Goal: Task Accomplishment & Management: Complete application form

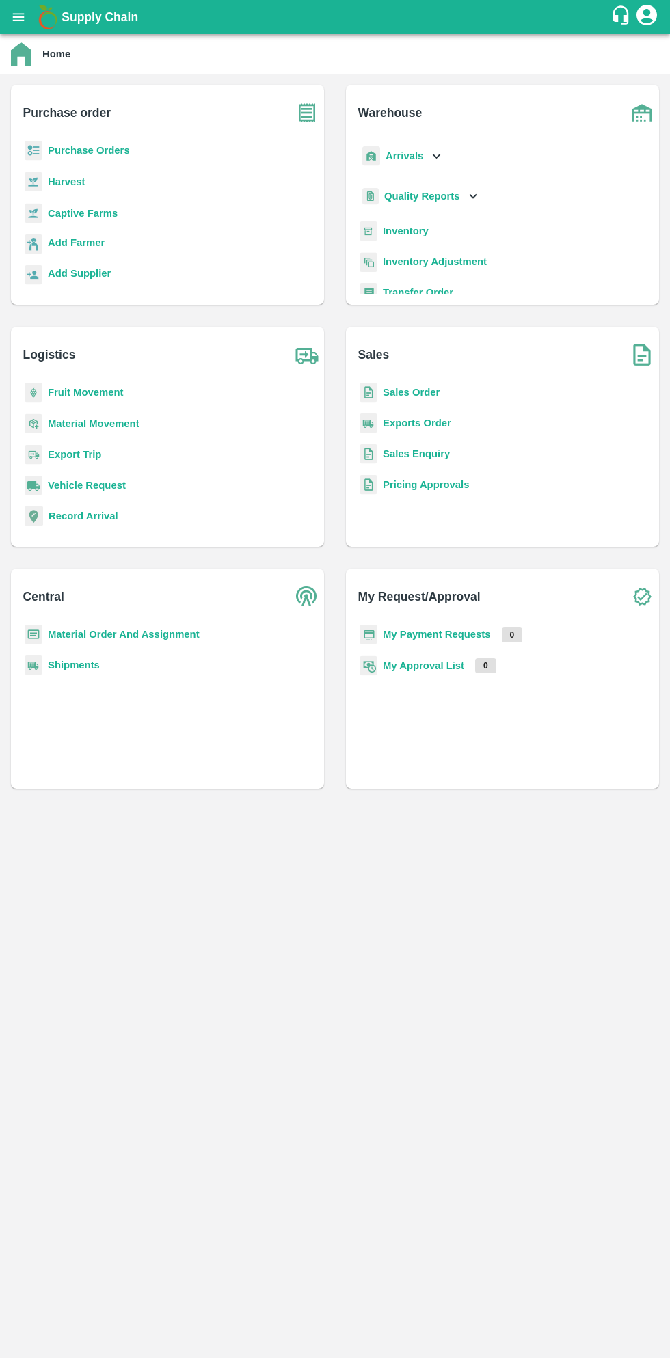
click at [409, 634] on b "My Payment Requests" at bounding box center [437, 634] width 108 height 11
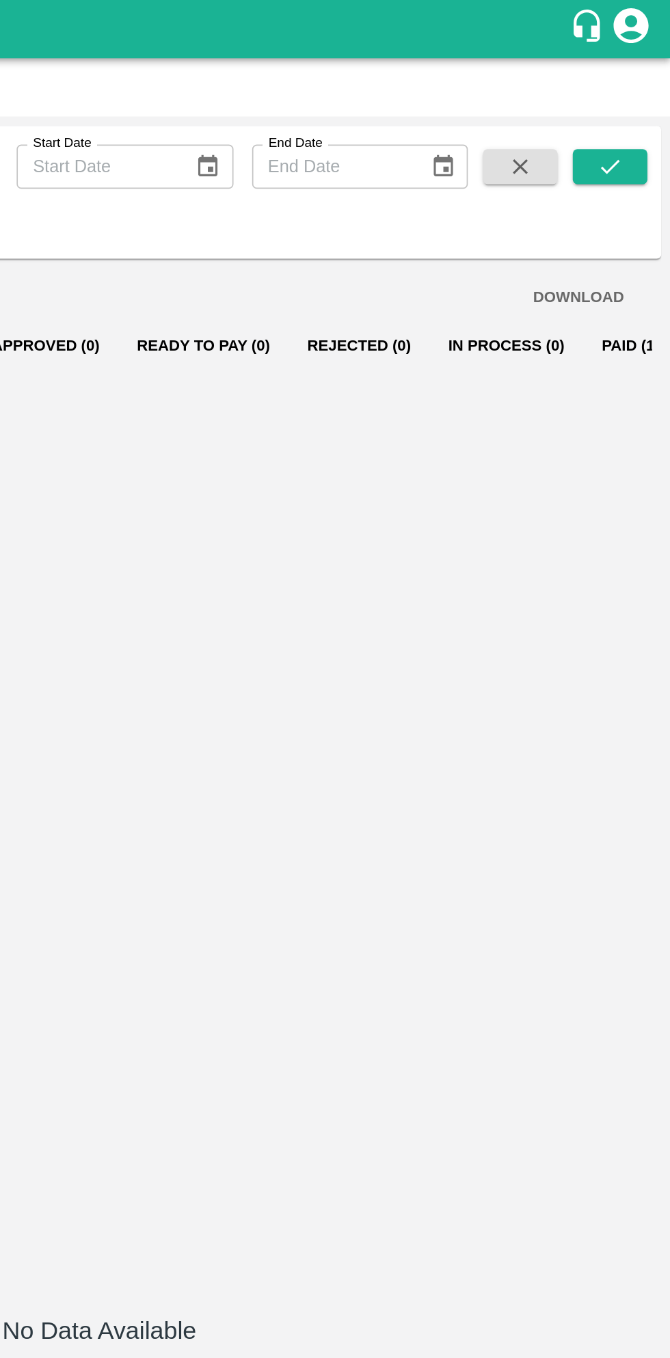
click at [656, 16] on icon "account of current user" at bounding box center [646, 15] width 21 height 21
click at [619, 53] on li "Vikas Gophane" at bounding box center [614, 49] width 91 height 23
click at [616, 46] on li "Vikas Gophane" at bounding box center [614, 49] width 91 height 23
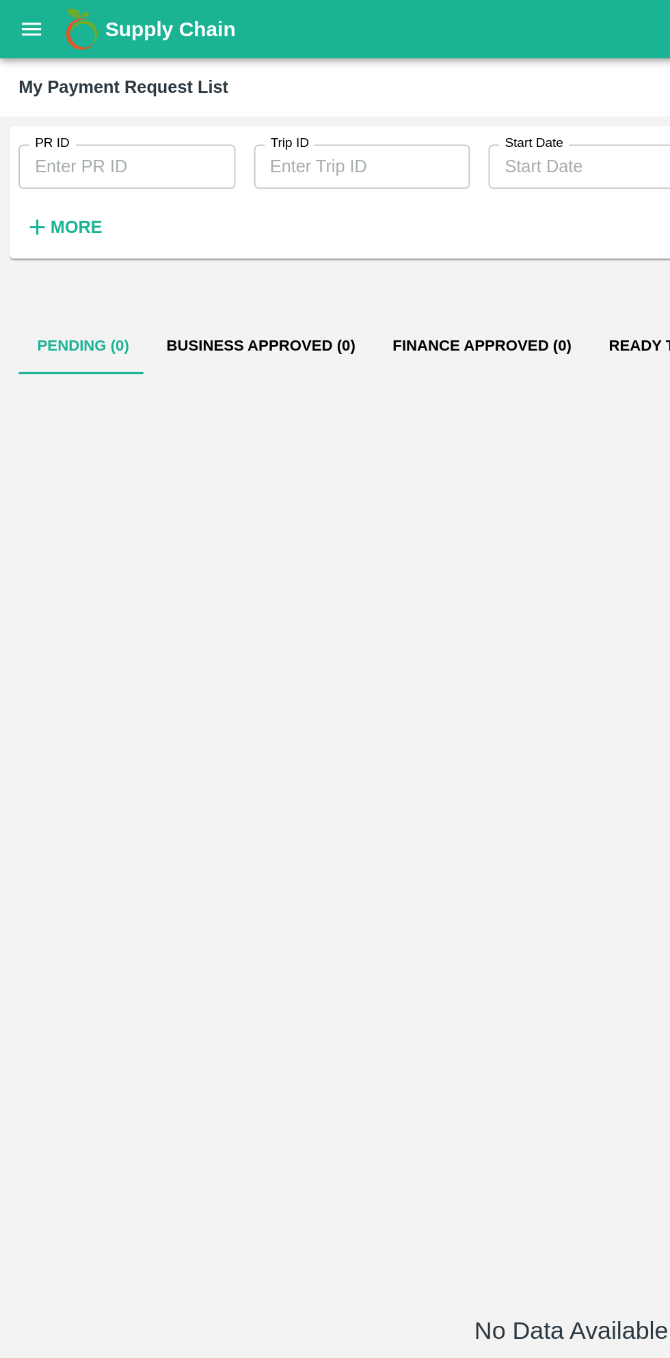
click at [30, 12] on div at bounding box center [335, 679] width 670 height 1358
click at [26, 25] on button "open drawer" at bounding box center [18, 16] width 31 height 31
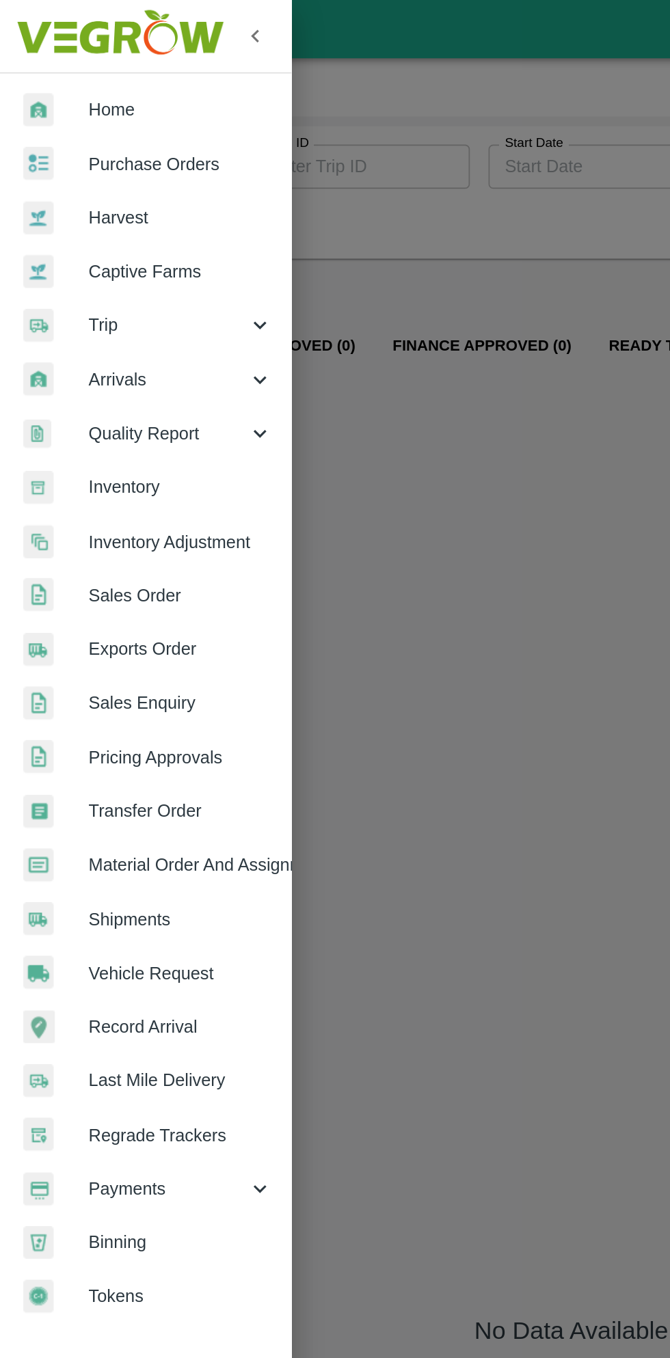
click at [338, 172] on div at bounding box center [335, 679] width 670 height 1358
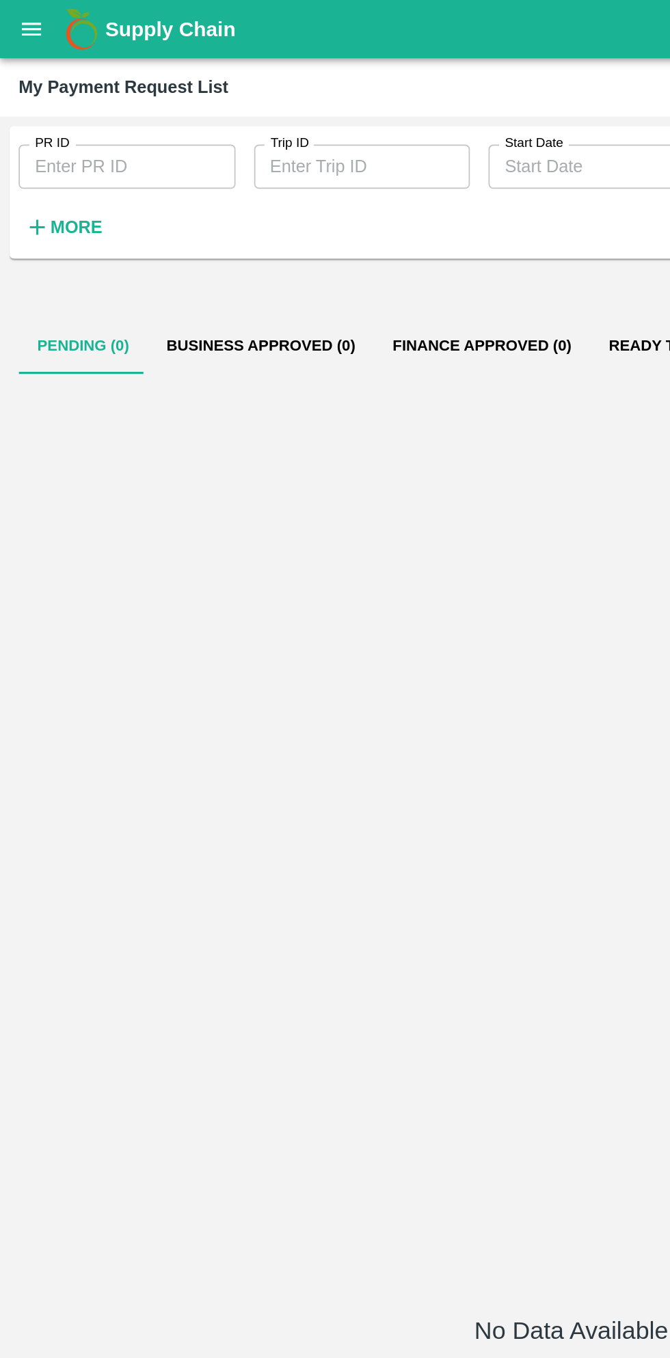
click at [247, 316] on div "No Data Available" at bounding box center [335, 783] width 648 height 1128
click at [23, 13] on icon "open drawer" at bounding box center [19, 17] width 12 height 8
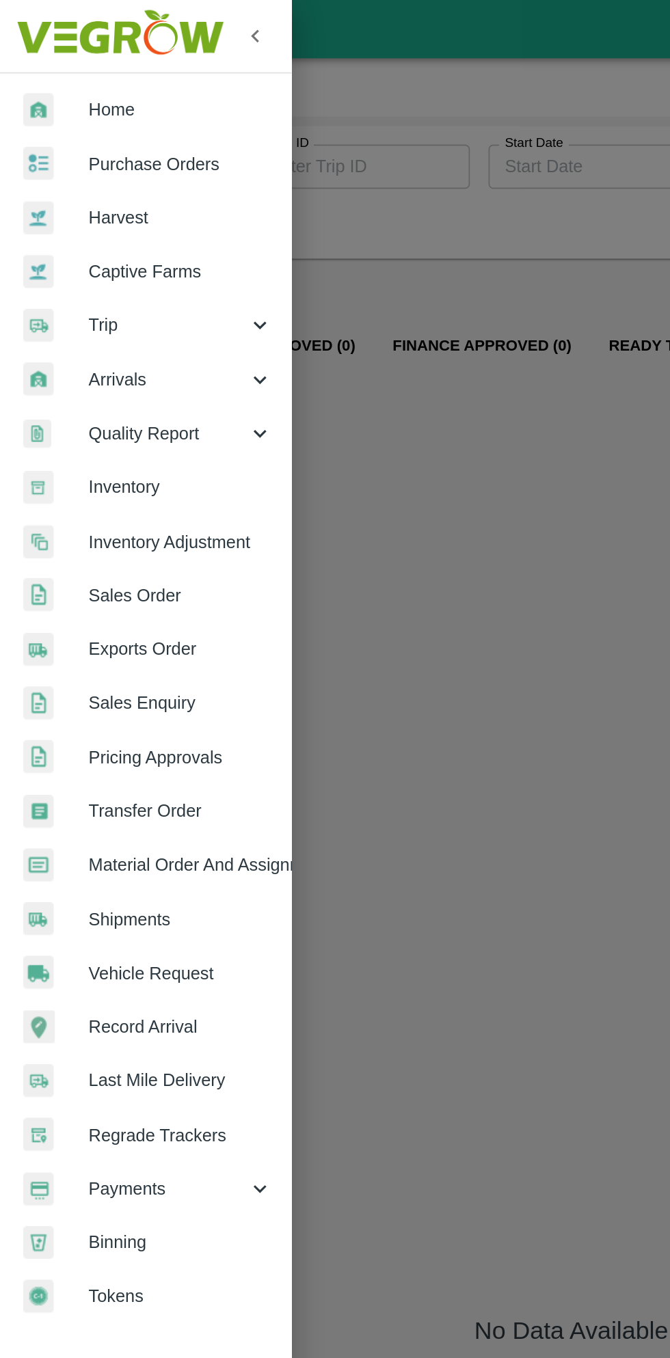
click at [100, 50] on link "Home" at bounding box center [85, 64] width 171 height 31
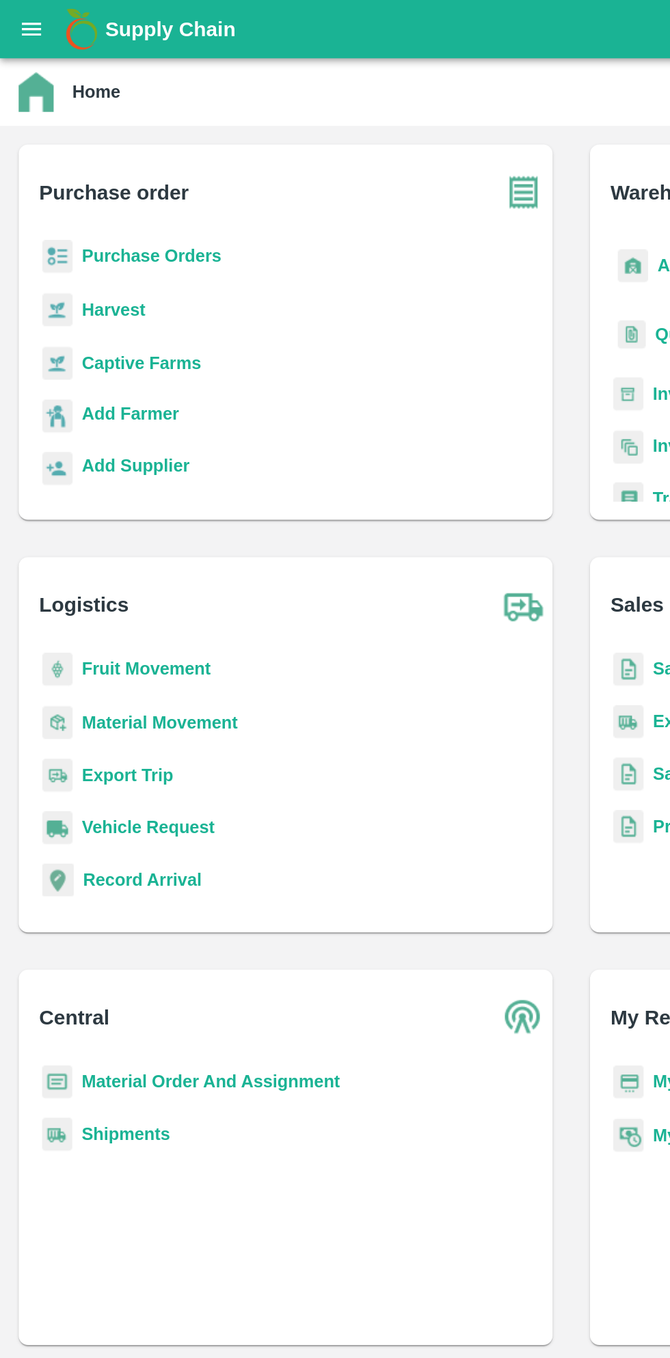
click at [107, 148] on b "Purchase Orders" at bounding box center [89, 150] width 82 height 11
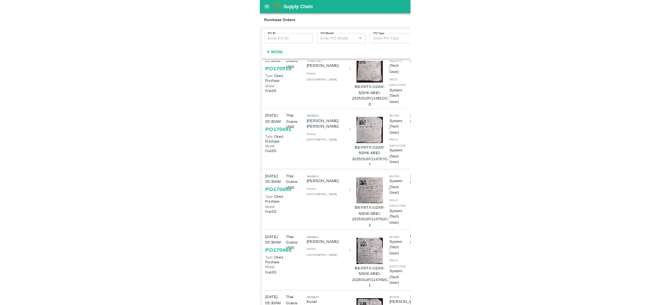
scroll to position [416, 0]
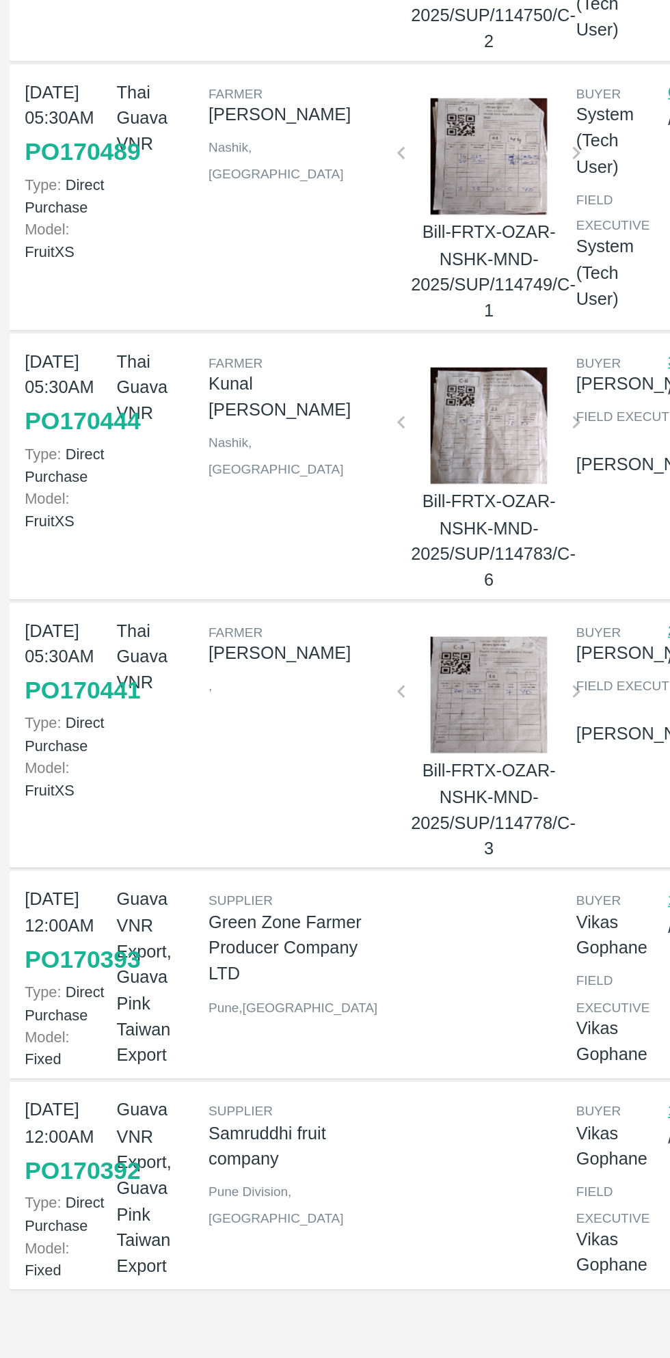
click at [126, 1232] on div "Supplier Samruddhi fruit company Pune Division , Maharashtra" at bounding box center [171, 1256] width 108 height 115
click at [23, 1244] on link "PO 170392" at bounding box center [48, 1248] width 68 height 25
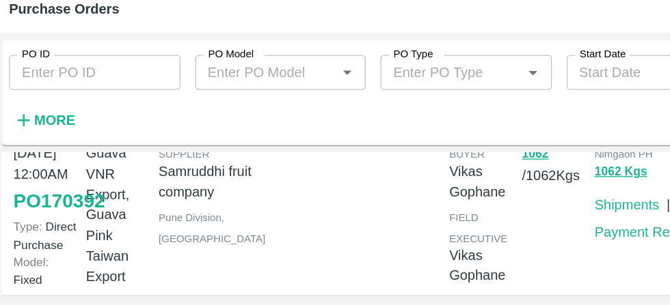
scroll to position [1436, 0]
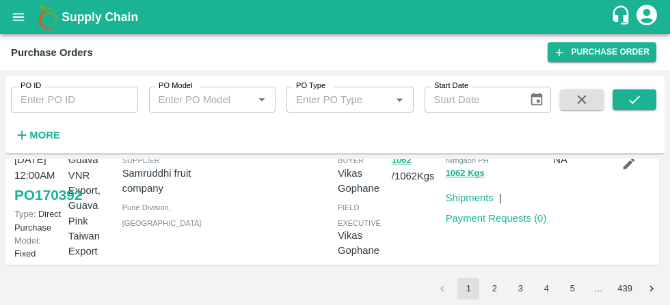
click at [510, 224] on link "Payment Requests ( 0 )" at bounding box center [496, 218] width 101 height 11
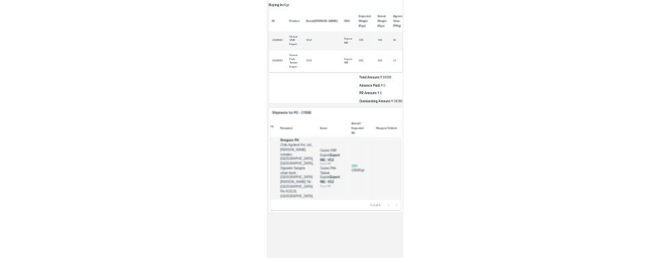
scroll to position [0, 90]
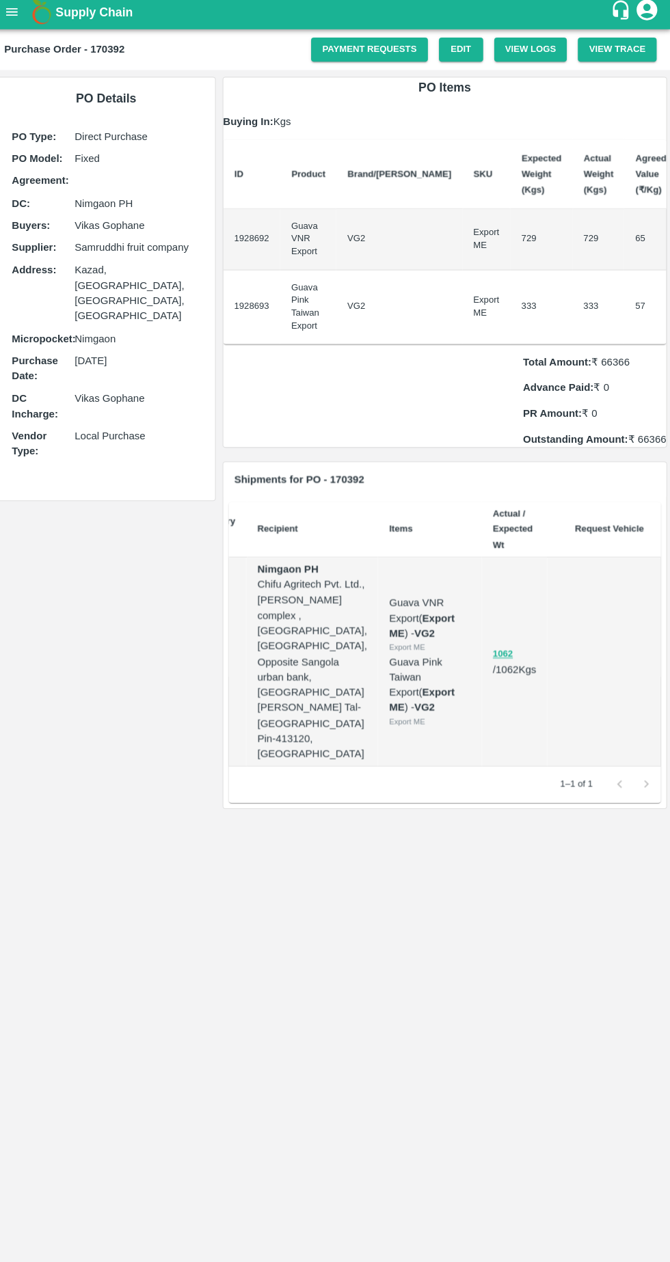
click at [382, 54] on link "Payment Requests" at bounding box center [371, 54] width 115 height 24
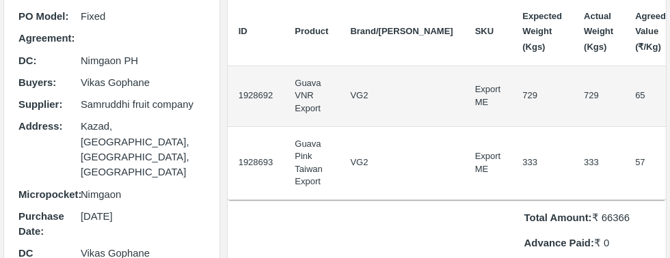
scroll to position [0, 0]
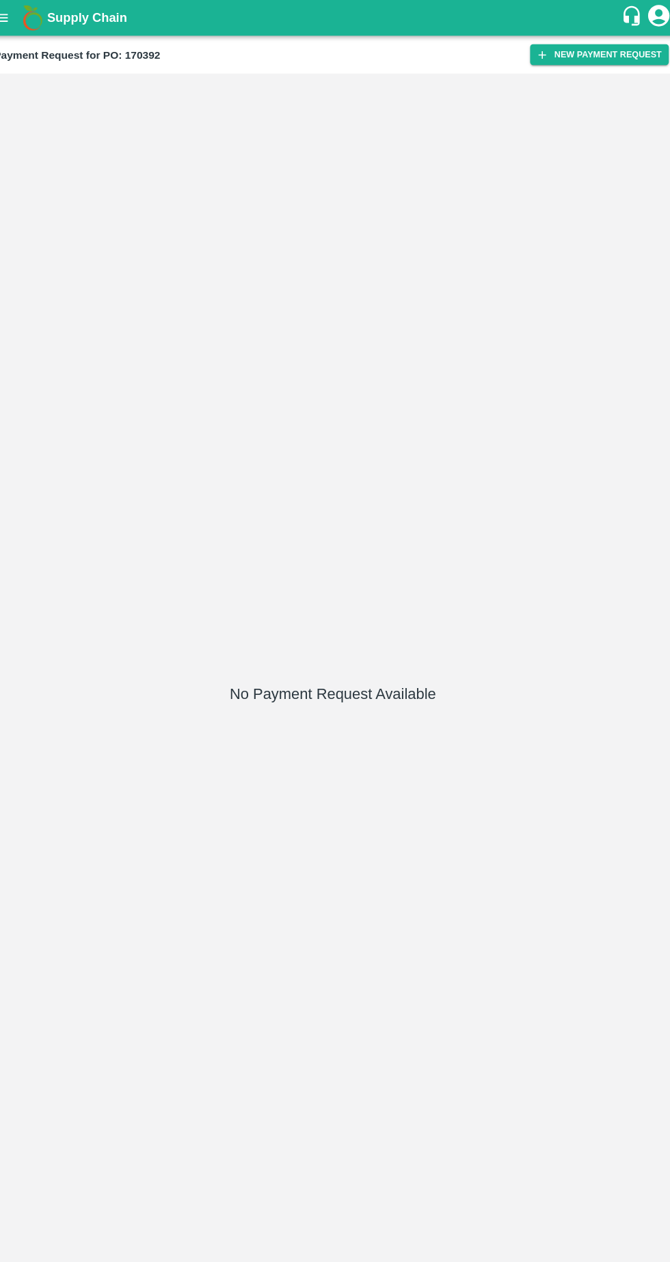
click at [609, 52] on button "New Payment Request" at bounding box center [589, 52] width 133 height 20
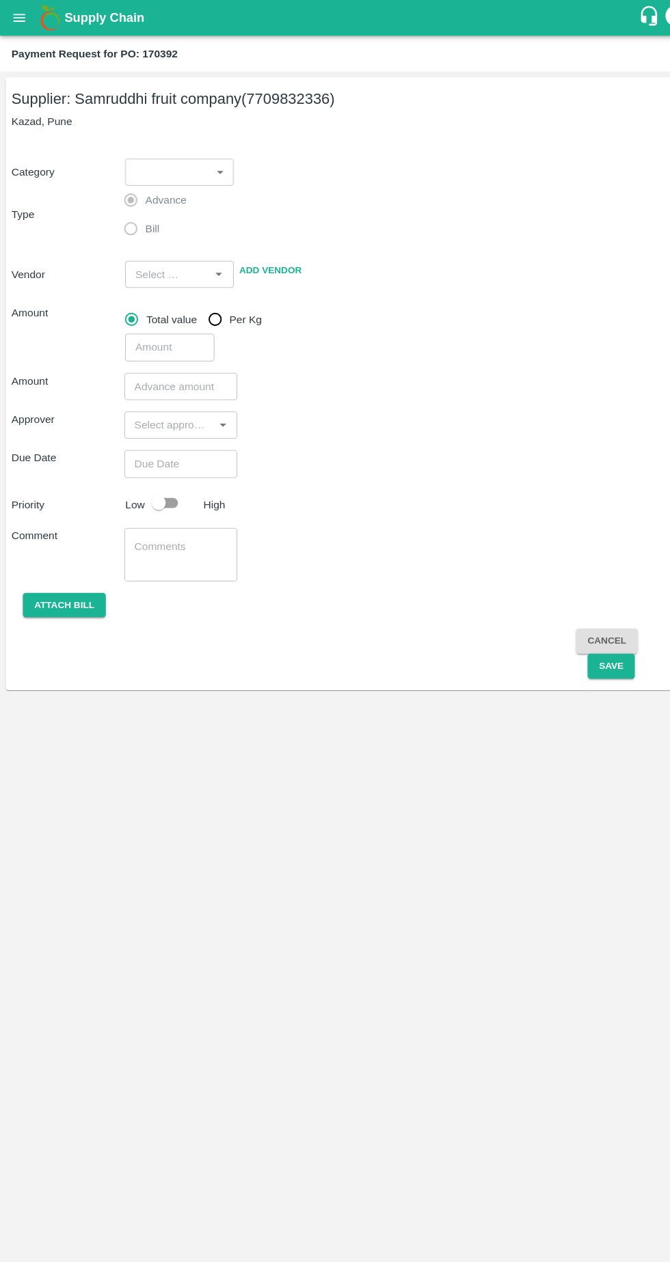
click at [217, 171] on body "Supply Chain Payment Request for PO: 170392 Supplier: Samruddhi fruit company (…" at bounding box center [335, 631] width 670 height 1262
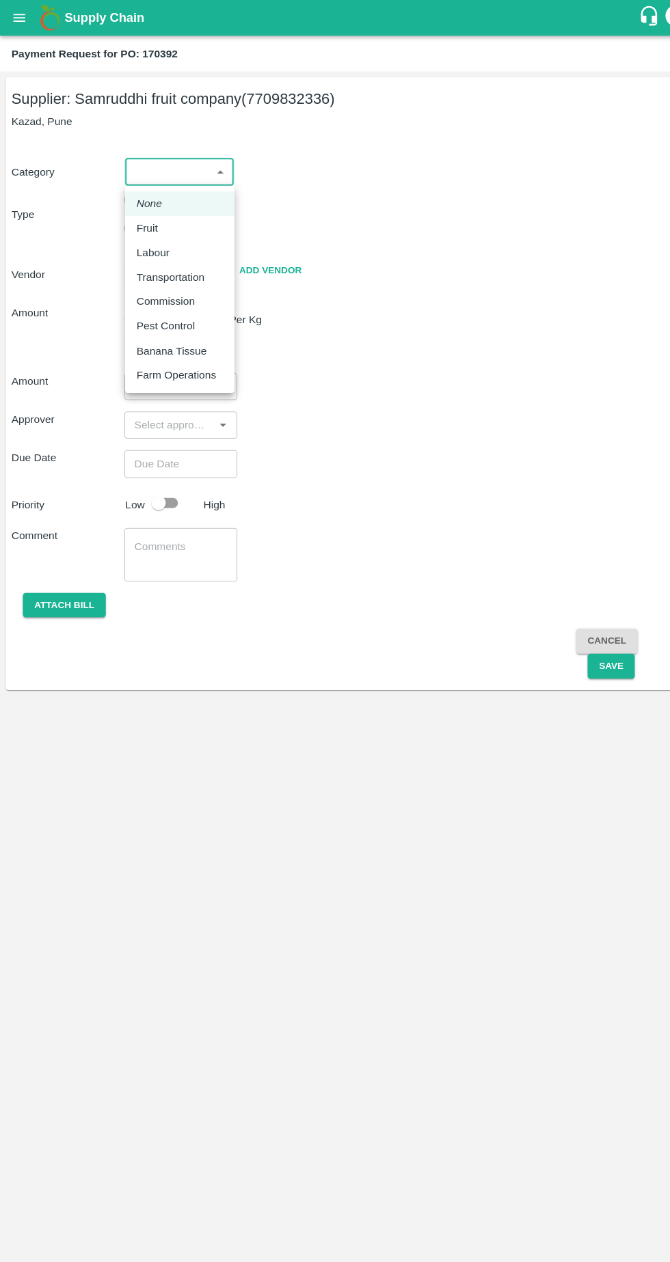
click at [188, 213] on div "Fruit" at bounding box center [172, 217] width 83 height 15
type input "1"
type input "Samruddhi fruit company - 7709832336(Supplier)"
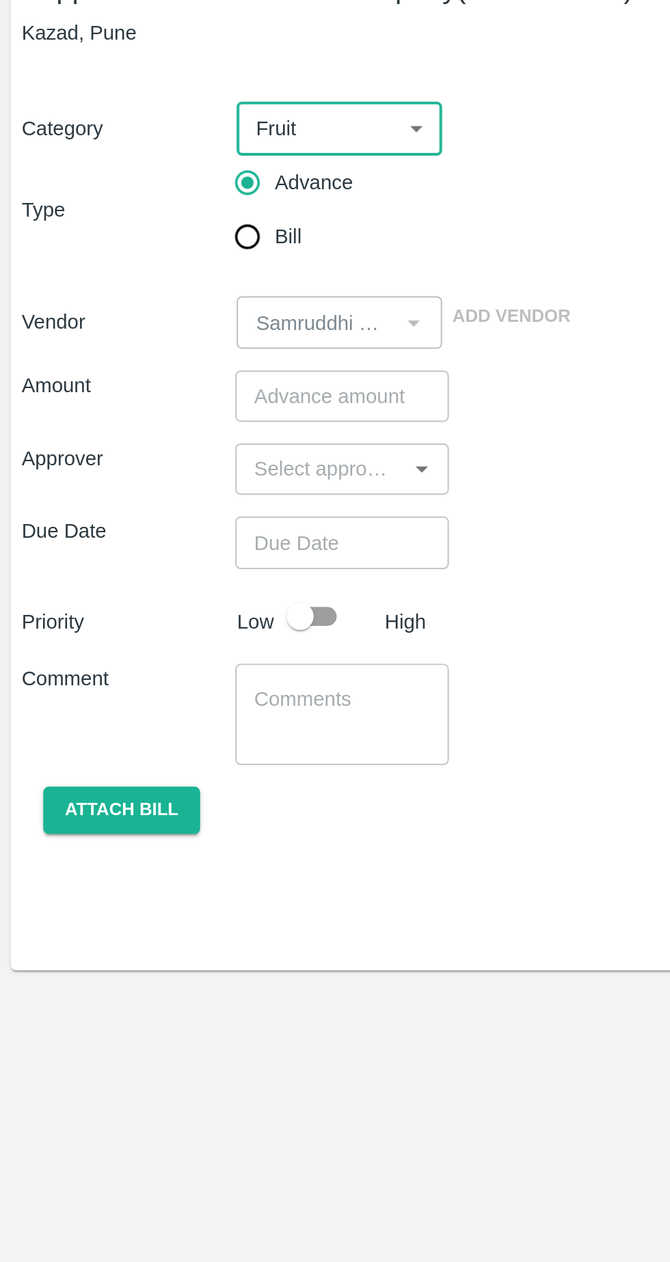
click at [194, 294] on input "number" at bounding box center [173, 300] width 108 height 26
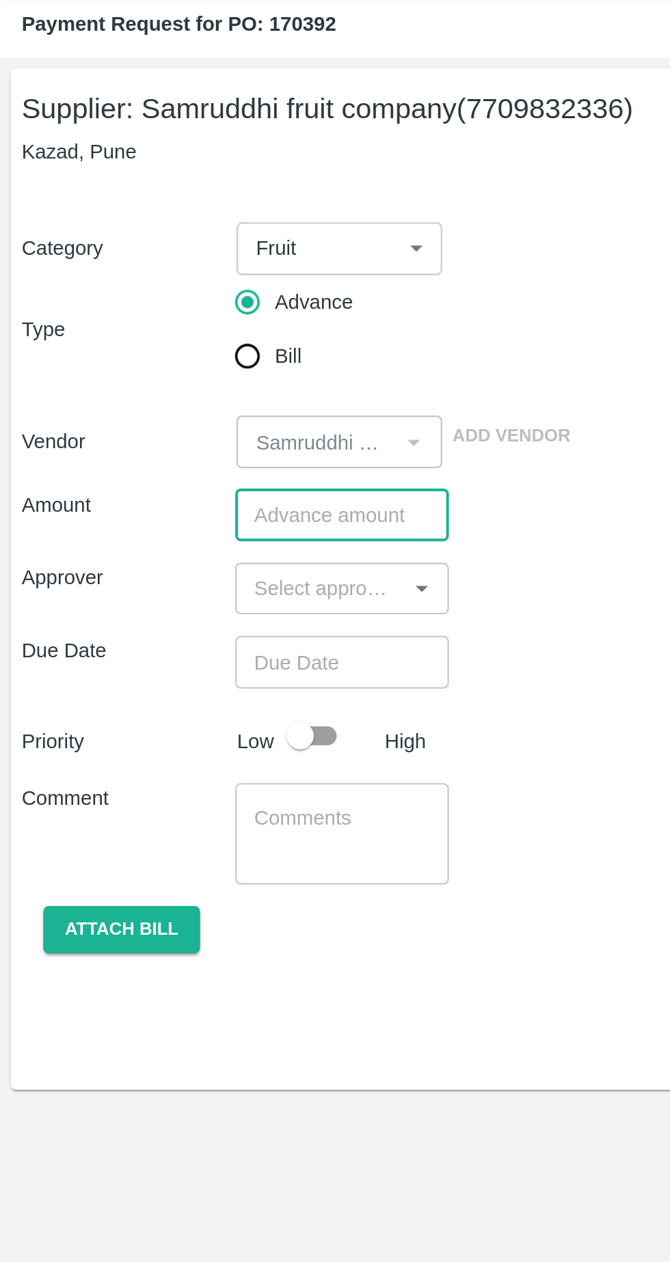
click at [128, 229] on input "Bill" at bounding box center [124, 219] width 27 height 27
radio input "true"
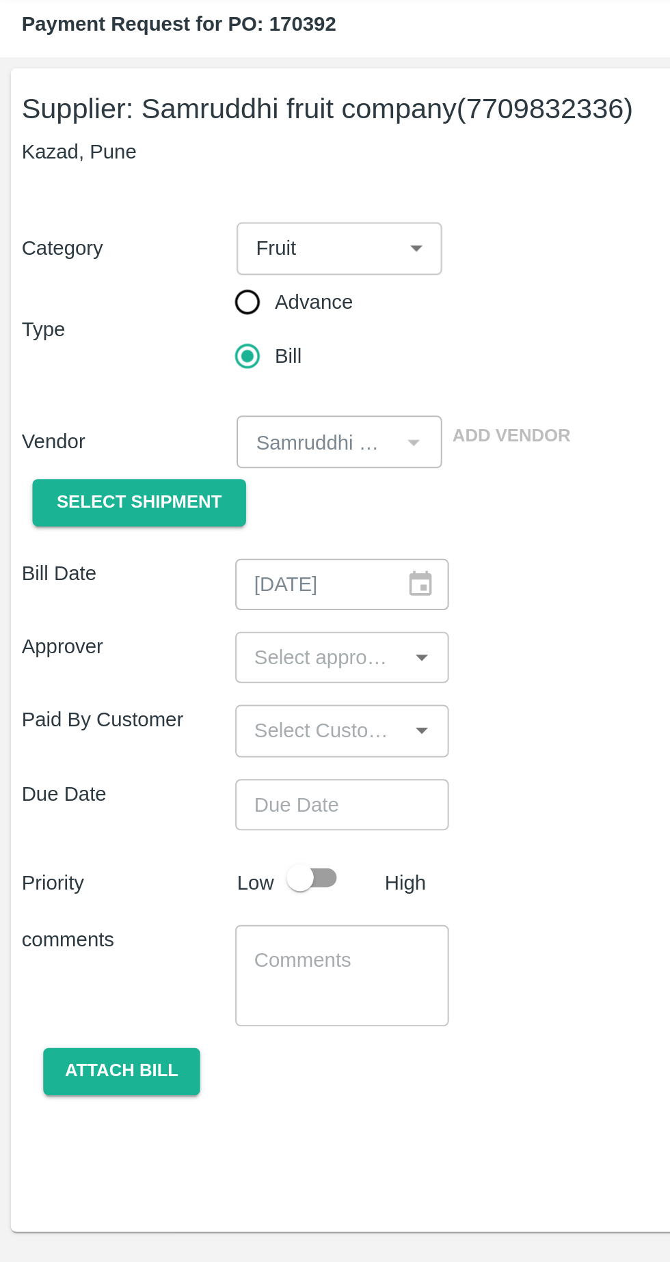
click at [124, 196] on input "Advance" at bounding box center [124, 191] width 27 height 27
radio input "true"
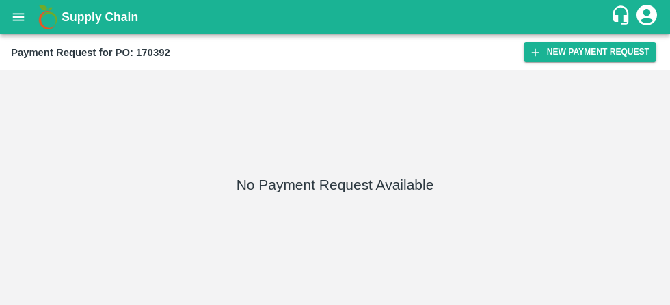
click at [588, 53] on button "New Payment Request" at bounding box center [589, 52] width 133 height 20
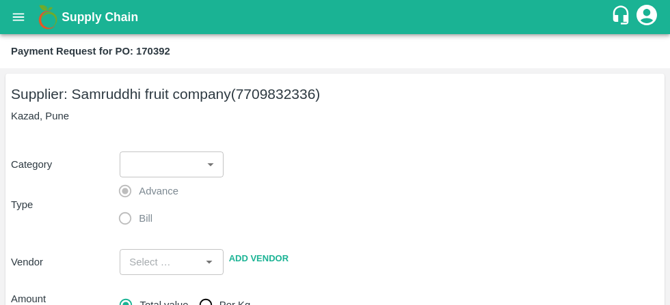
click at [216, 169] on body "Supply Chain Payment Request for PO: 170392 Supplier: Samruddhi fruit company (…" at bounding box center [335, 152] width 670 height 305
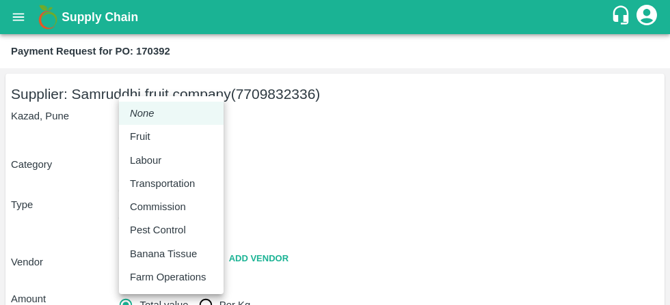
click at [142, 139] on p "Fruit" at bounding box center [140, 136] width 21 height 15
type input "1"
type input "Samruddhi fruit company - 7709832336(Supplier)"
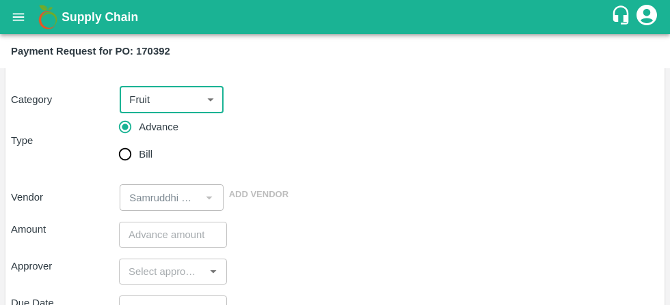
scroll to position [65, 0]
click at [137, 159] on input "Bill" at bounding box center [124, 154] width 27 height 27
radio input "true"
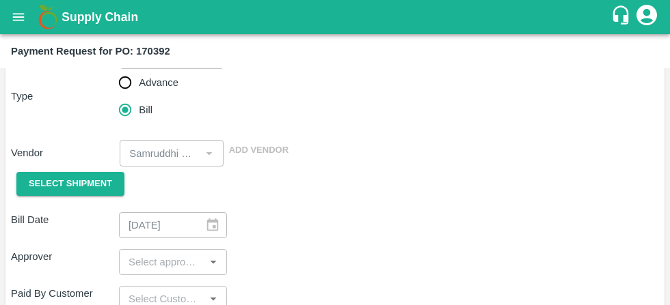
scroll to position [110, 0]
click at [57, 191] on button "Select Shipment" at bounding box center [70, 184] width 108 height 24
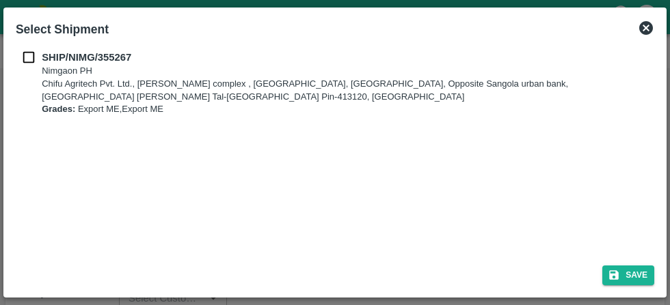
click at [650, 26] on icon at bounding box center [646, 28] width 14 height 14
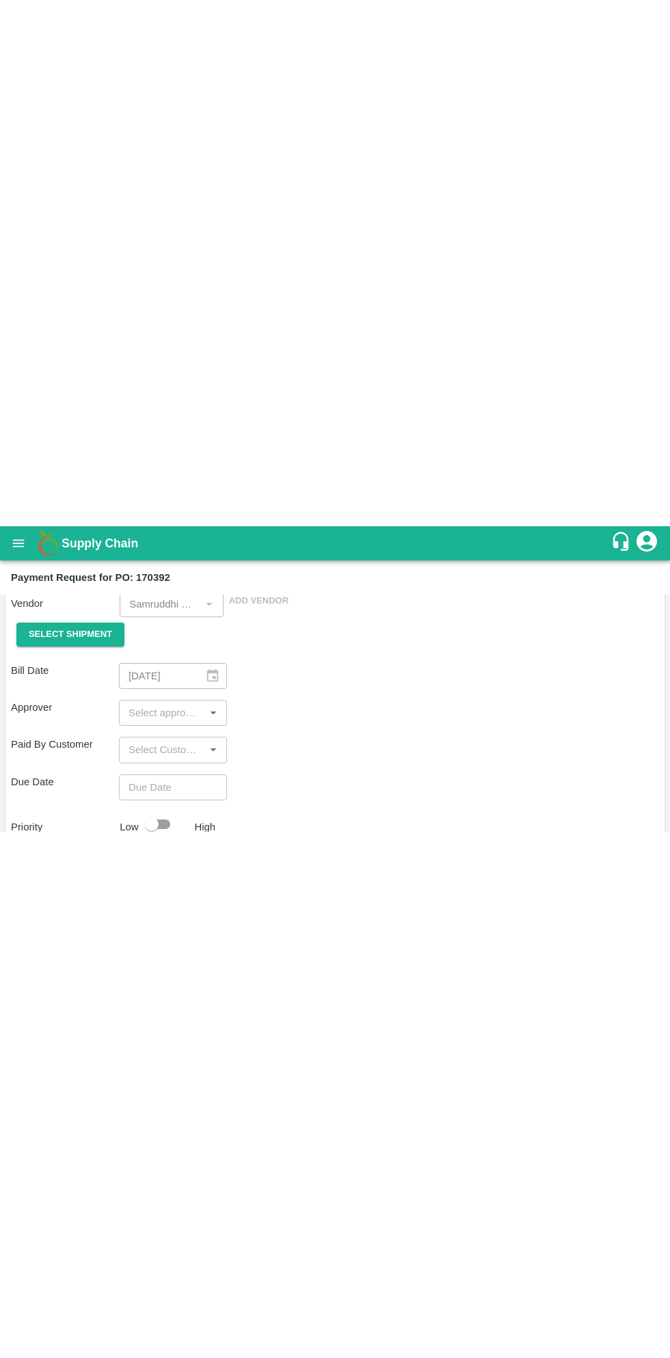
scroll to position [0, 0]
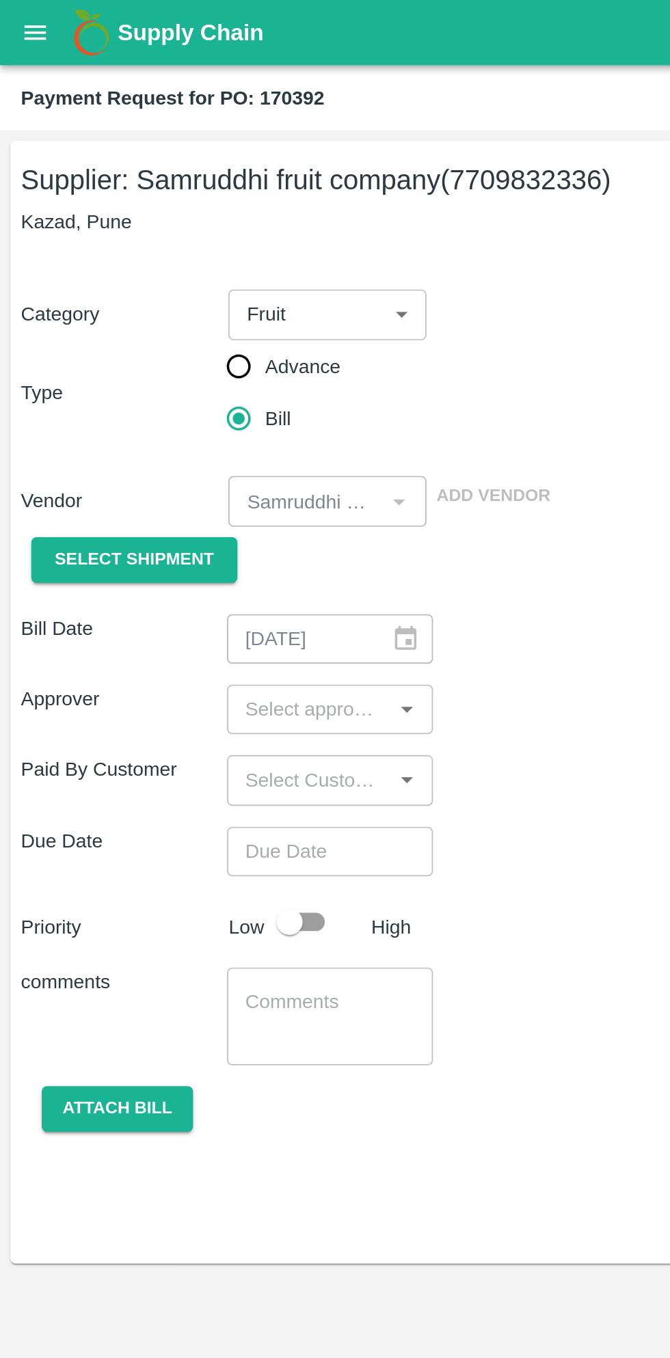
click at [205, 174] on body "Supply Chain Payment Request for PO: 170392 Supplier: Samruddhi fruit company (…" at bounding box center [335, 679] width 670 height 1358
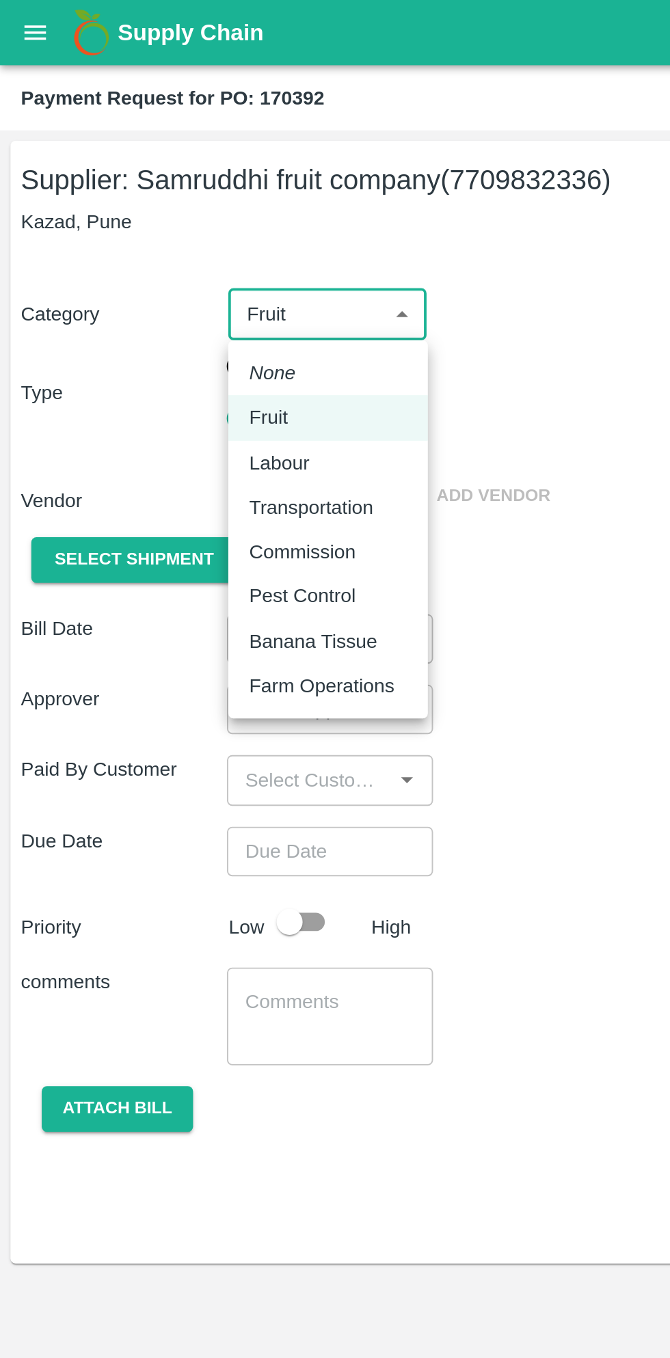
click at [213, 156] on div at bounding box center [335, 679] width 670 height 1358
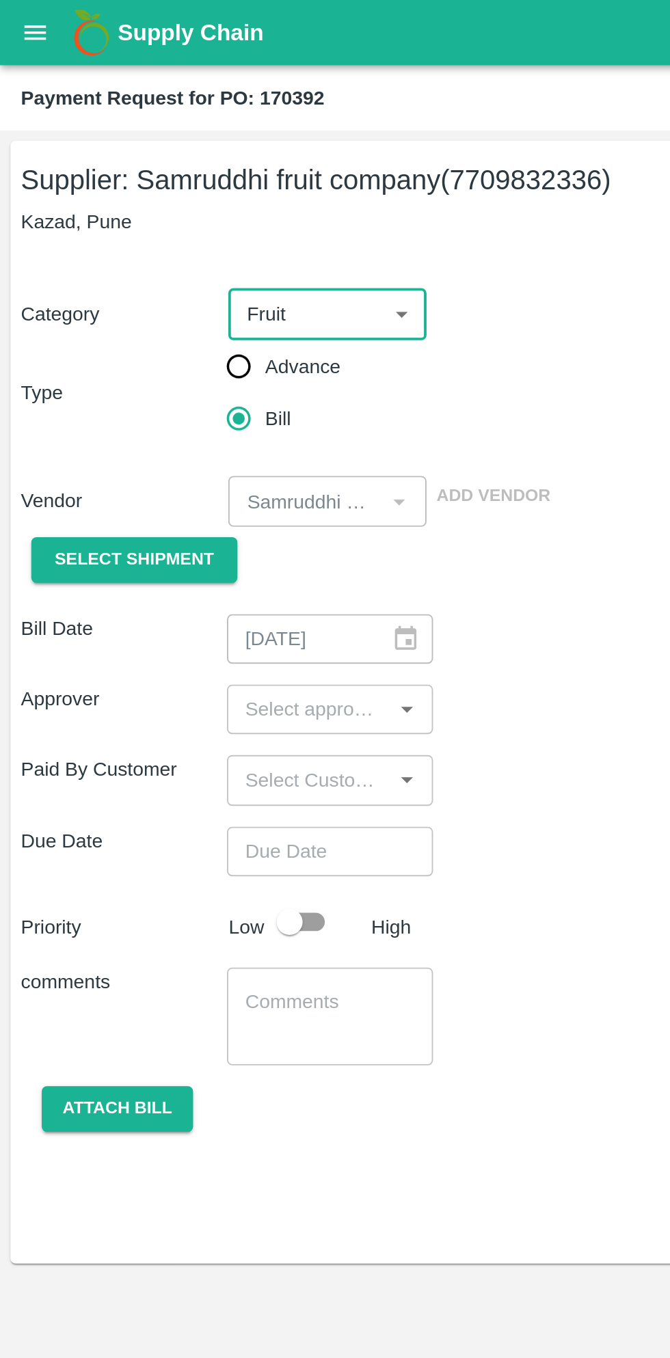
click at [220, 168] on body "Supply Chain Payment Request for PO: 170392 Supplier: Samruddhi fruit company (…" at bounding box center [335, 679] width 670 height 1358
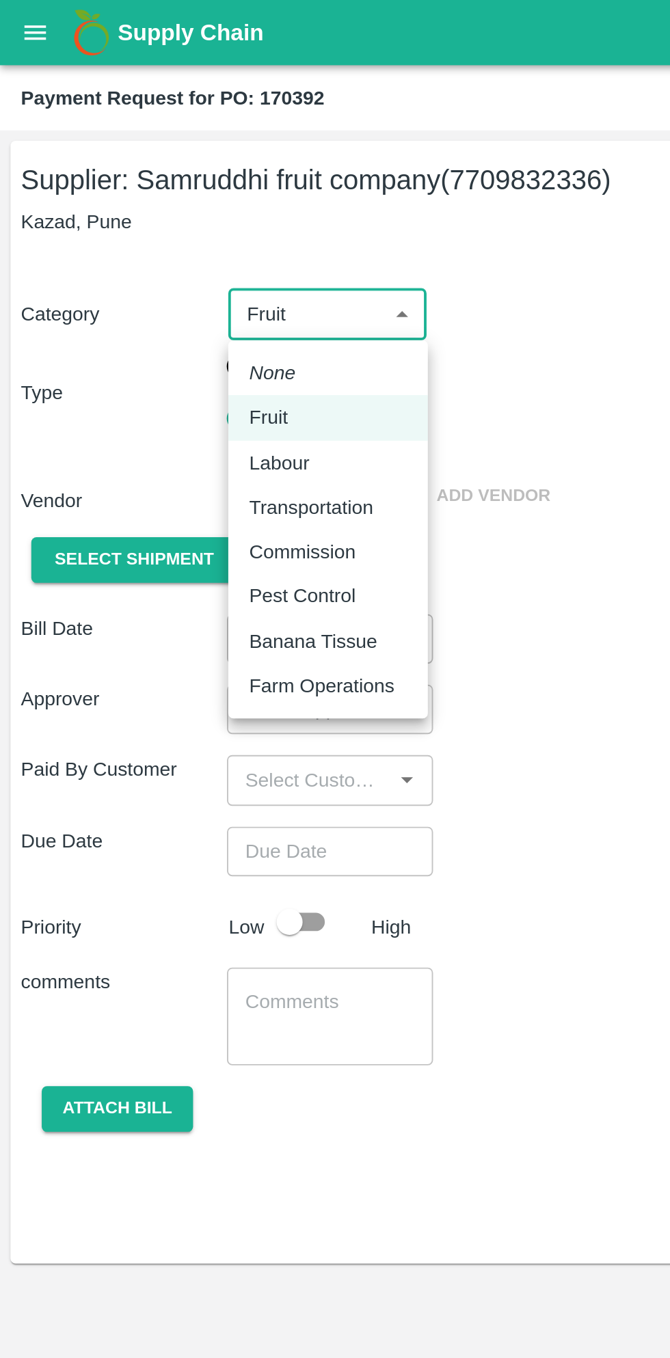
click at [208, 171] on div at bounding box center [335, 679] width 670 height 1358
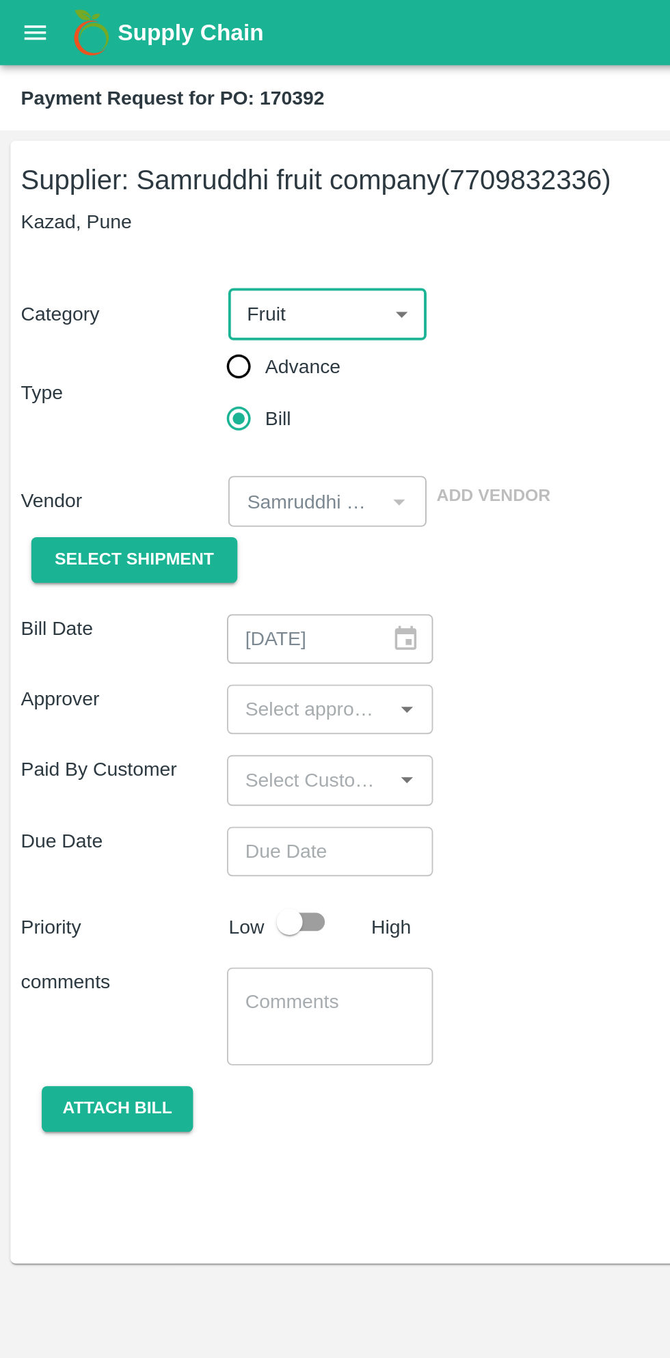
click at [124, 185] on input "Advance" at bounding box center [124, 191] width 27 height 27
radio input "true"
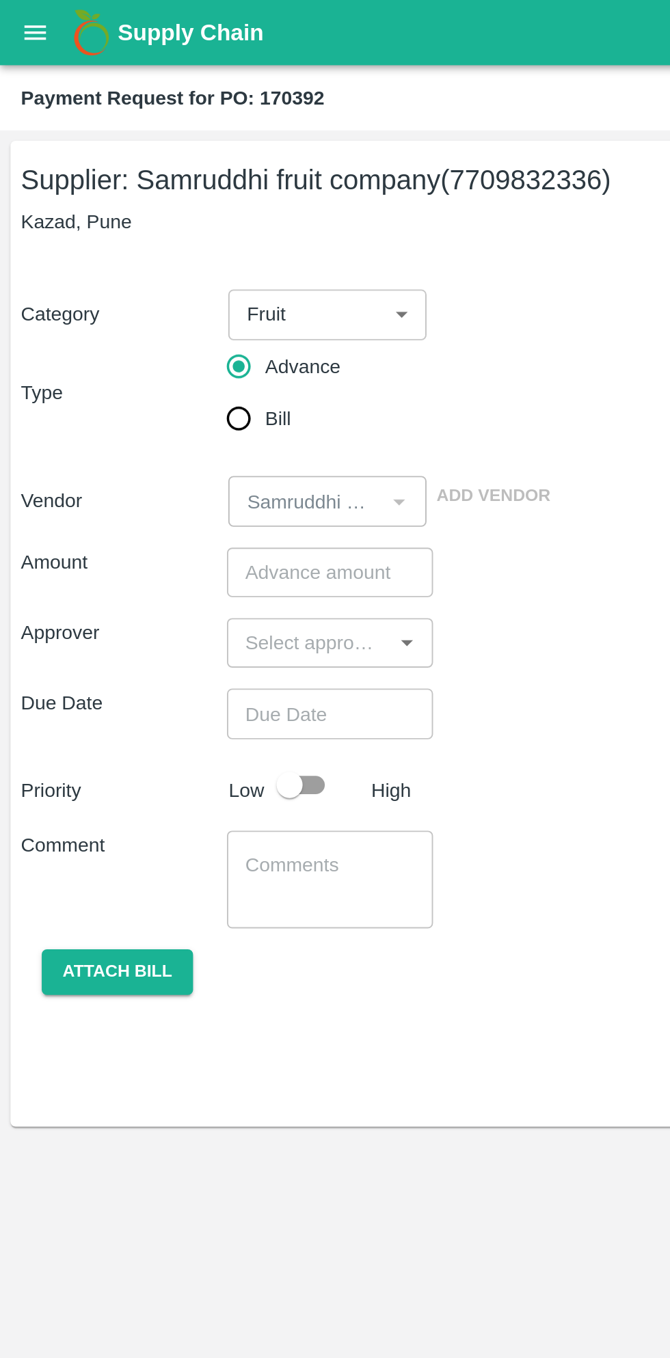
click at [271, 275] on div "Vendor ​ Add Vendor" at bounding box center [331, 259] width 653 height 31
click at [154, 305] on input "checkbox" at bounding box center [152, 411] width 78 height 26
click at [154, 305] on input "checkbox" at bounding box center [165, 411] width 78 height 26
checkbox input "false"
click at [189, 305] on input "Choose date" at bounding box center [168, 374] width 98 height 26
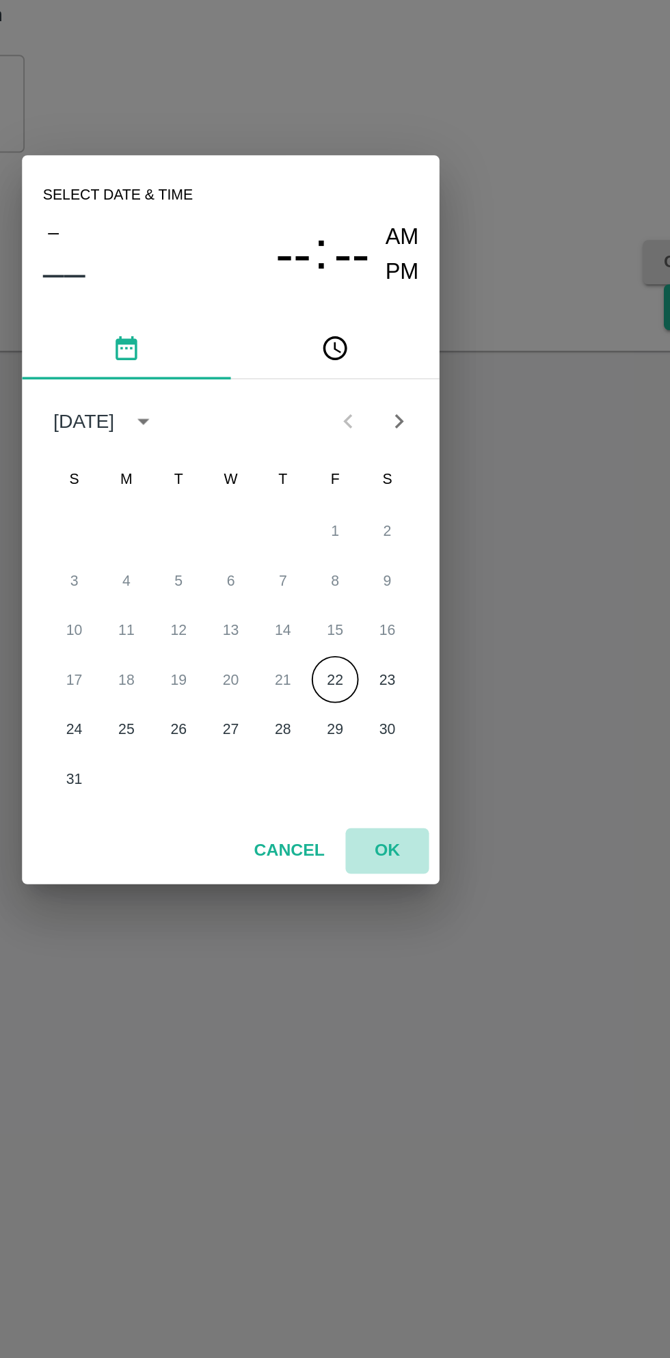
click at [418, 305] on button "OK" at bounding box center [417, 853] width 44 height 24
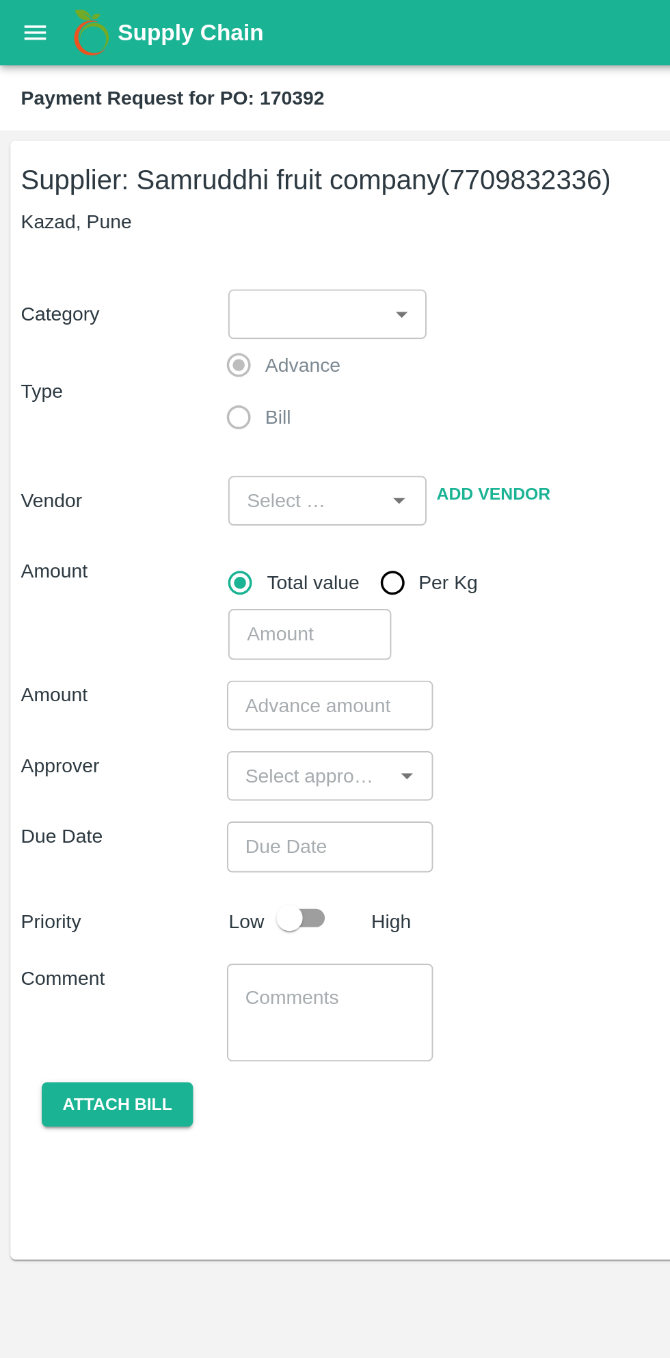
click at [192, 370] on input "number" at bounding box center [173, 370] width 108 height 26
click at [213, 407] on icon "Open" at bounding box center [213, 406] width 6 height 3
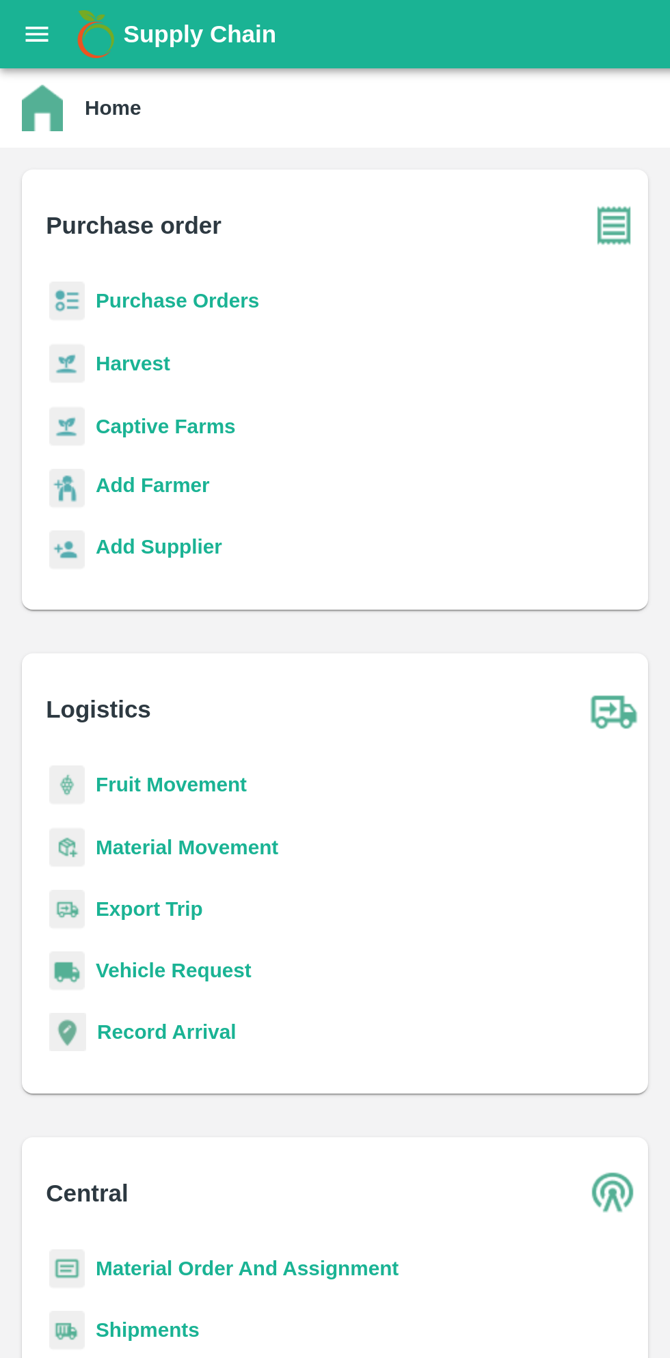
click at [120, 150] on b "Purchase Orders" at bounding box center [89, 150] width 82 height 11
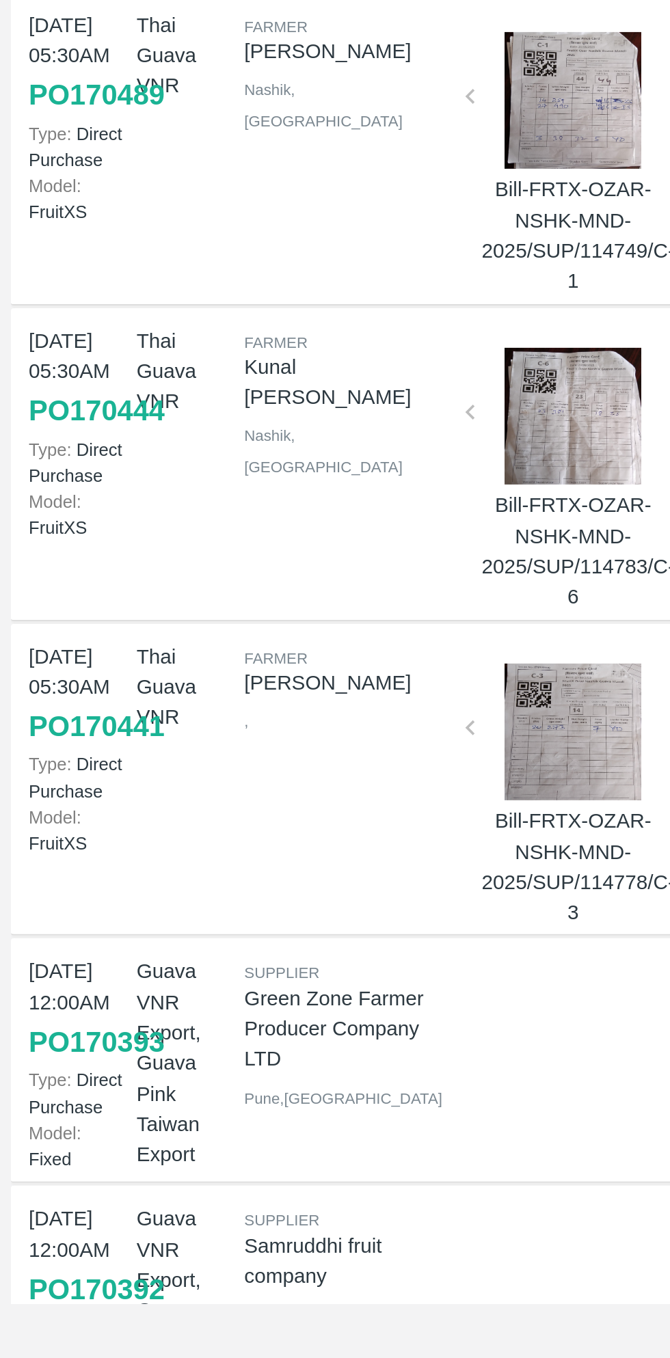
scroll to position [416, 0]
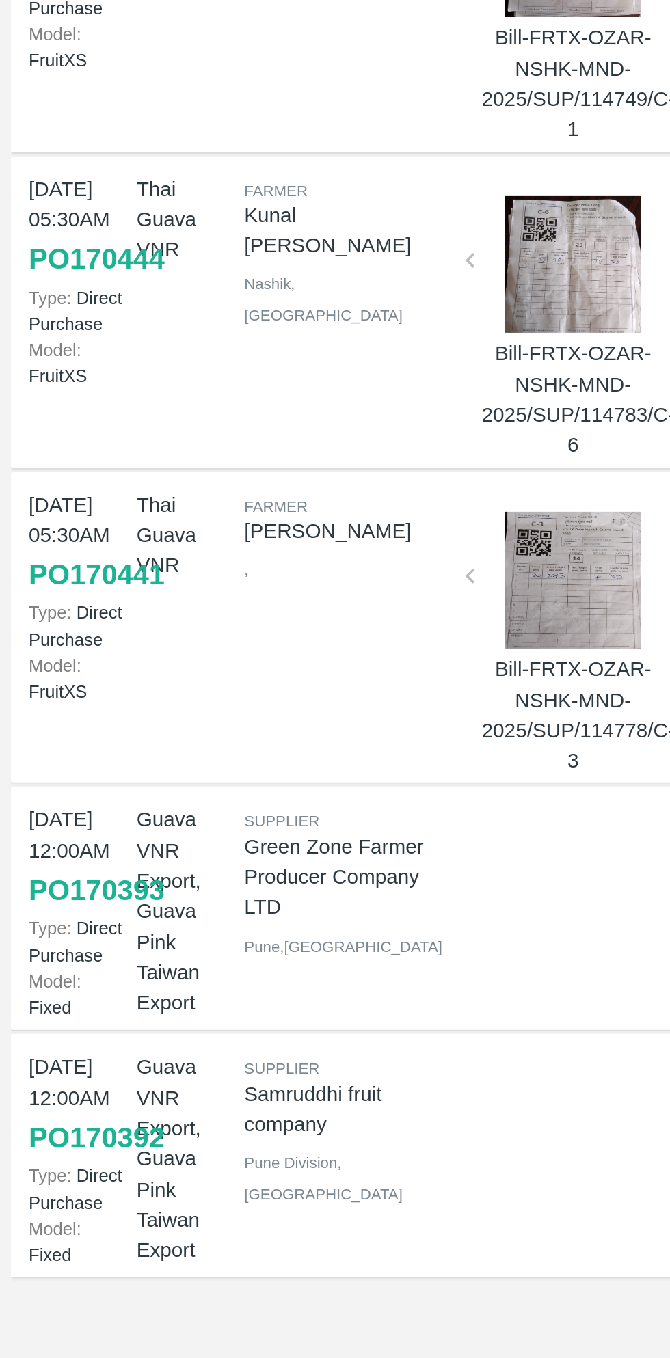
click at [59, 1250] on link "PO 170392" at bounding box center [48, 1248] width 68 height 25
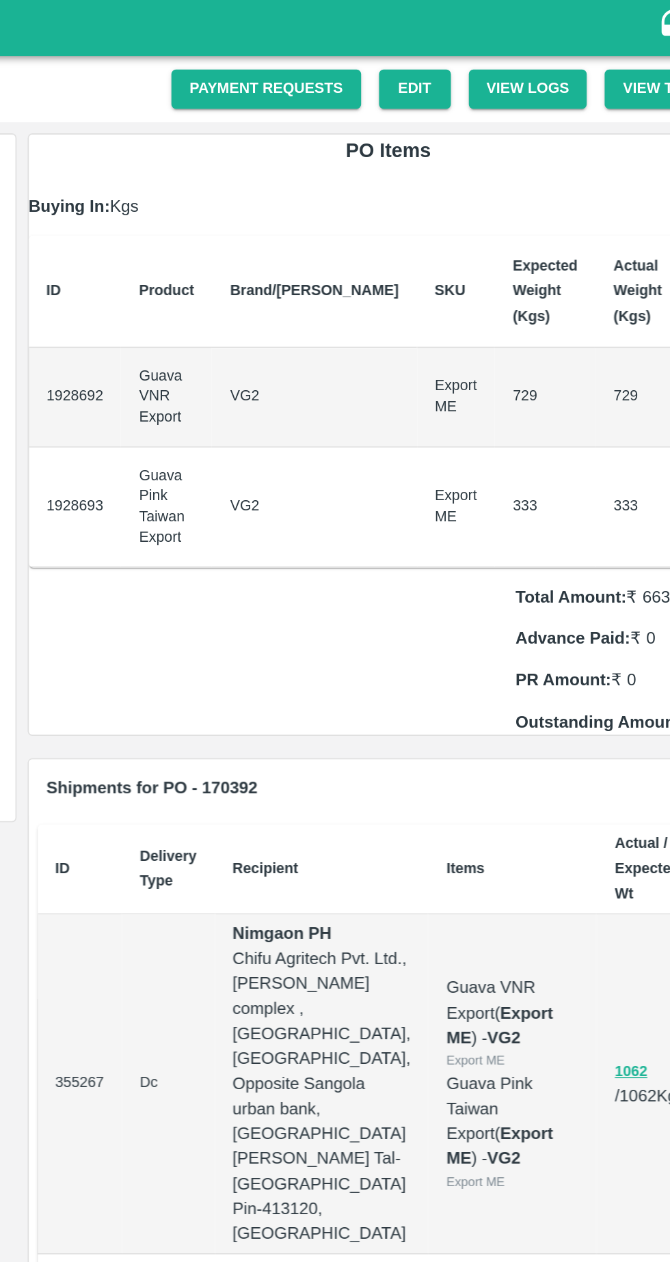
click at [396, 53] on link "Payment Requests" at bounding box center [371, 54] width 115 height 24
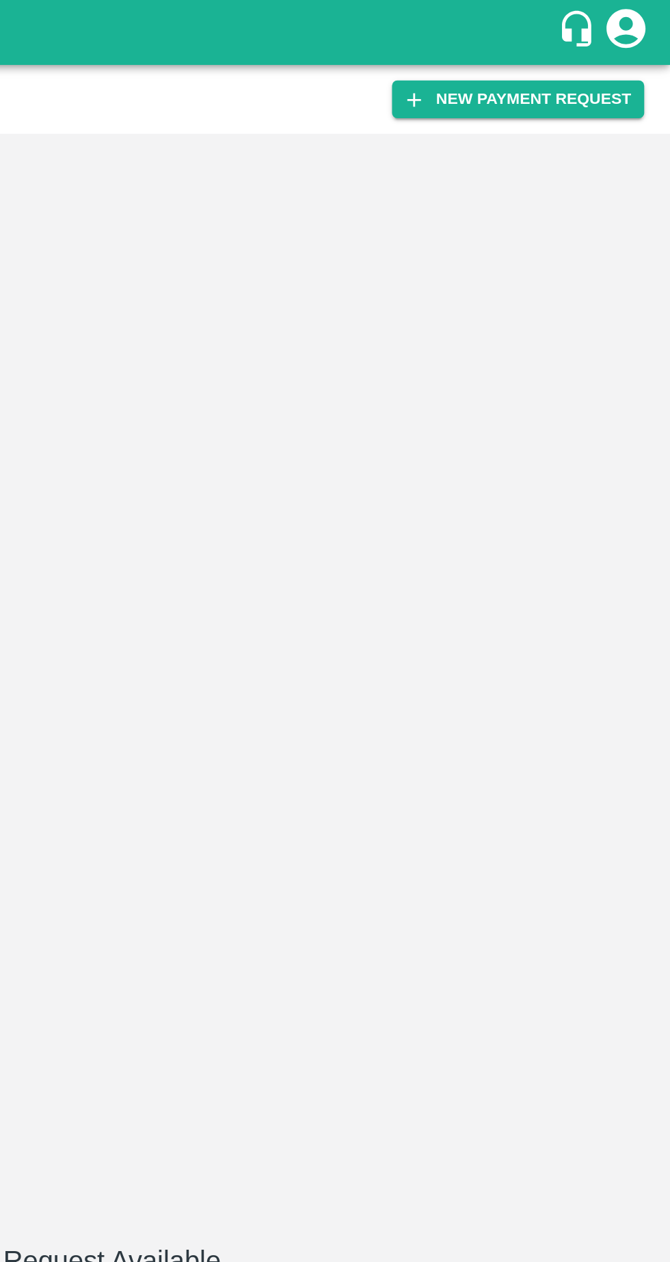
click at [604, 53] on button "New Payment Request" at bounding box center [589, 52] width 133 height 20
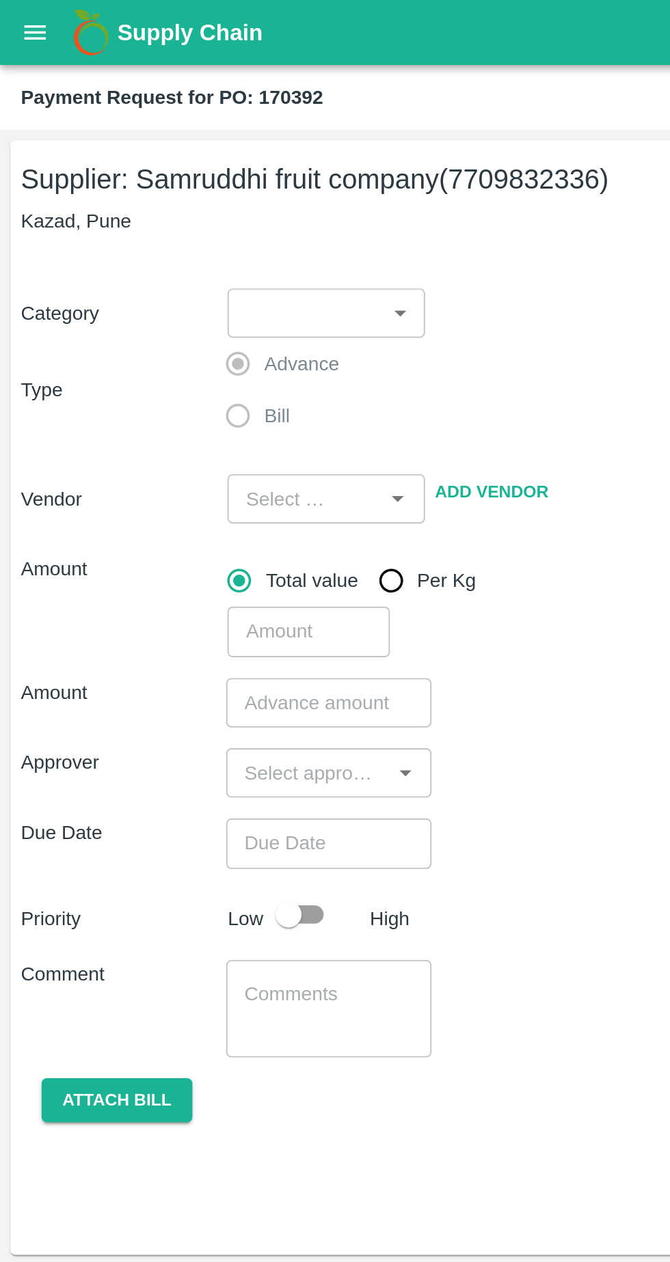
click at [208, 165] on body "Supply Chain Payment Request for PO: 170392 Supplier: Samruddhi fruit company (…" at bounding box center [335, 631] width 670 height 1262
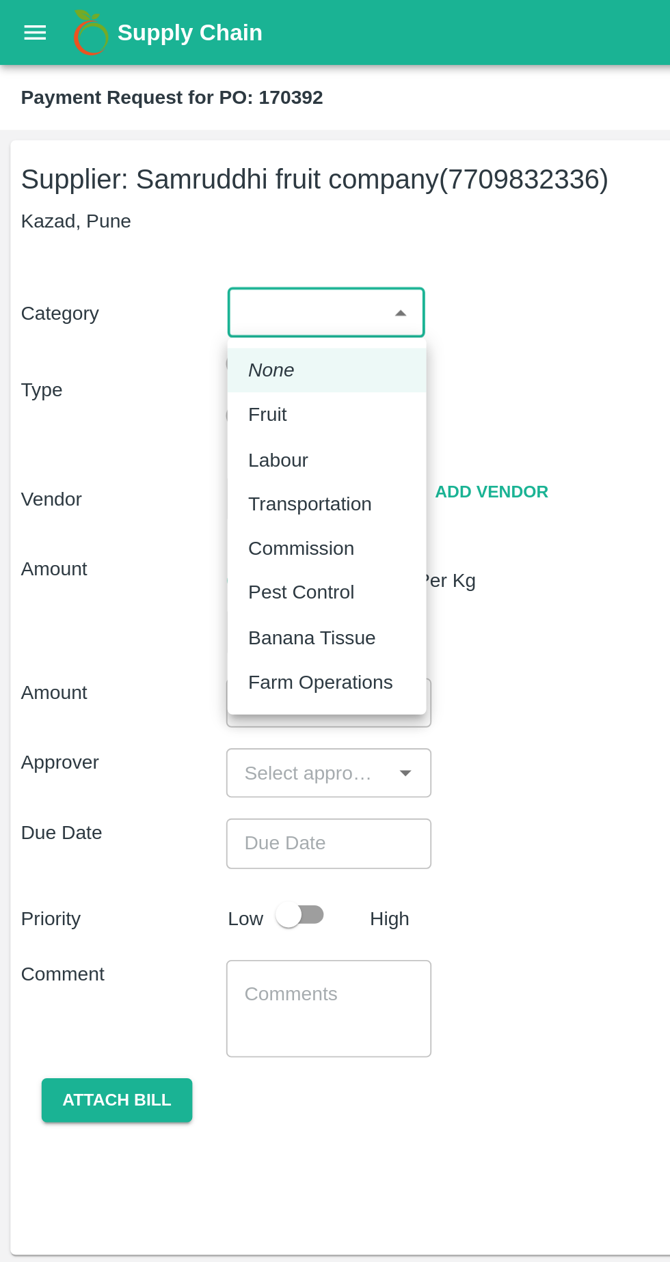
click at [159, 220] on div "Fruit" at bounding box center [172, 217] width 83 height 15
type input "1"
type input "Samruddhi fruit company - 7709832336(Supplier)"
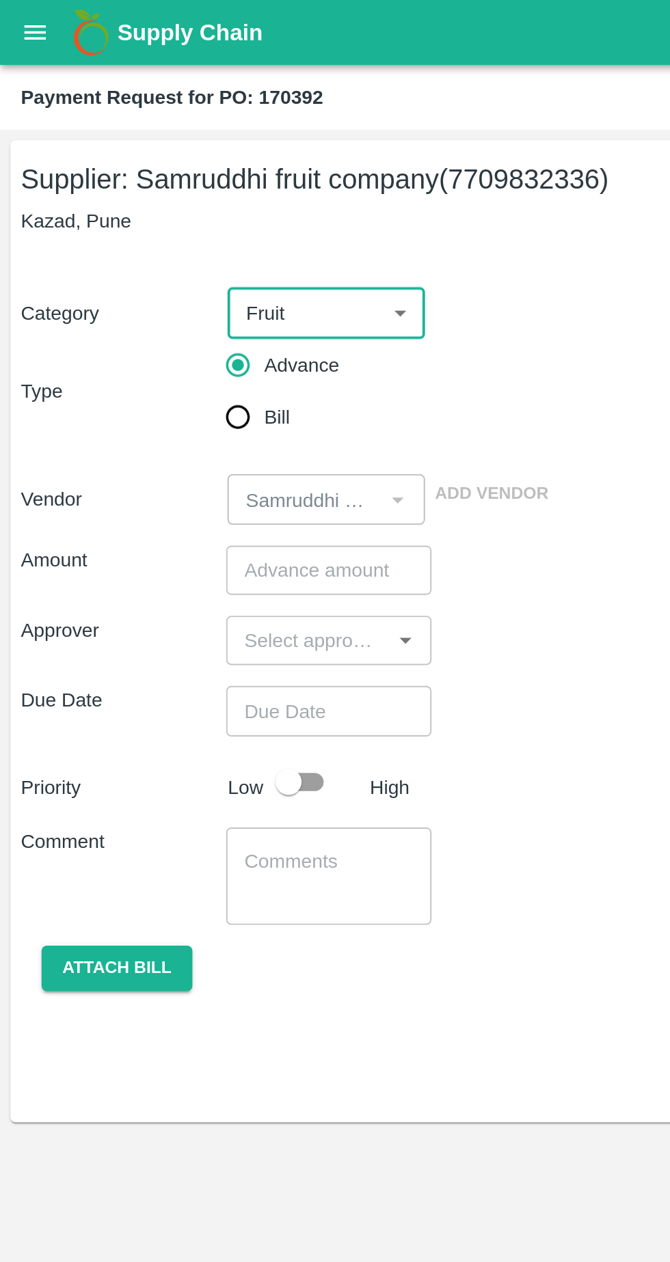
click at [172, 304] on input "number" at bounding box center [173, 300] width 108 height 26
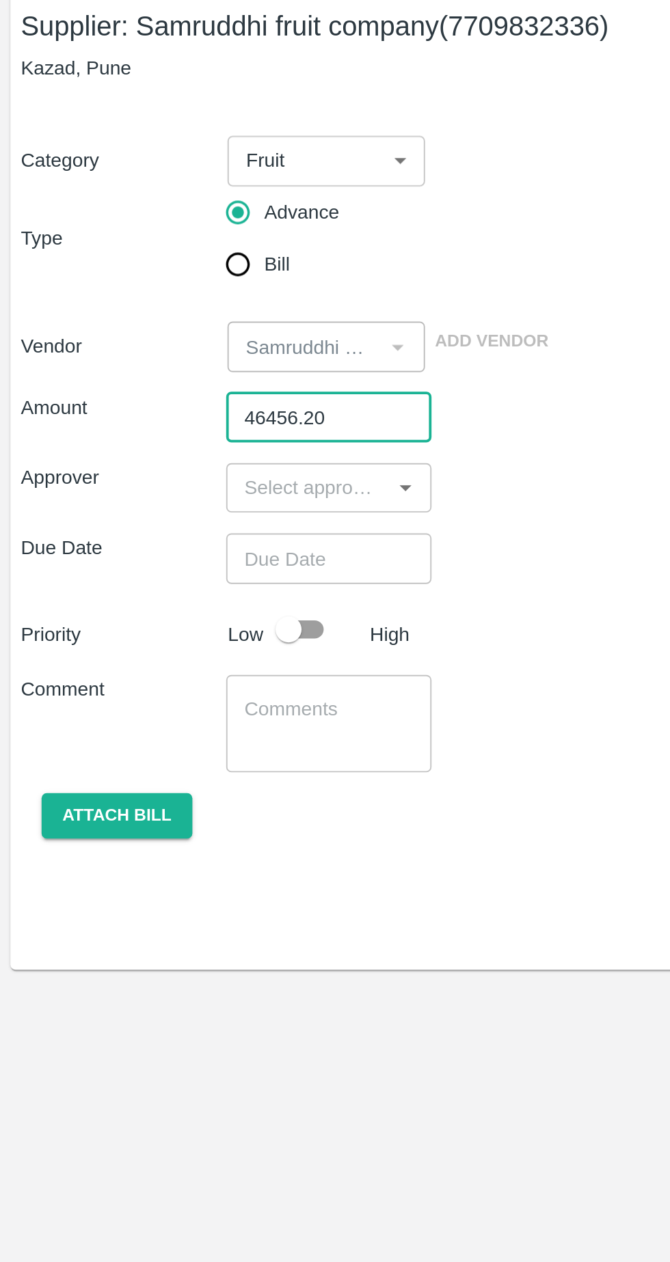
click at [213, 338] on icon "Open" at bounding box center [213, 337] width 6 height 3
type input "46456.20"
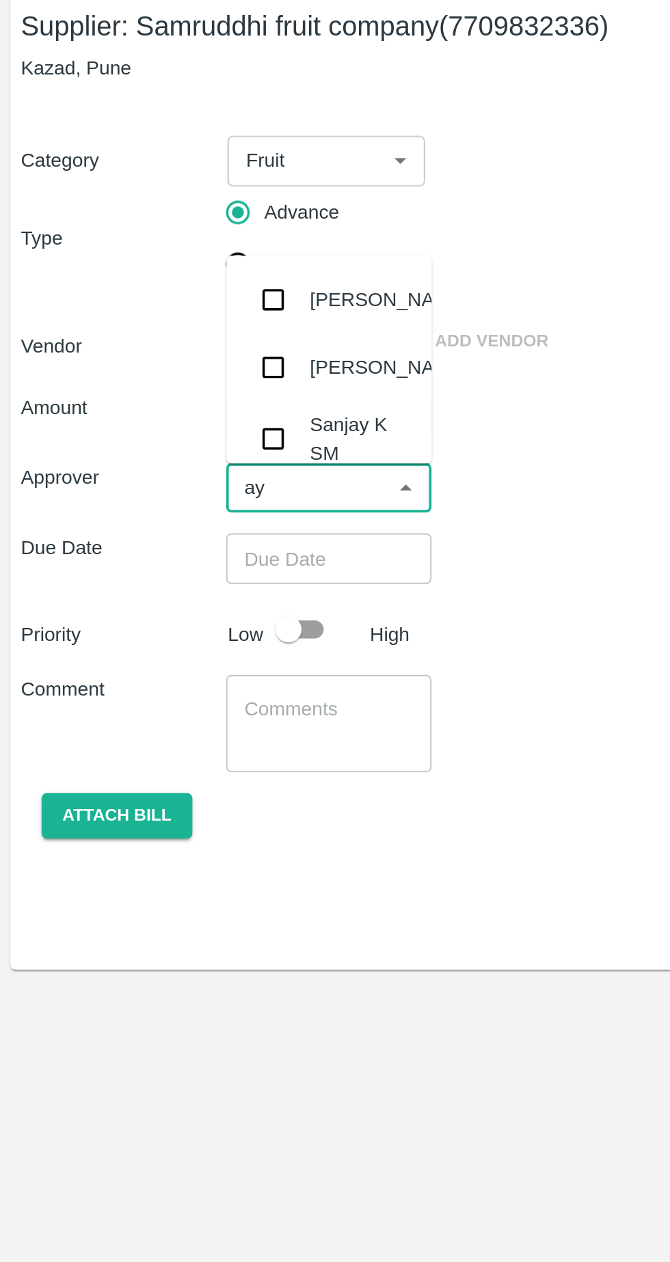
type input "ayu"
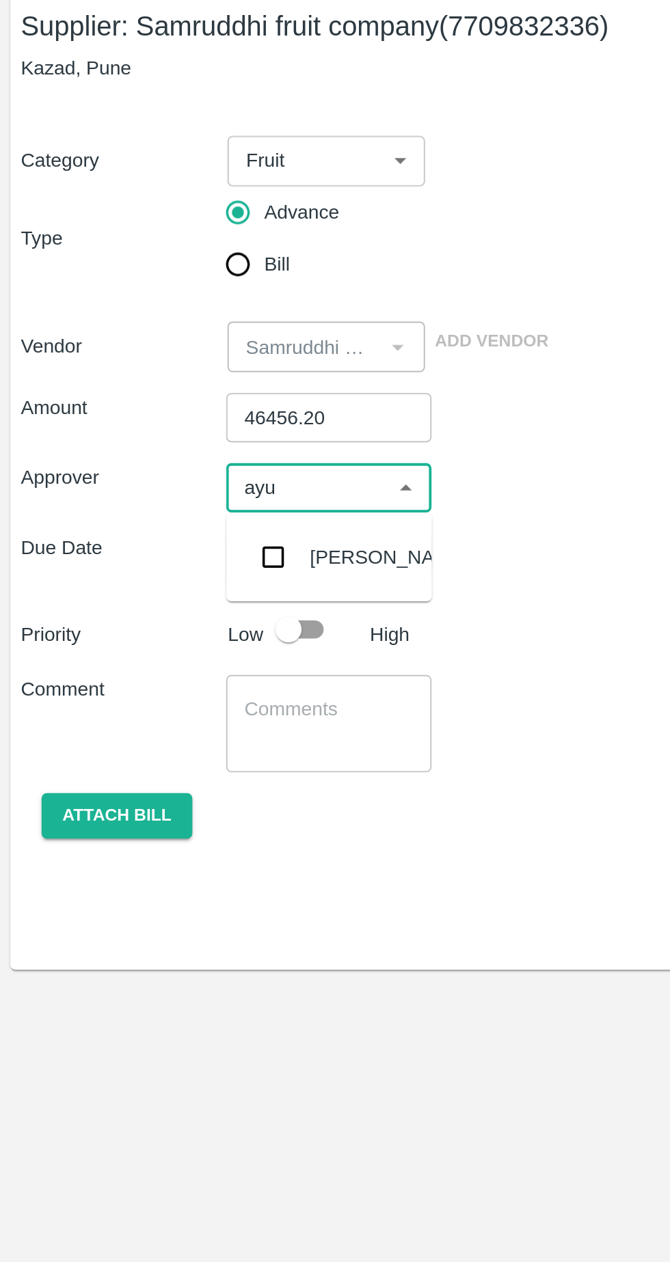
click at [182, 376] on div "Ayush Khandal" at bounding box center [204, 373] width 83 height 15
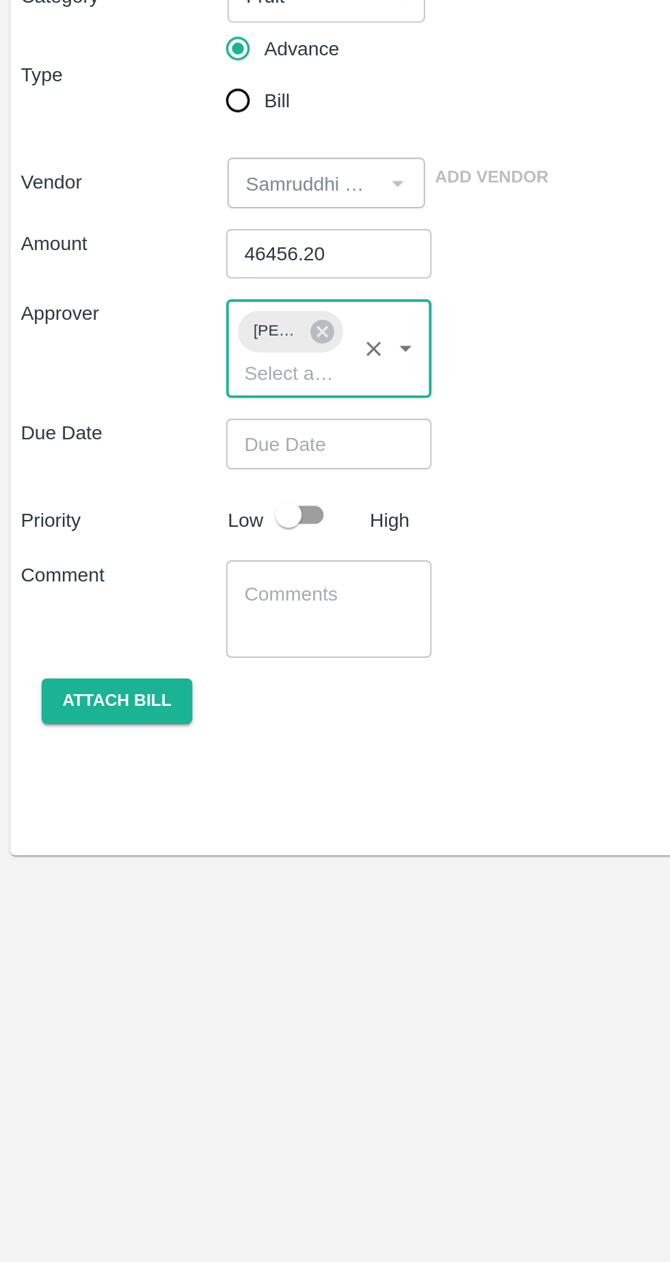
click at [164, 403] on input "Choose date" at bounding box center [168, 400] width 98 height 26
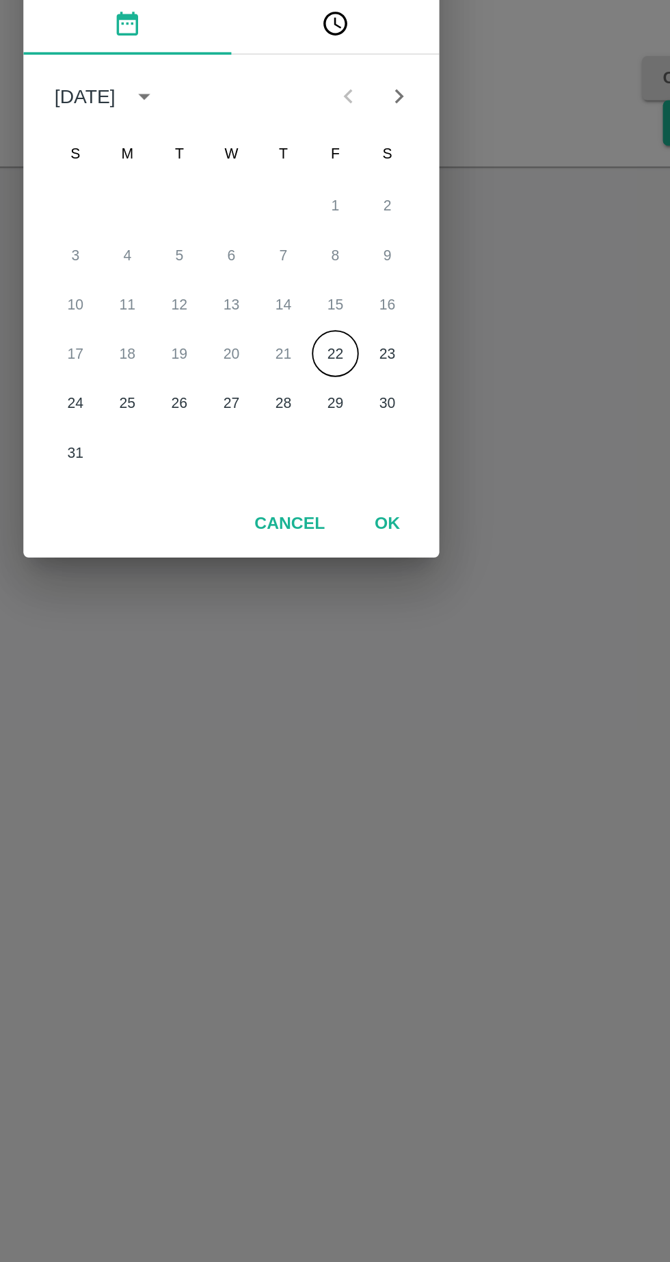
click at [388, 715] on button "22" at bounding box center [389, 715] width 25 height 25
type input "22/08/2025 12:00 AM"
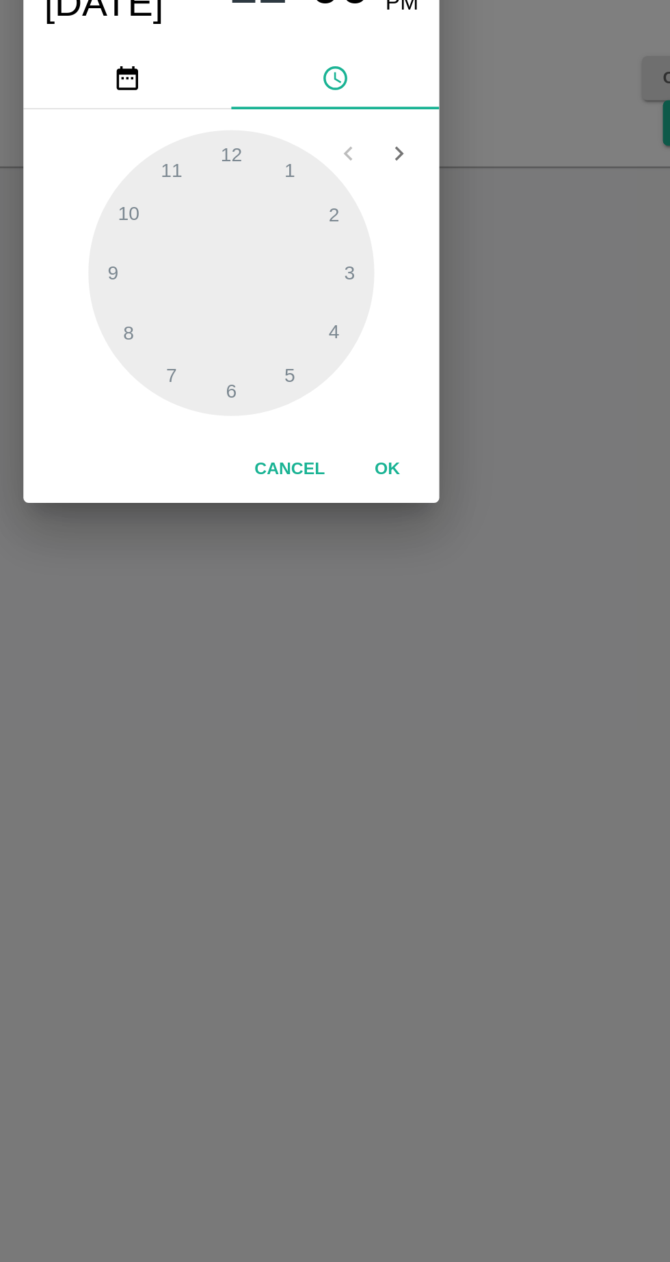
click at [419, 777] on button "OK" at bounding box center [417, 776] width 44 height 24
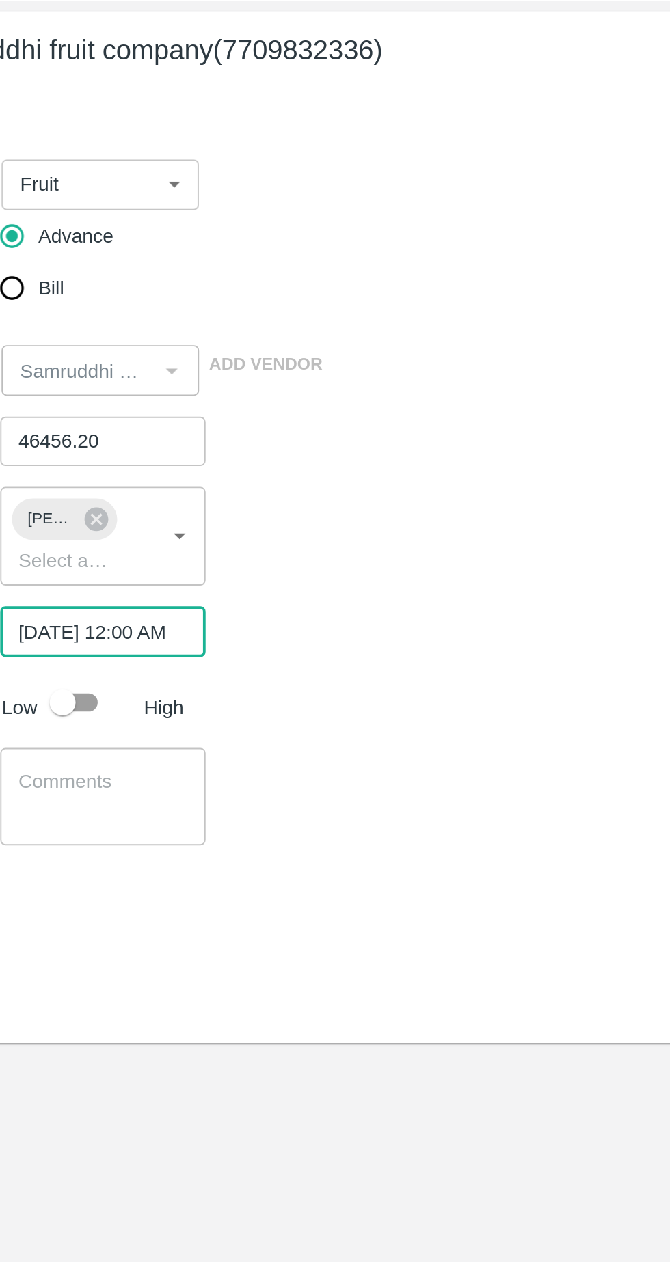
scroll to position [0, 9]
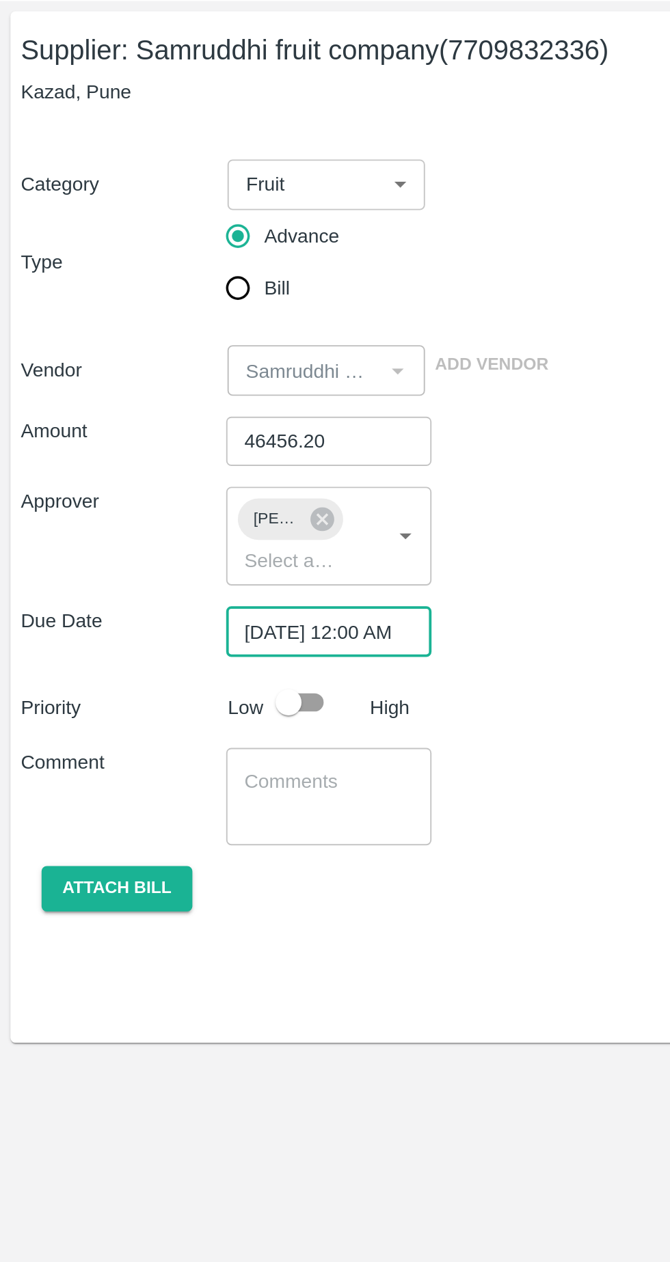
click at [159, 435] on input "checkbox" at bounding box center [152, 437] width 78 height 26
checkbox input "true"
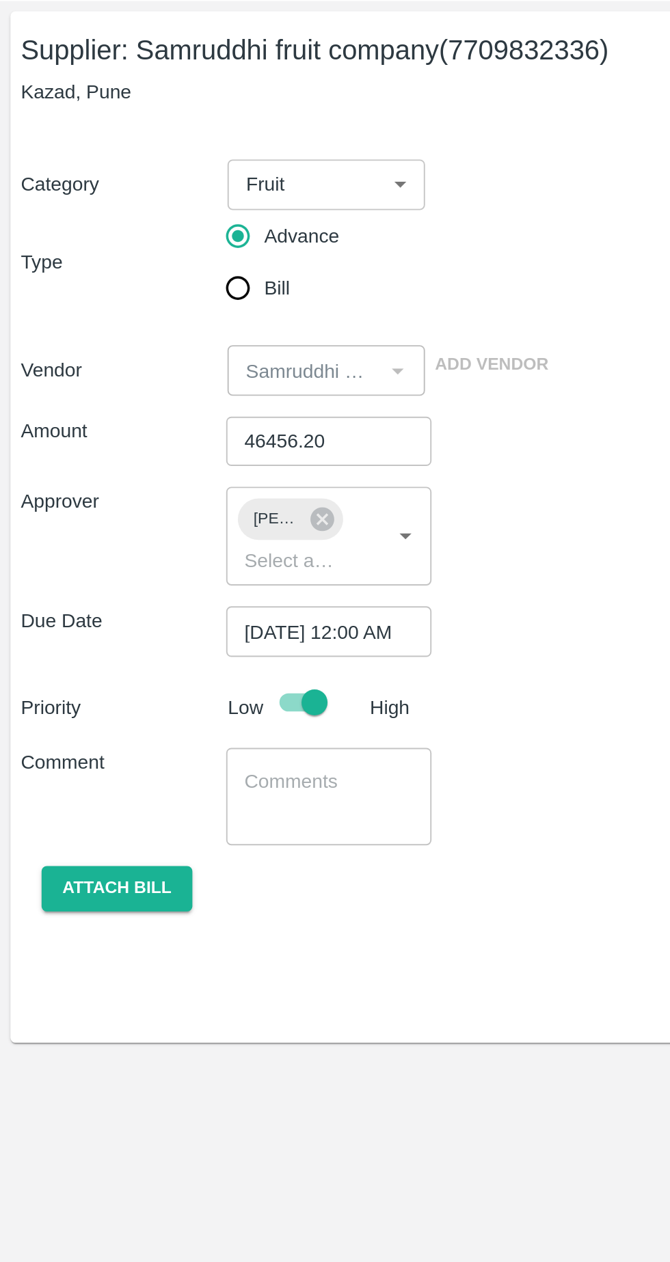
scroll to position [0, 0]
click at [178, 487] on textarea at bounding box center [172, 486] width 89 height 29
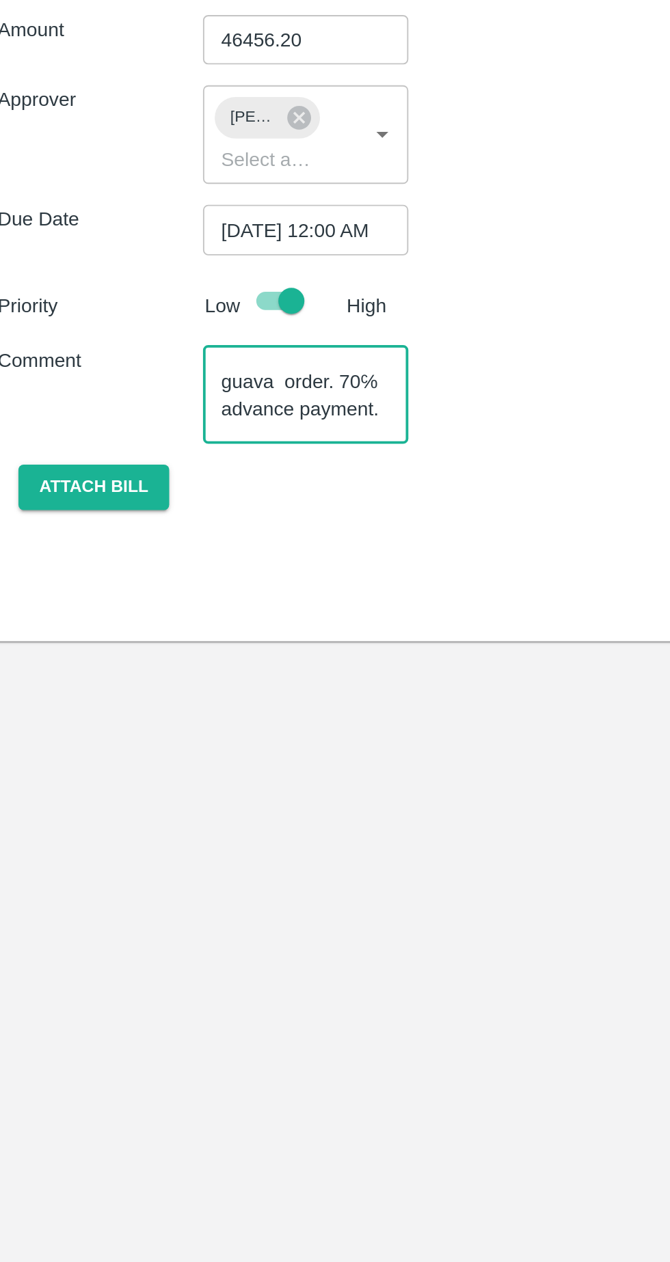
scroll to position [28, 0]
click at [138, 499] on textarea "Dubai fix rate guava order. 70℅ advance payment." at bounding box center [172, 486] width 89 height 29
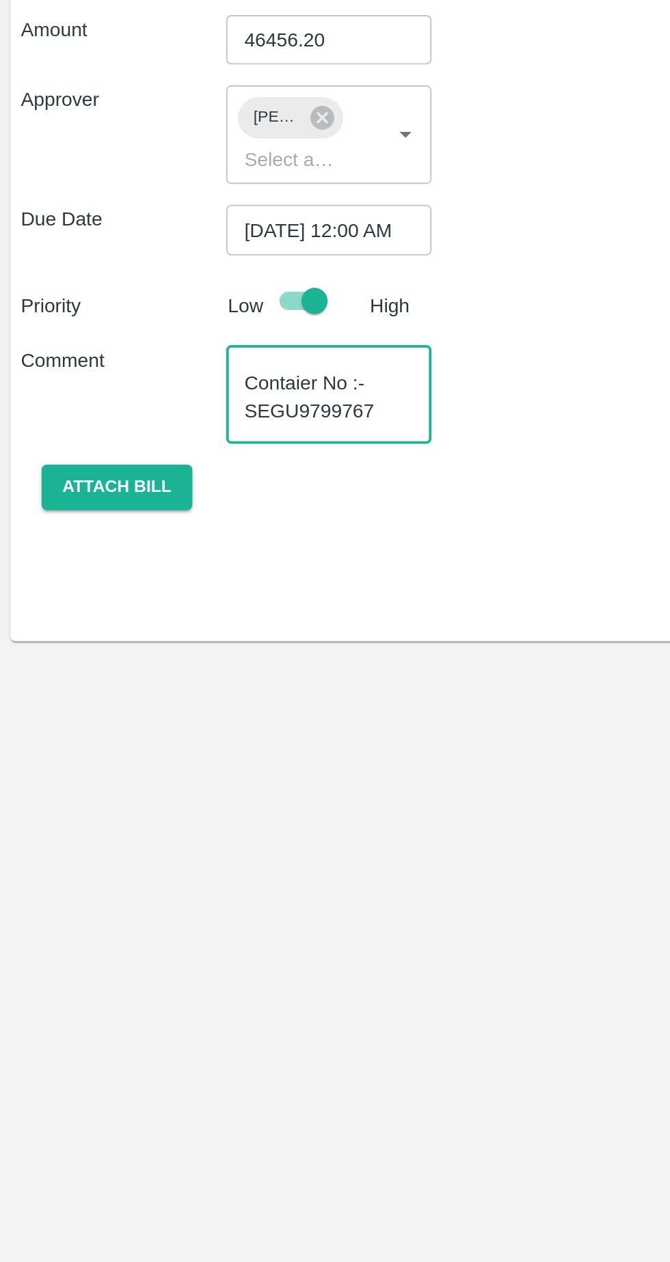
type textarea "Dubai fix rate guava order. 70℅ advance payment. Contaier No :- SEGU9799767"
click at [74, 538] on button "Attach bill" at bounding box center [61, 535] width 79 height 24
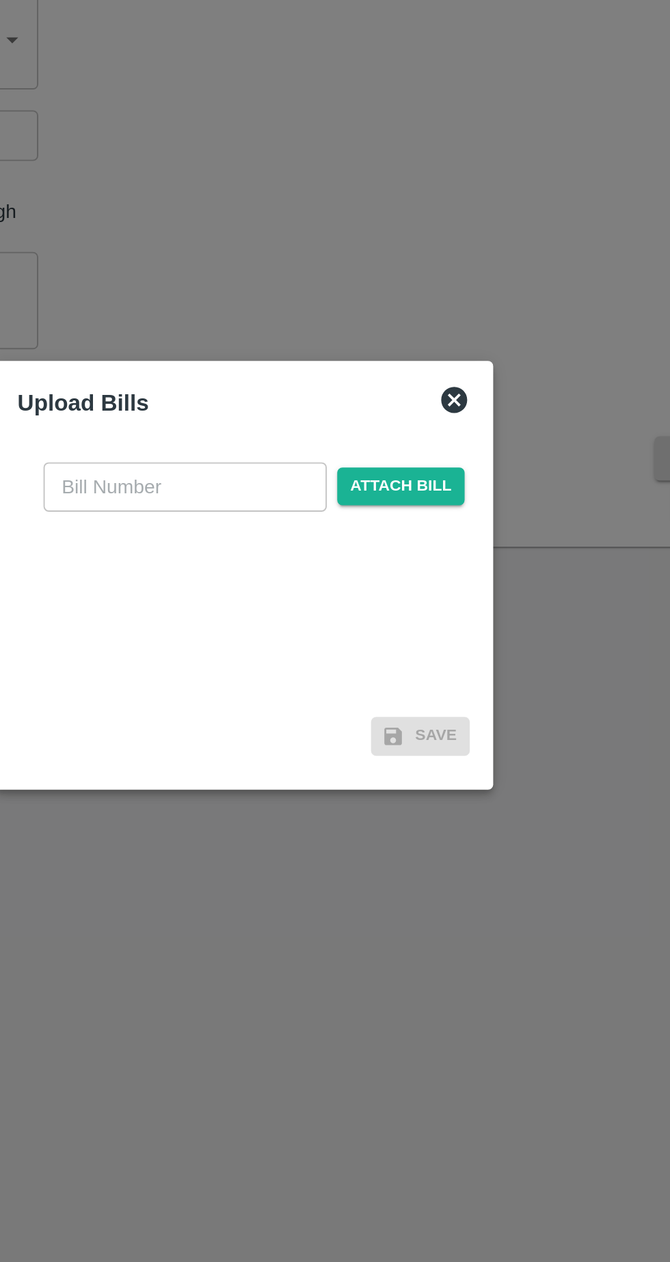
click at [418, 586] on span "Attach bill" at bounding box center [417, 585] width 67 height 20
click at [0, 0] on input "Attach bill" at bounding box center [0, 0] width 0 height 0
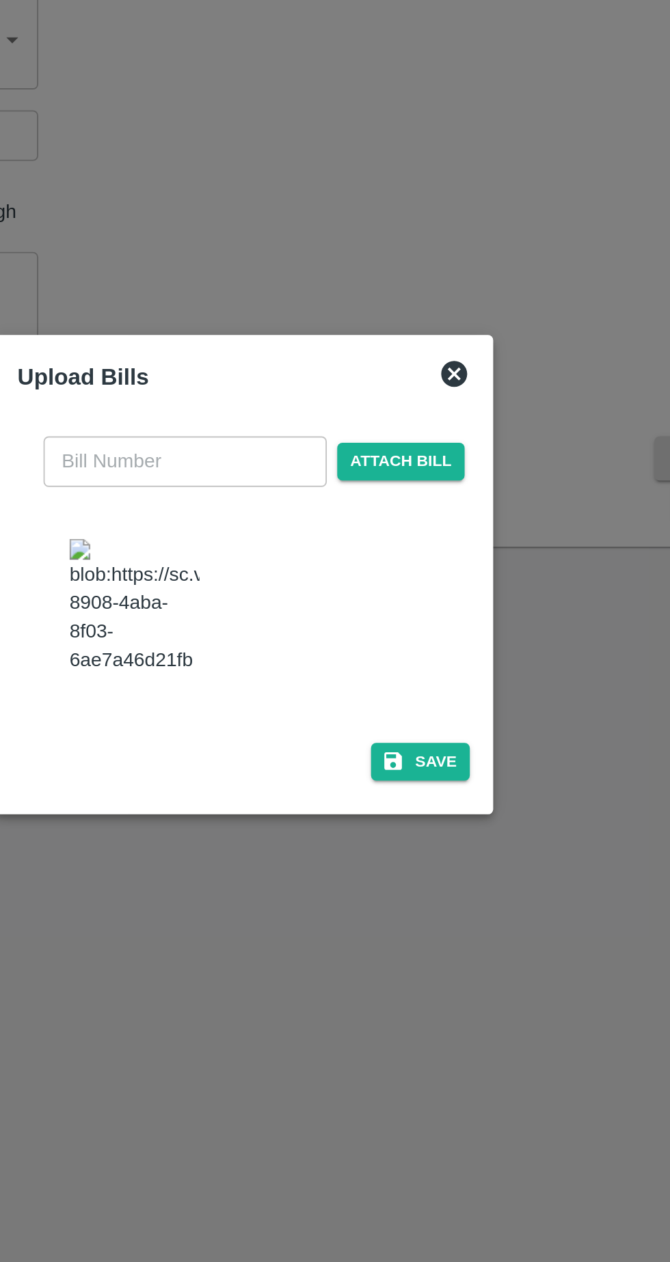
click at [307, 584] on input "text" at bounding box center [304, 571] width 149 height 26
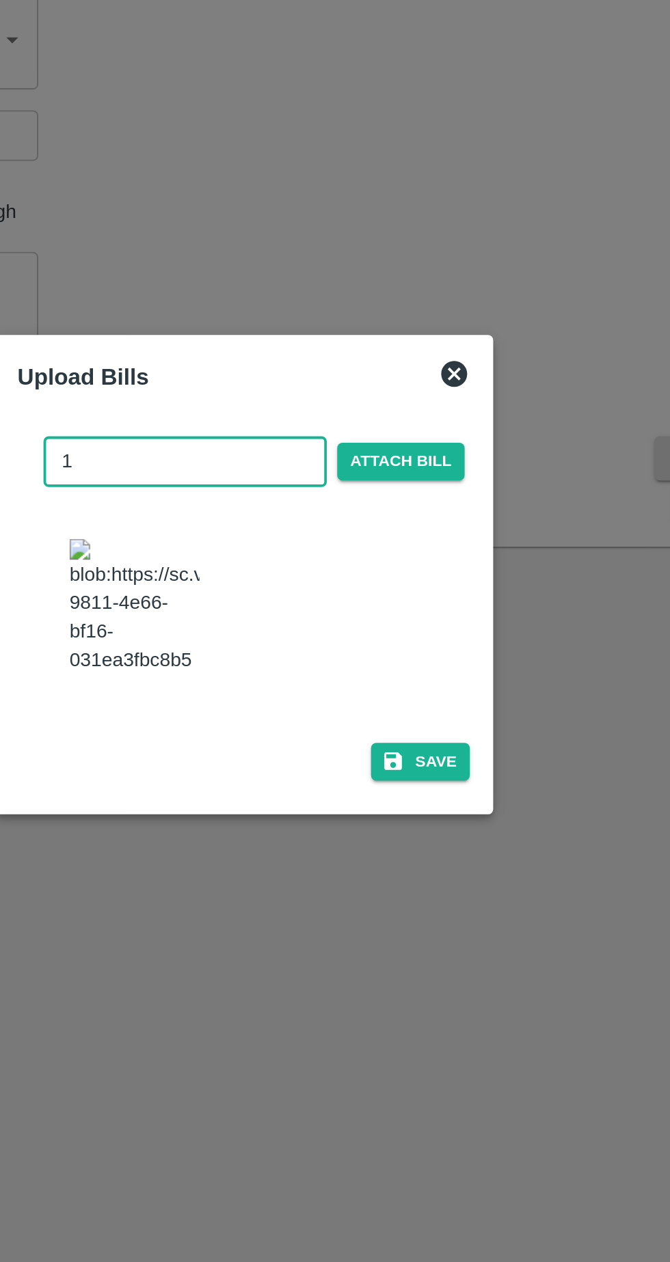
type input "10"
click at [438, 720] on button "Save" at bounding box center [428, 730] width 52 height 20
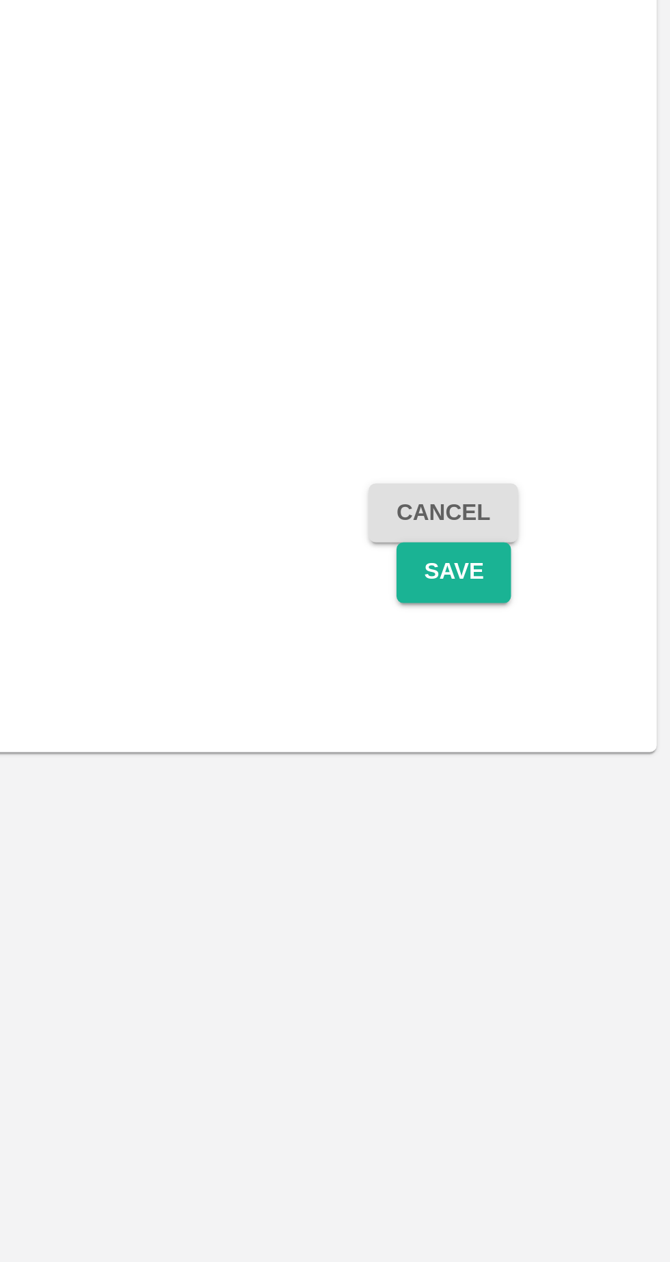
click at [589, 596] on button "Save" at bounding box center [584, 594] width 45 height 24
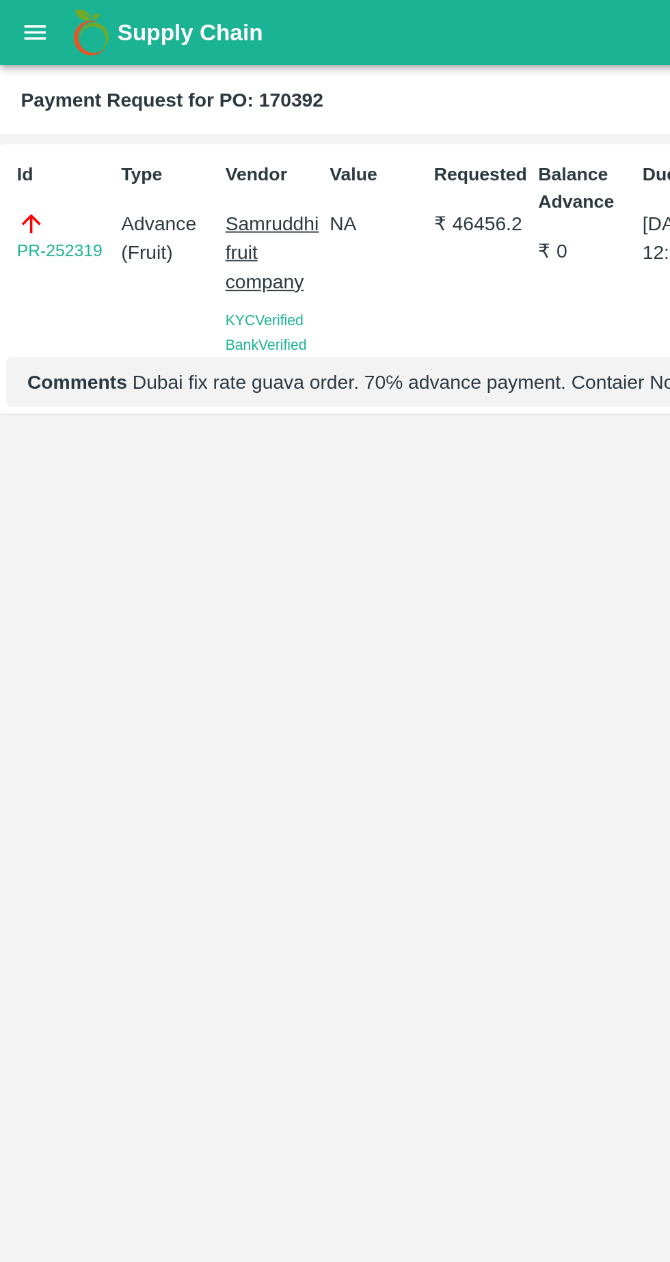
click at [20, 26] on button "open drawer" at bounding box center [18, 16] width 31 height 31
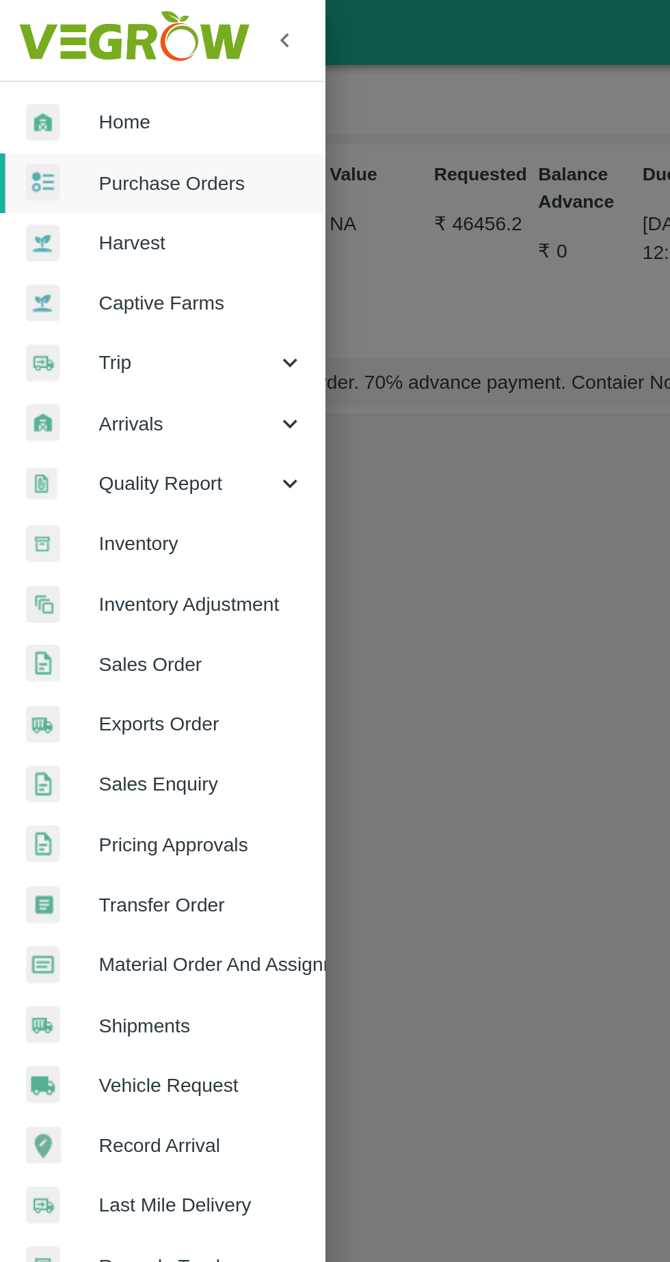
click at [90, 61] on span "Home" at bounding box center [106, 64] width 108 height 15
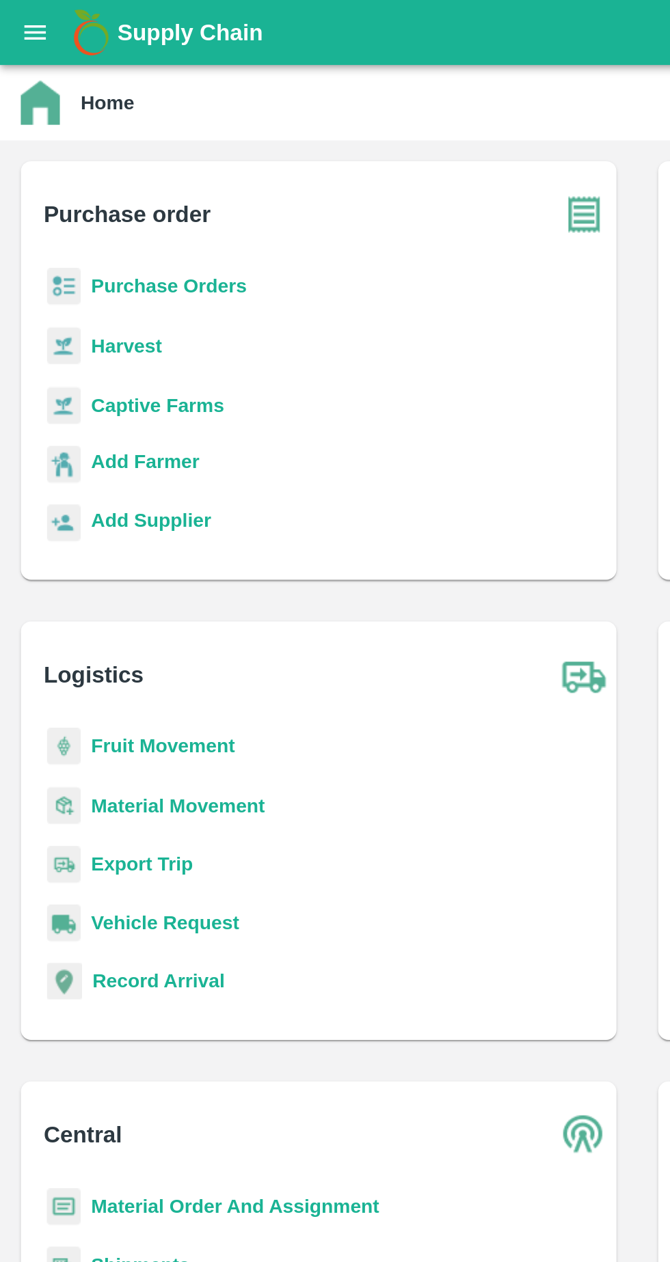
click at [118, 153] on b "Purchase Orders" at bounding box center [89, 150] width 82 height 11
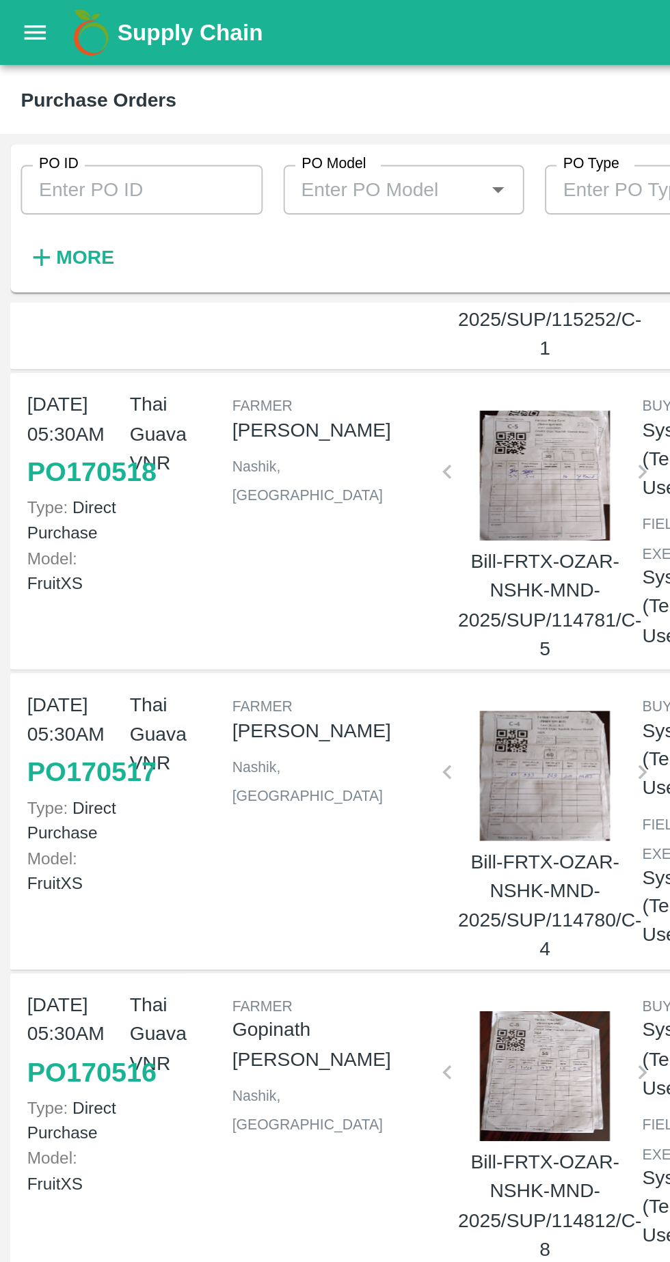
scroll to position [526, 0]
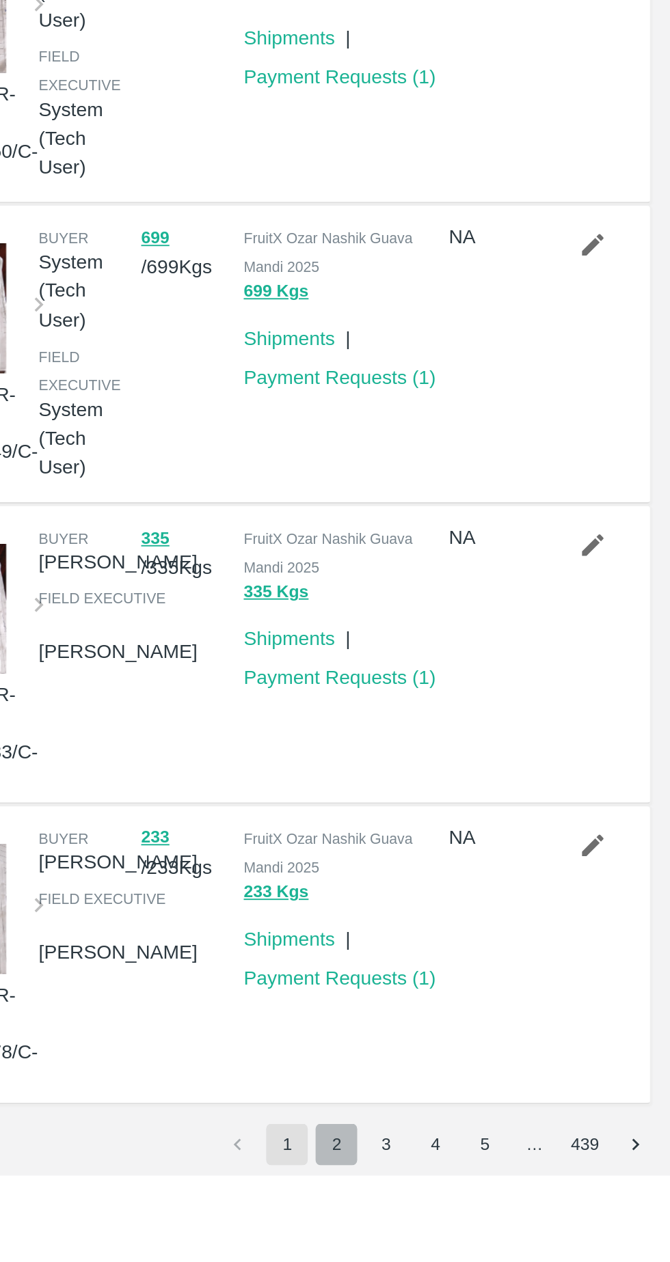
click at [494, 1245] on button "2" at bounding box center [494, 1246] width 22 height 22
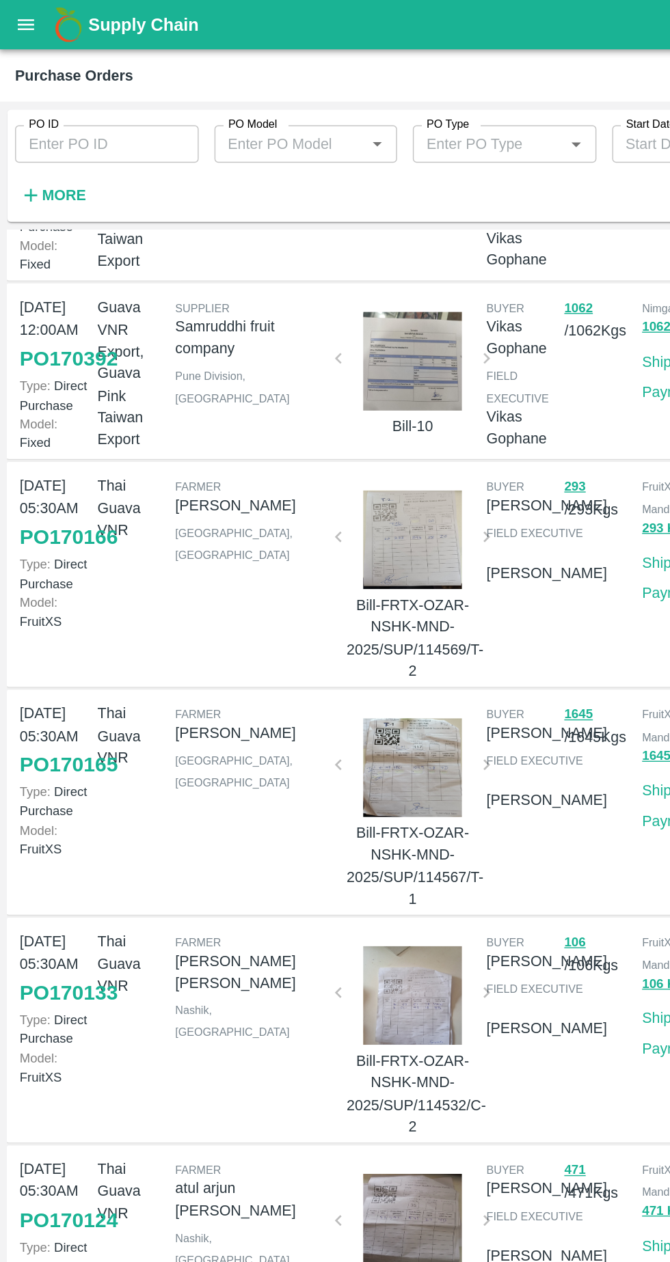
scroll to position [112, 0]
click at [36, 260] on link "PO 170392" at bounding box center [48, 248] width 68 height 25
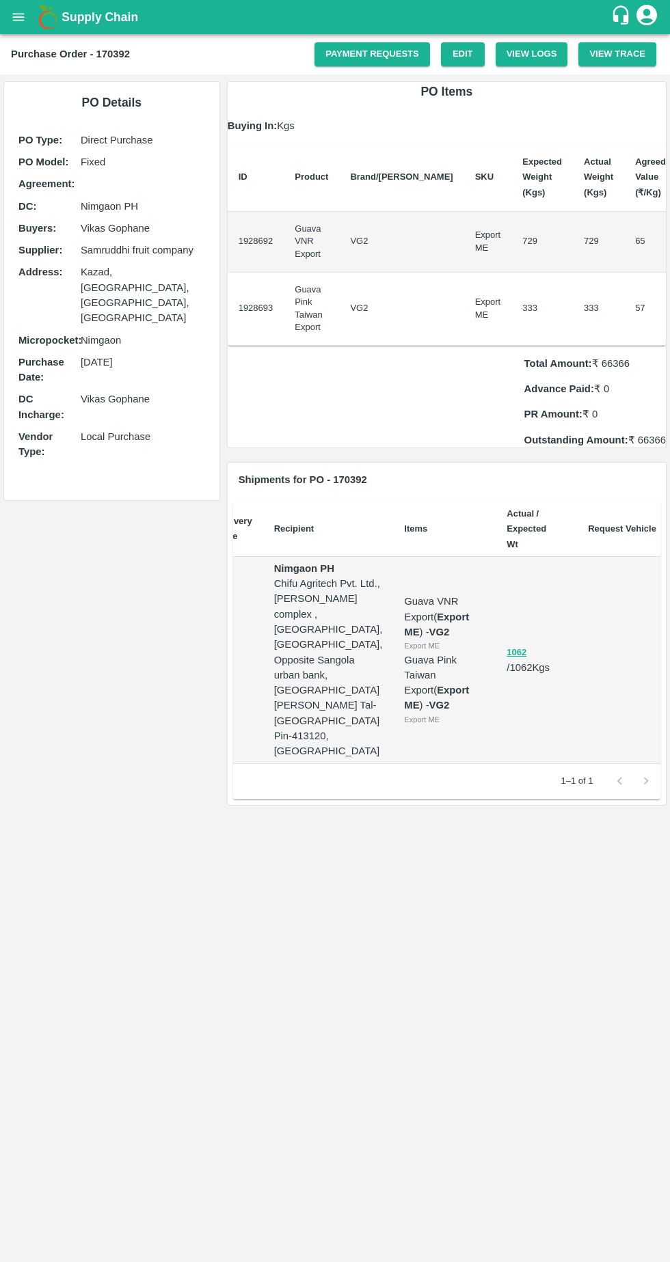
scroll to position [0, 90]
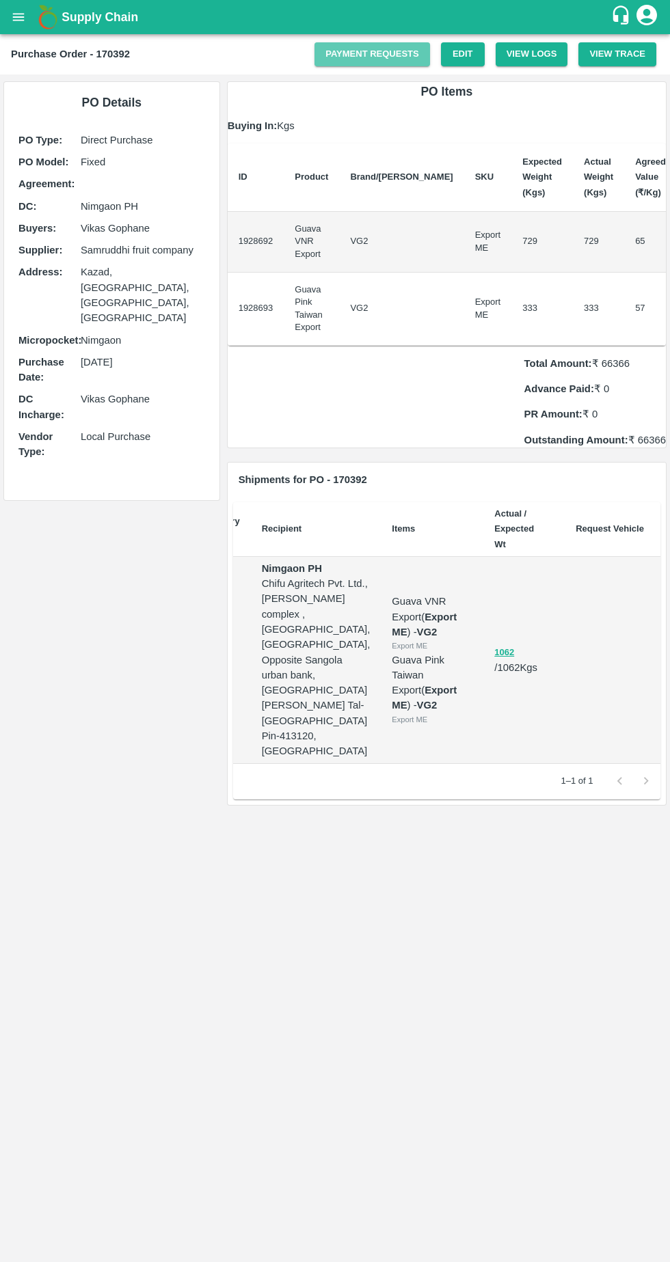
click at [409, 53] on link "Payment Requests" at bounding box center [371, 54] width 115 height 24
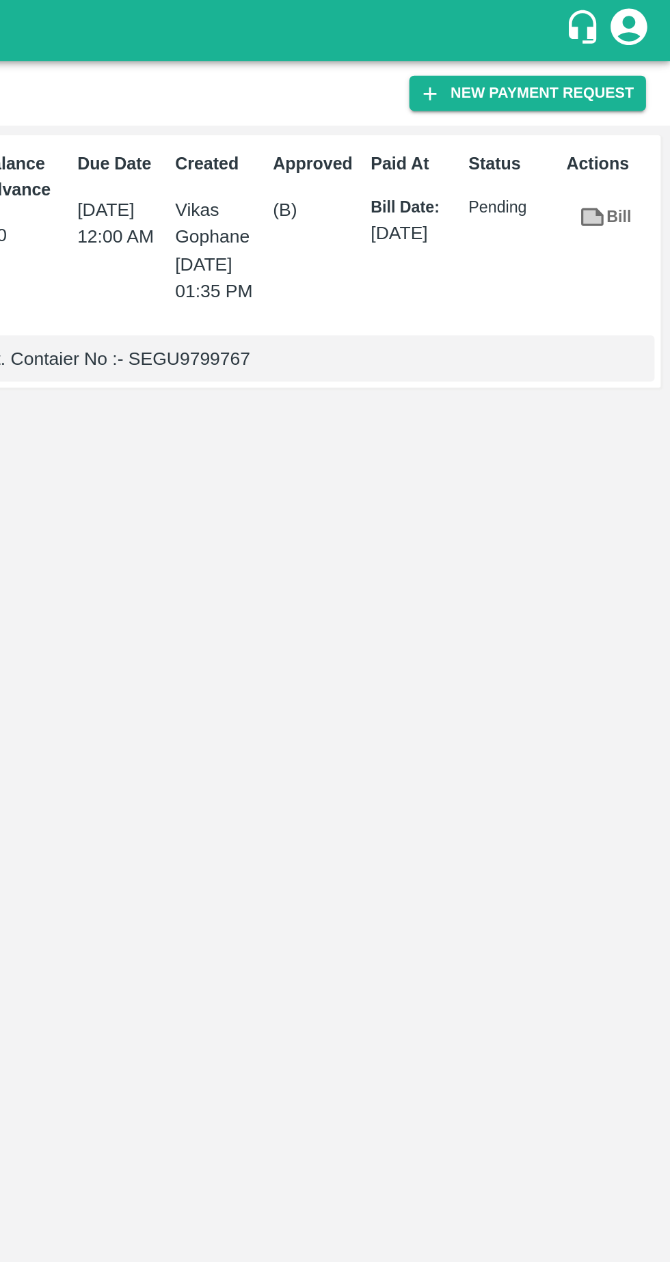
click at [584, 53] on button "New Payment Request" at bounding box center [589, 52] width 133 height 20
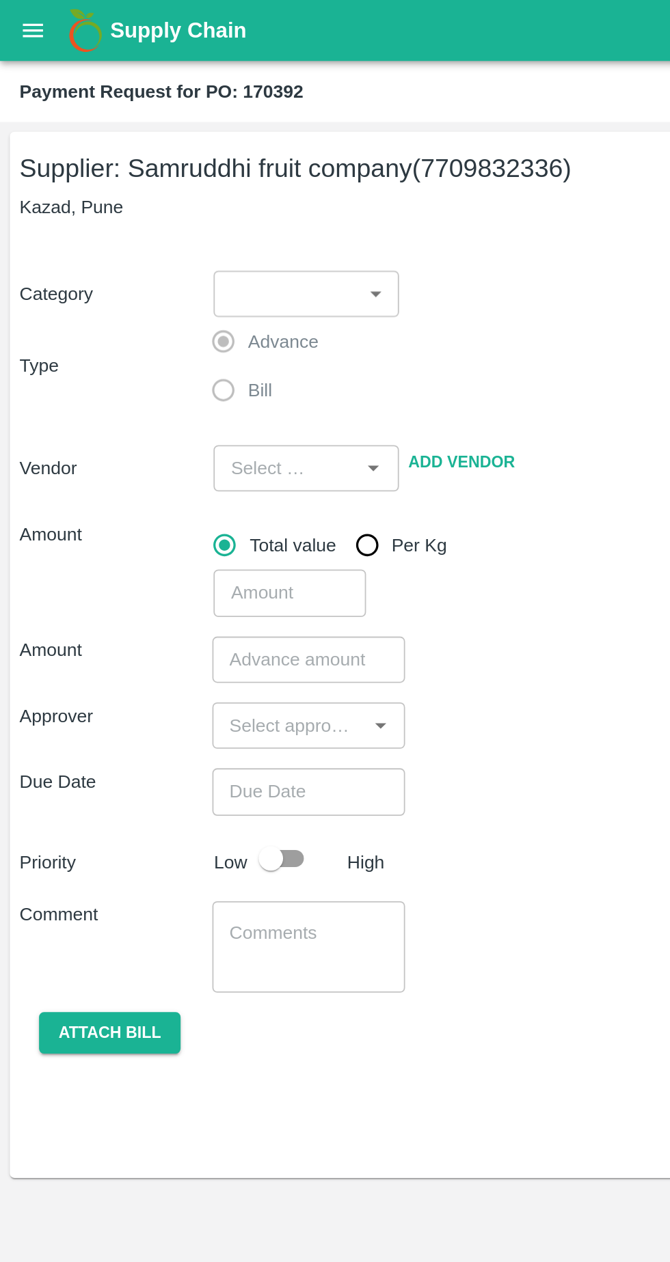
click at [204, 162] on body "Supply Chain Payment Request for PO: 170392 Supplier: Samruddhi fruit company (…" at bounding box center [335, 631] width 670 height 1262
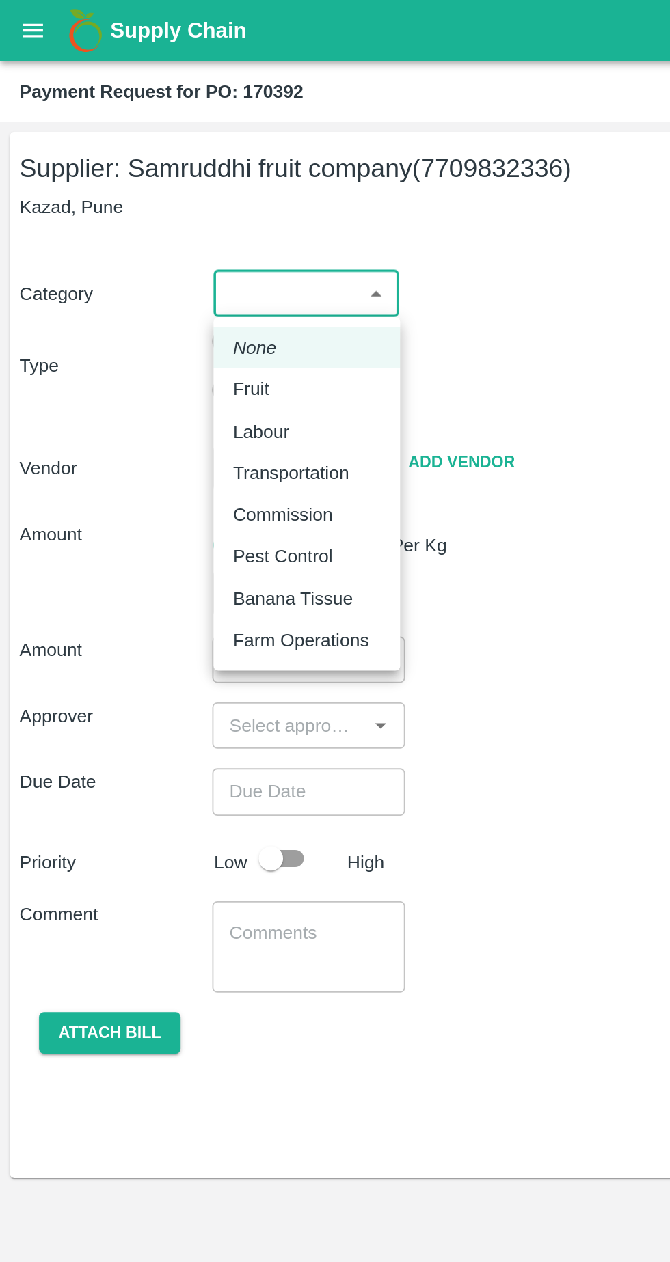
click at [161, 225] on div "Fruit" at bounding box center [172, 217] width 83 height 15
type input "1"
type input "Samruddhi fruit company - 7709832336(Supplier)"
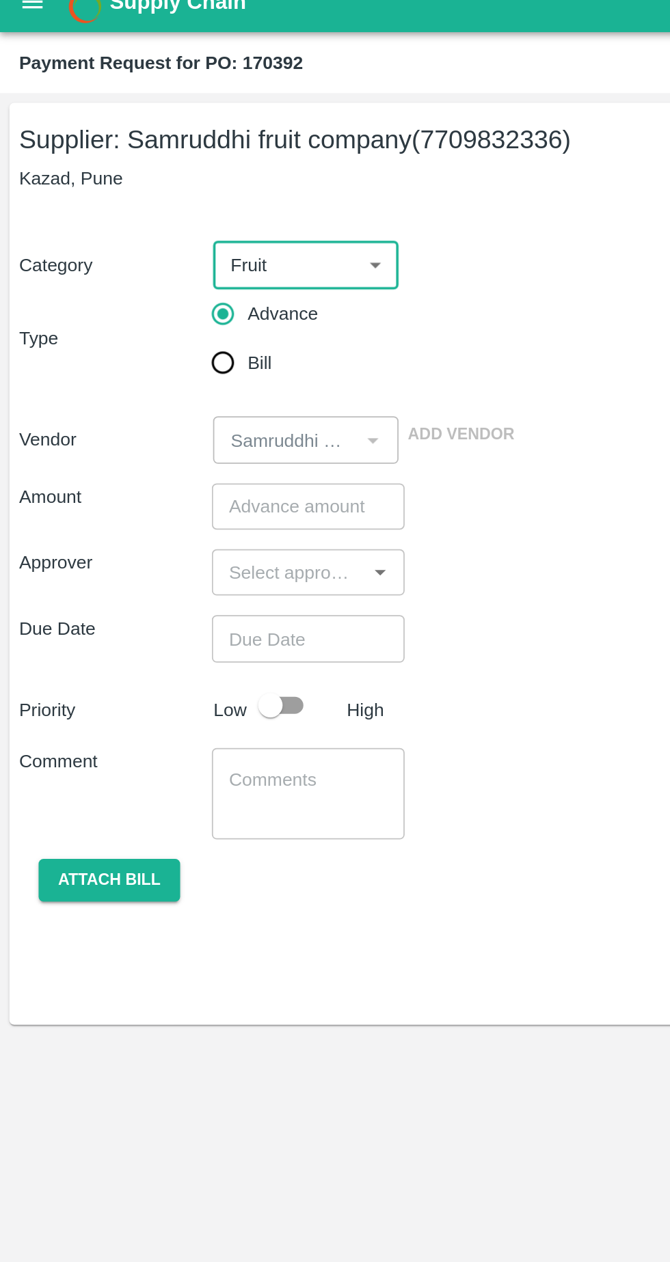
click at [119, 224] on input "Bill" at bounding box center [124, 219] width 27 height 27
radio input "true"
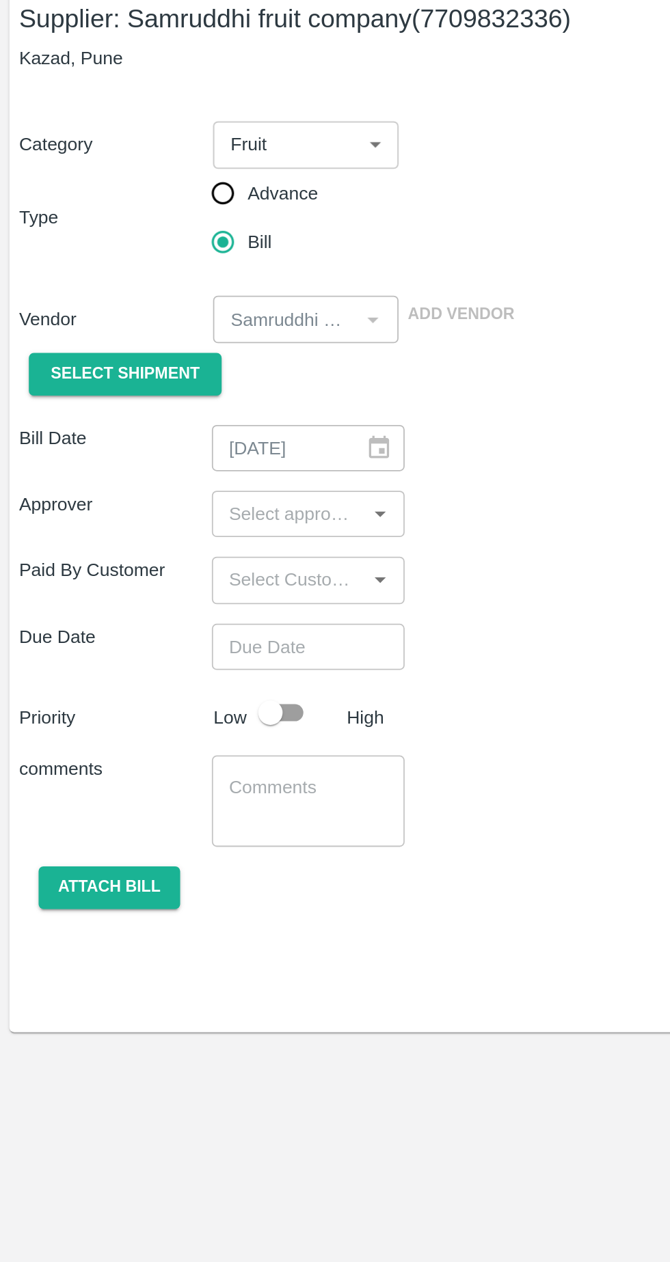
click at [94, 294] on span "Select Shipment" at bounding box center [70, 294] width 83 height 16
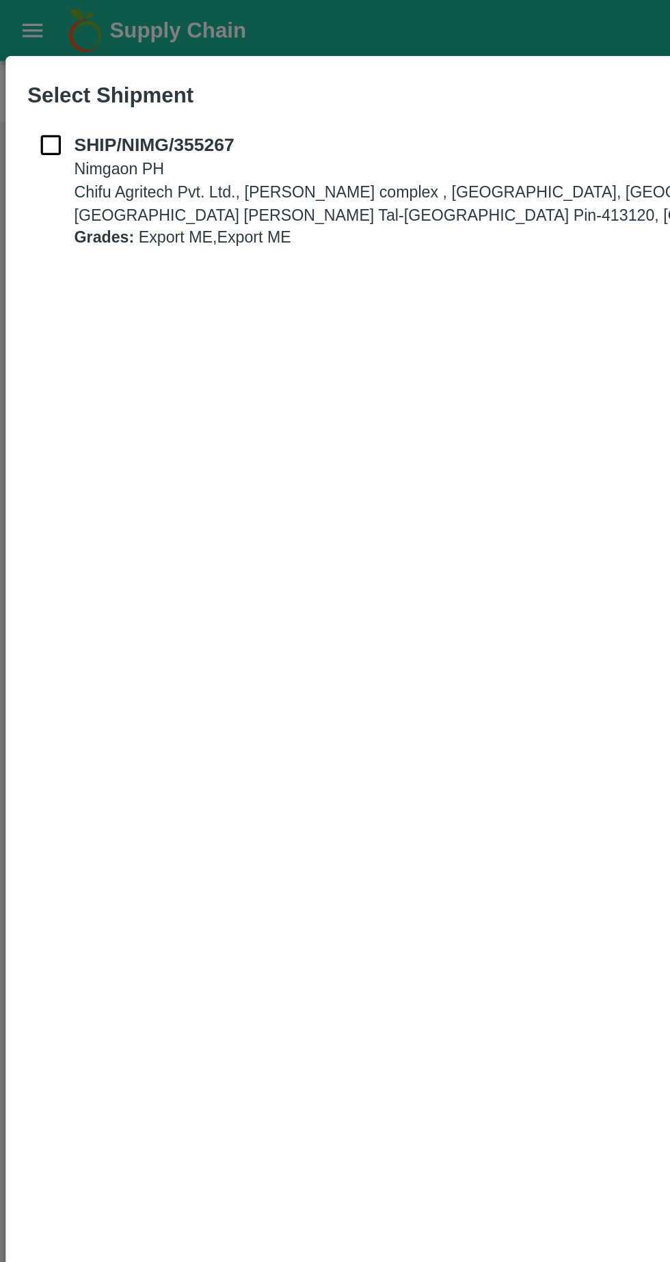
click at [22, 77] on input "checkbox" at bounding box center [29, 81] width 26 height 15
checkbox input "true"
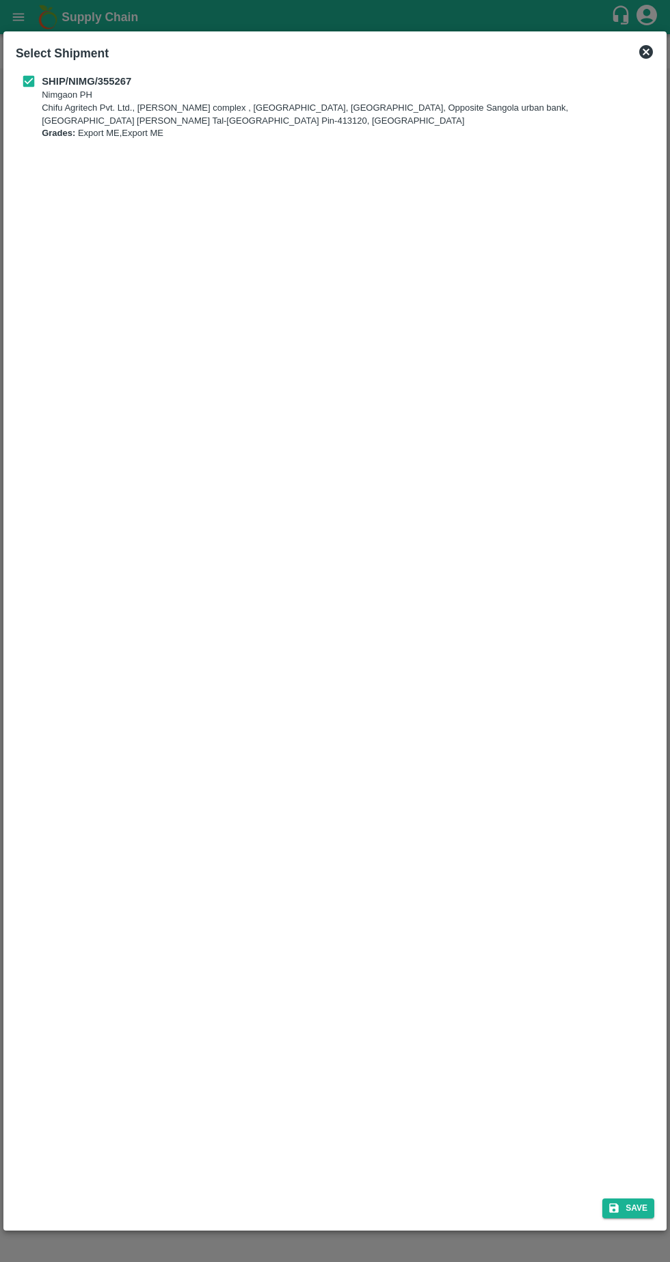
click at [633, 1211] on button "Save" at bounding box center [628, 1209] width 52 height 20
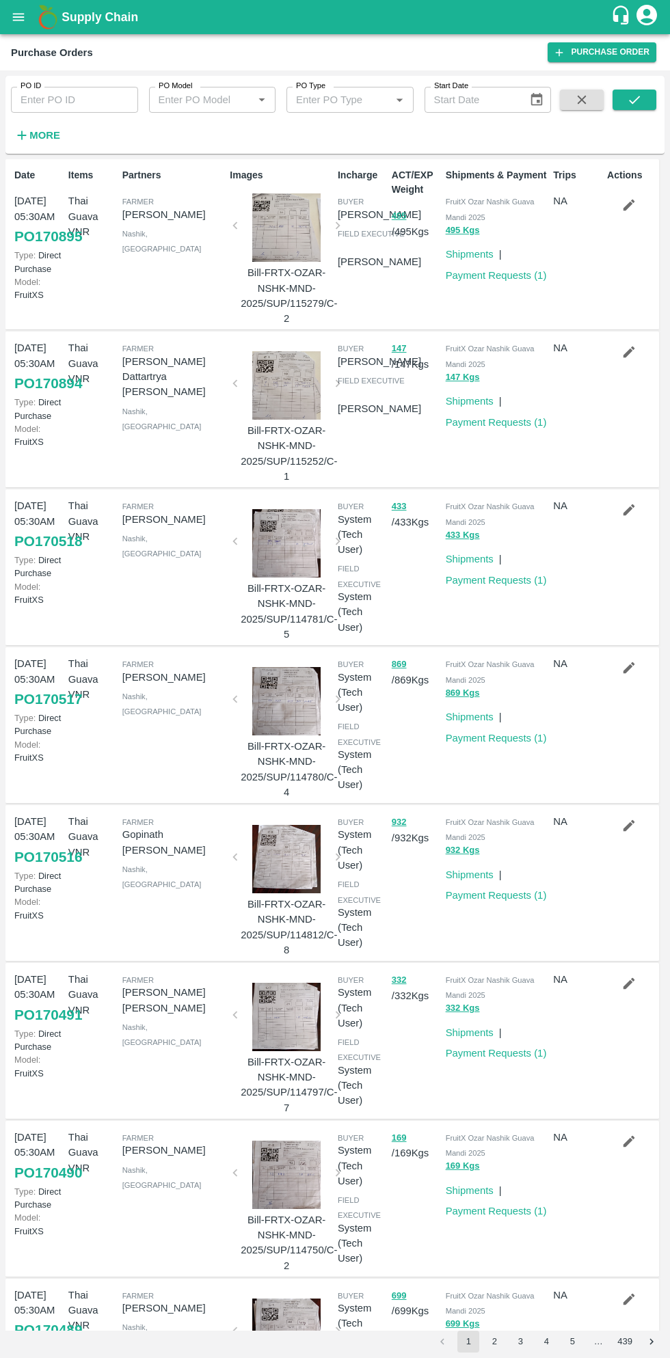
scroll to position [431, 0]
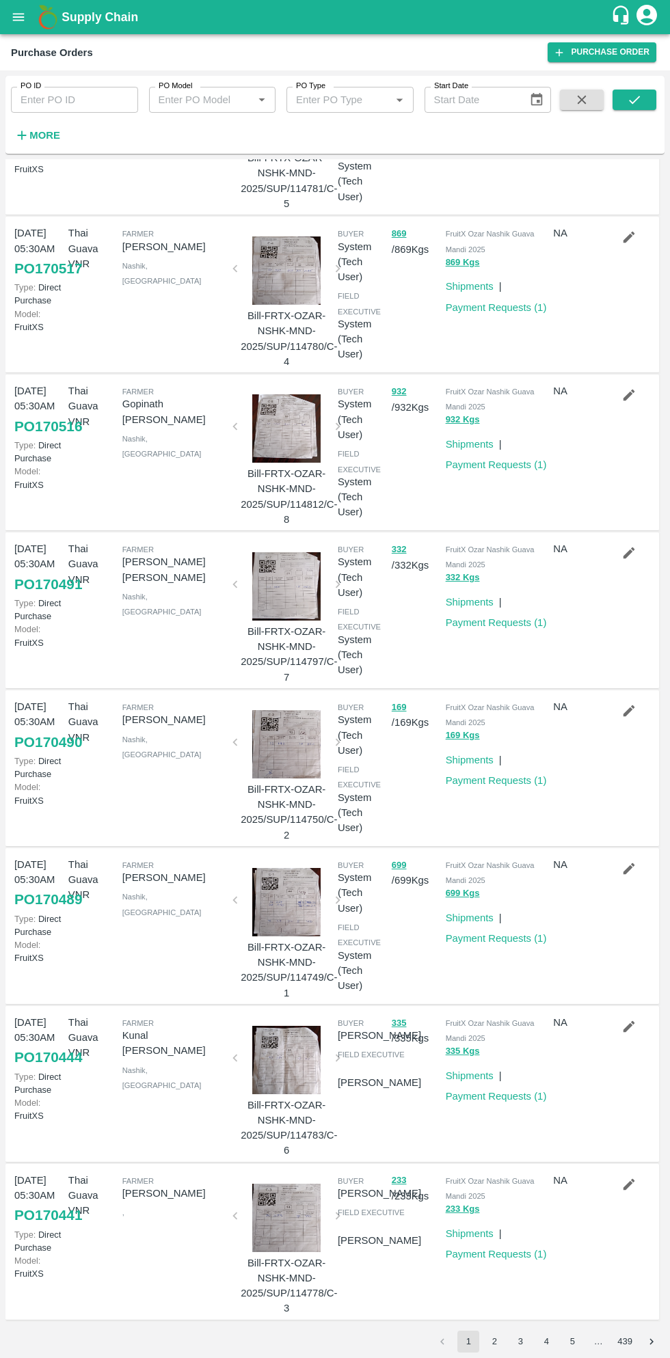
click at [494, 1337] on button "2" at bounding box center [494, 1342] width 22 height 22
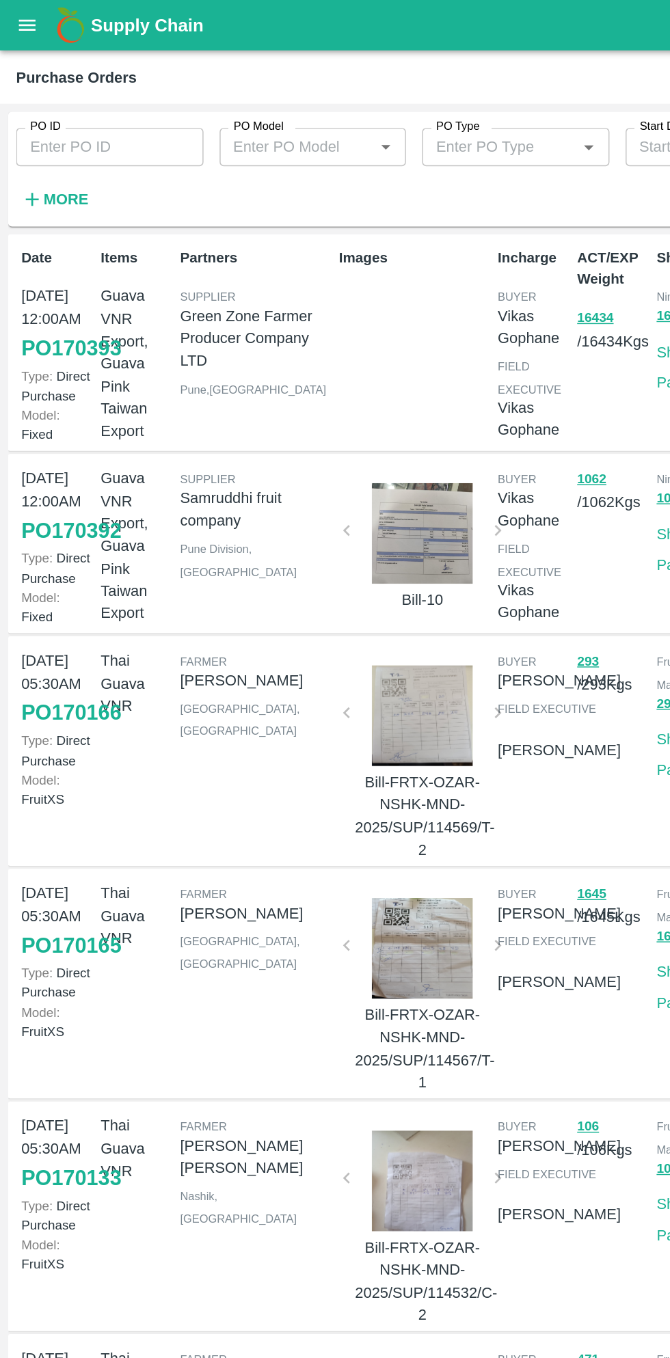
click at [22, 249] on link "PO 170393" at bounding box center [48, 236] width 68 height 25
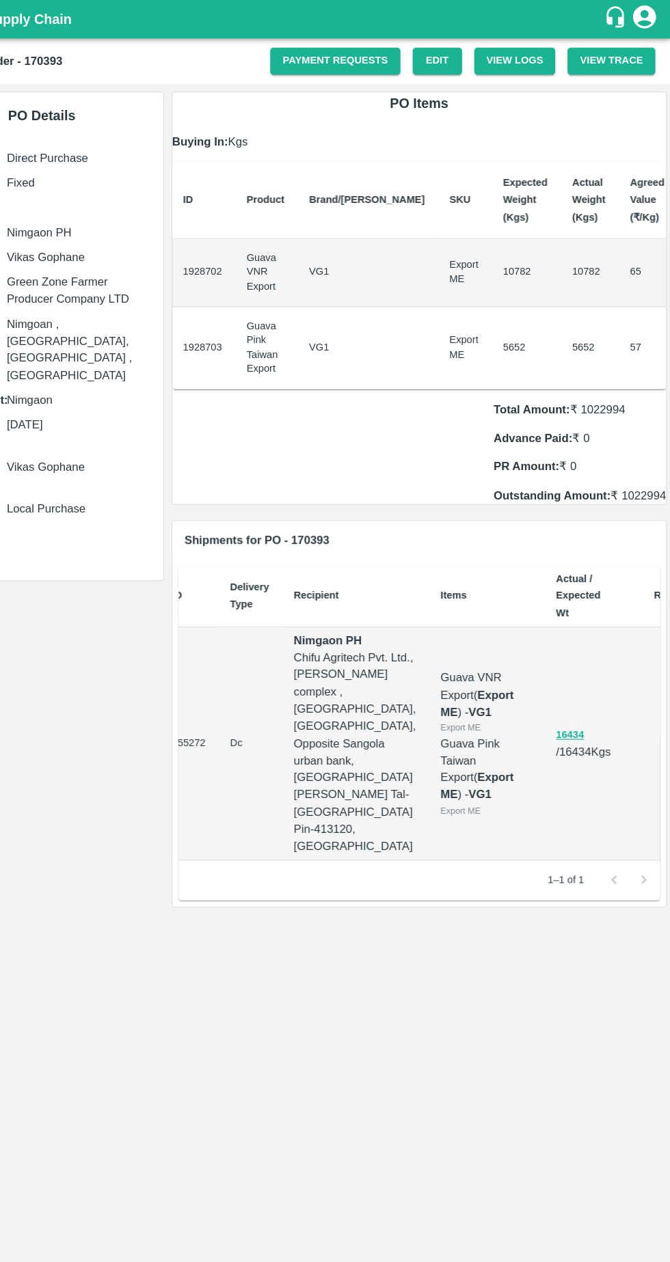
scroll to position [0, 90]
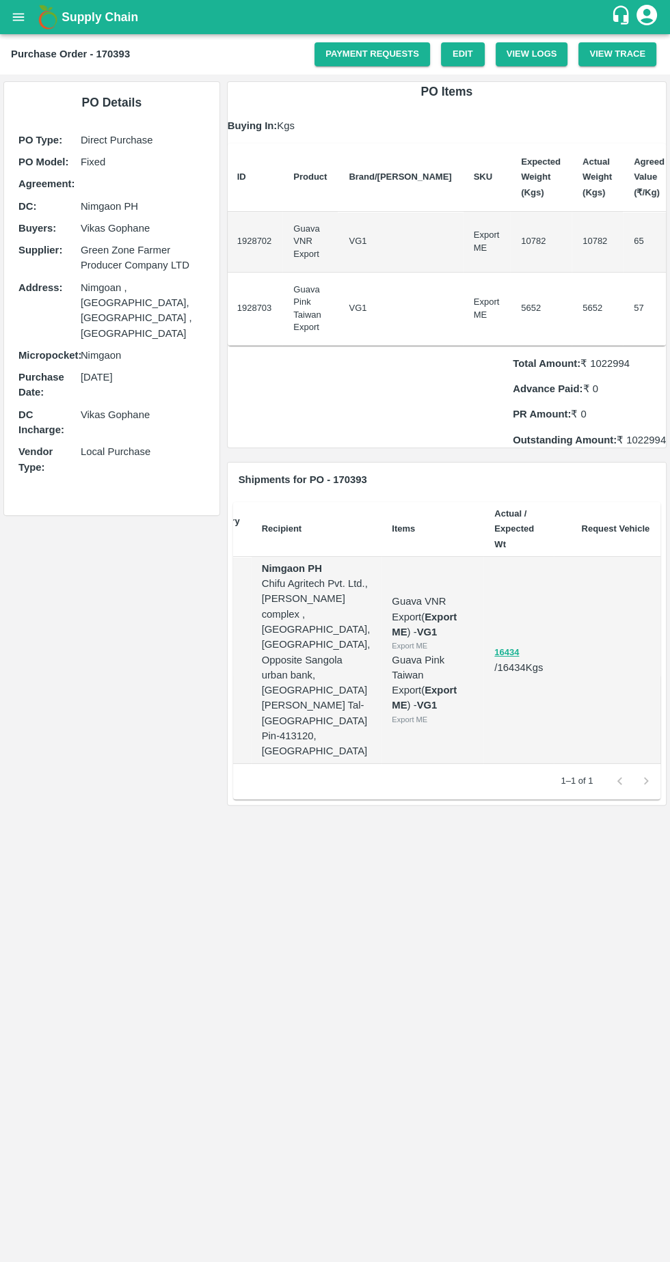
click at [399, 55] on link "Payment Requests" at bounding box center [371, 54] width 115 height 24
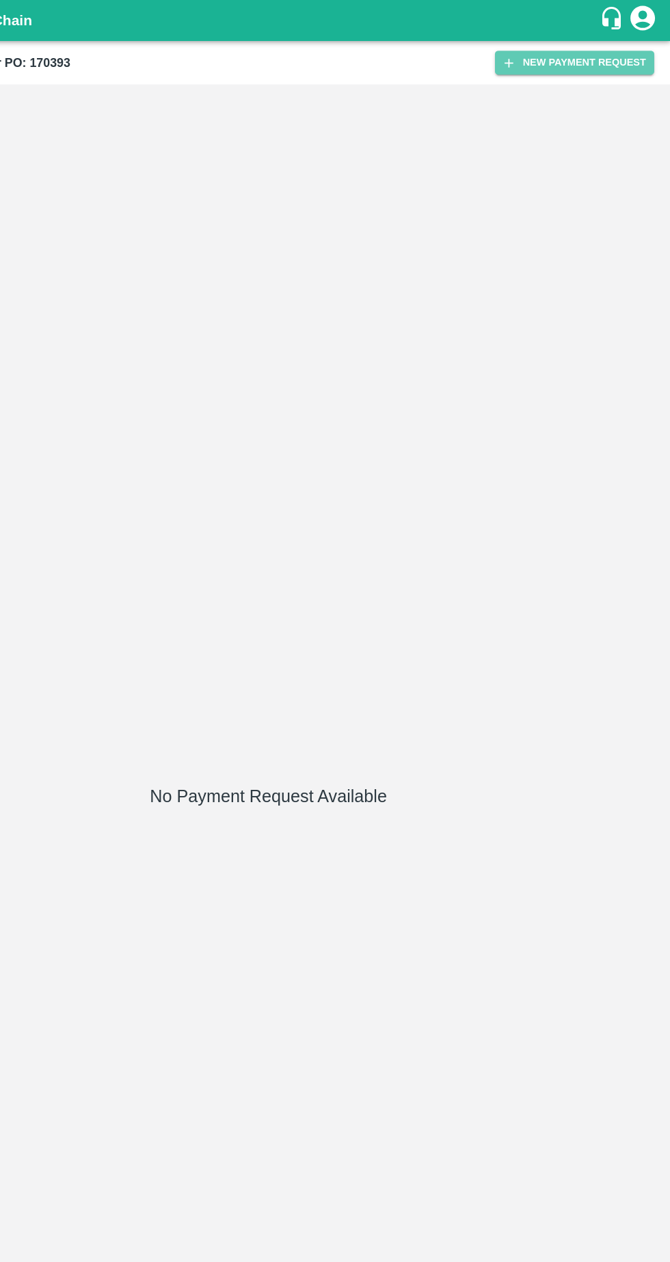
click at [621, 54] on button "New Payment Request" at bounding box center [589, 52] width 133 height 20
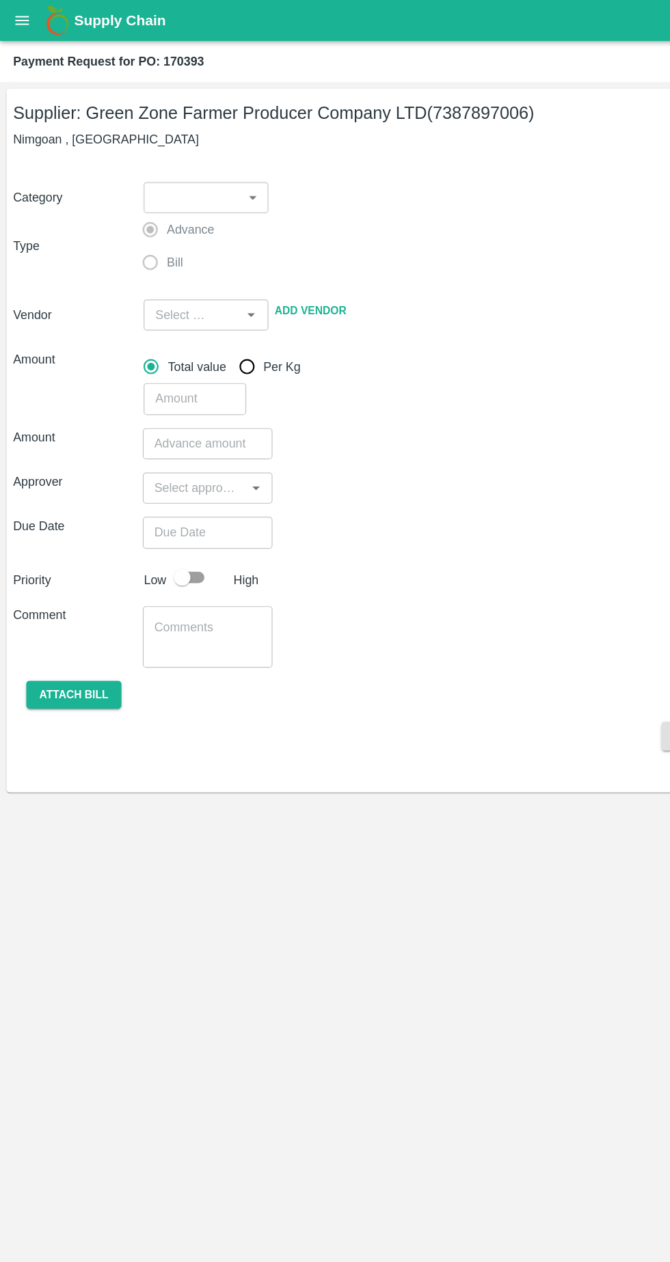
click at [213, 158] on body "Supply Chain Payment Request for PO: 170393 Supplier: Green Zone Farmer Produce…" at bounding box center [335, 631] width 670 height 1262
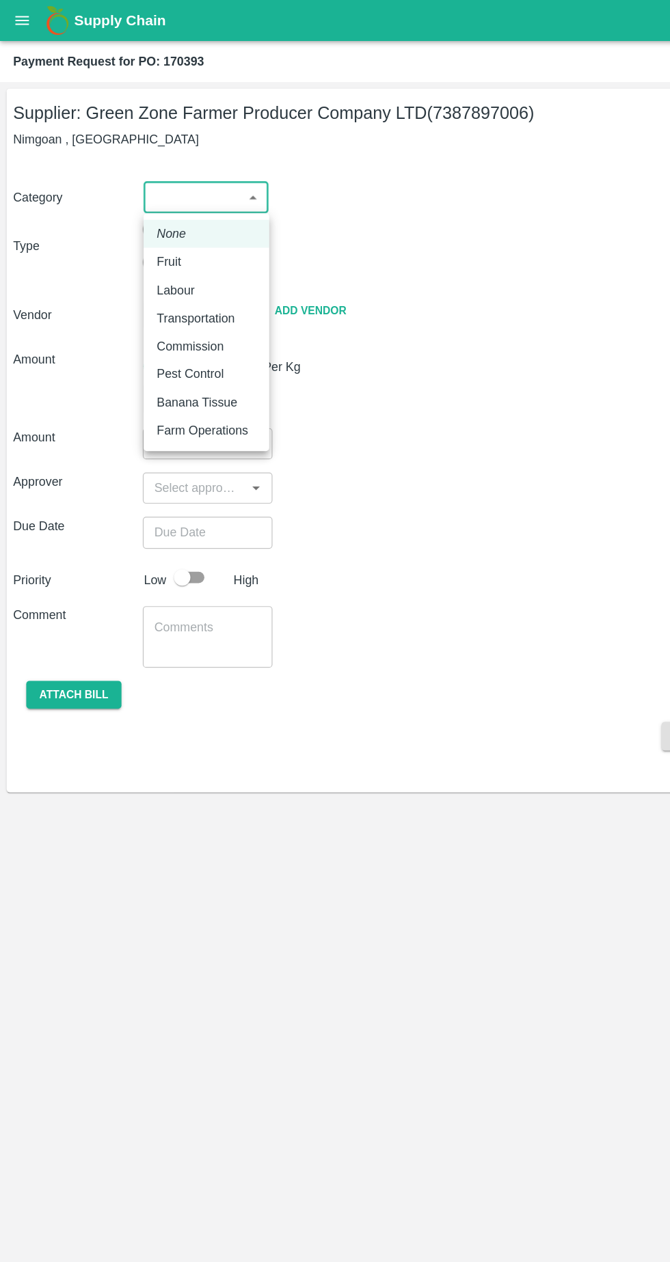
click at [160, 223] on div "Fruit" at bounding box center [172, 217] width 83 height 15
type input "1"
type input "Green Zone Farmer Producer Company LTD - 7387897006(Supplier)"
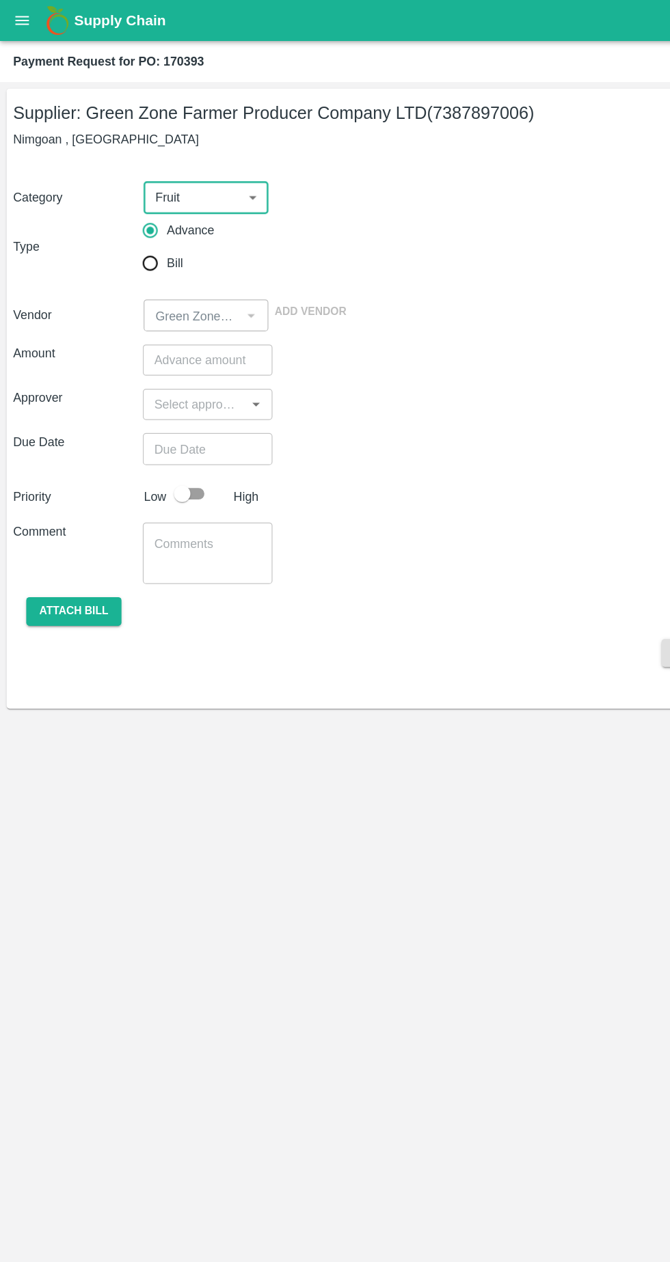
click at [182, 305] on input "number" at bounding box center [173, 300] width 108 height 26
click at [170, 299] on input "number" at bounding box center [173, 300] width 108 height 26
click at [213, 337] on icon "Open" at bounding box center [213, 337] width 6 height 3
type input "717120"
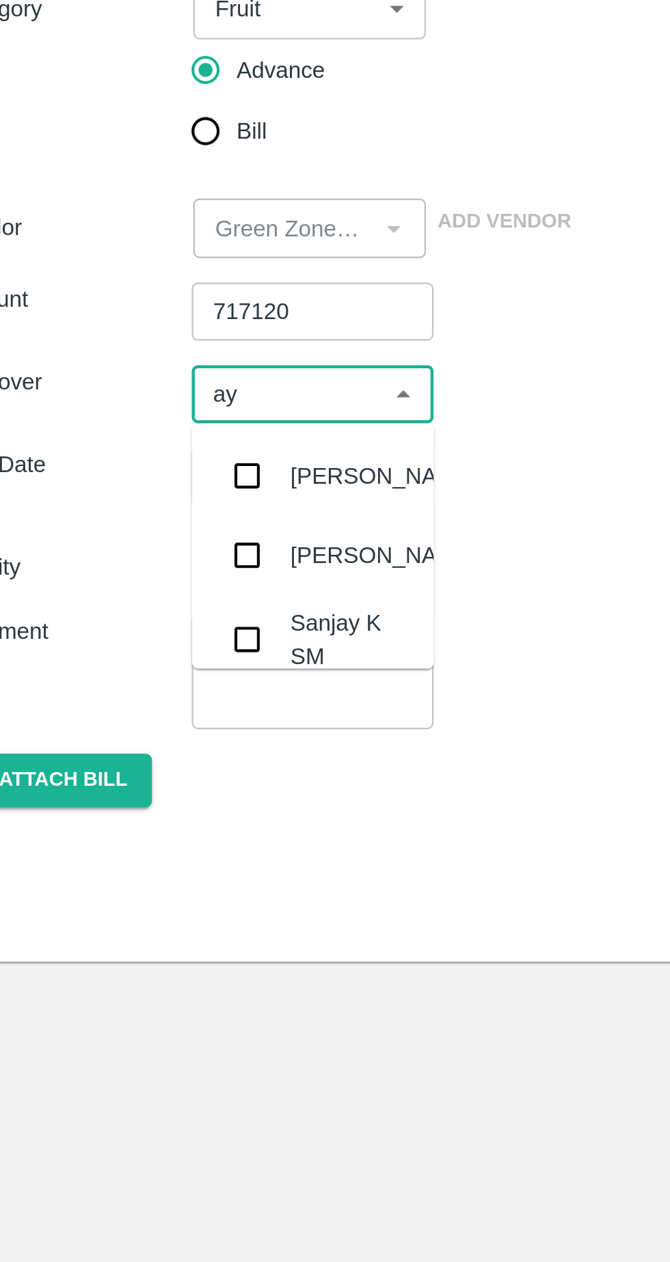
type input "ayu"
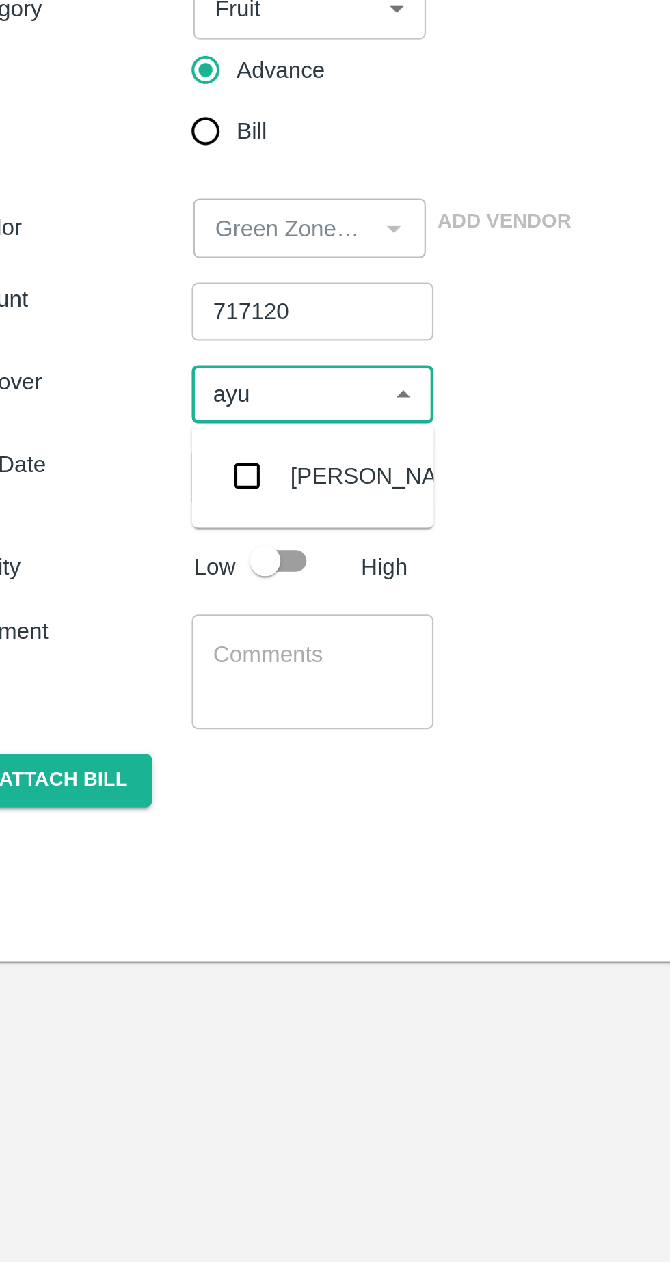
click at [155, 369] on input "checkbox" at bounding box center [143, 372] width 27 height 27
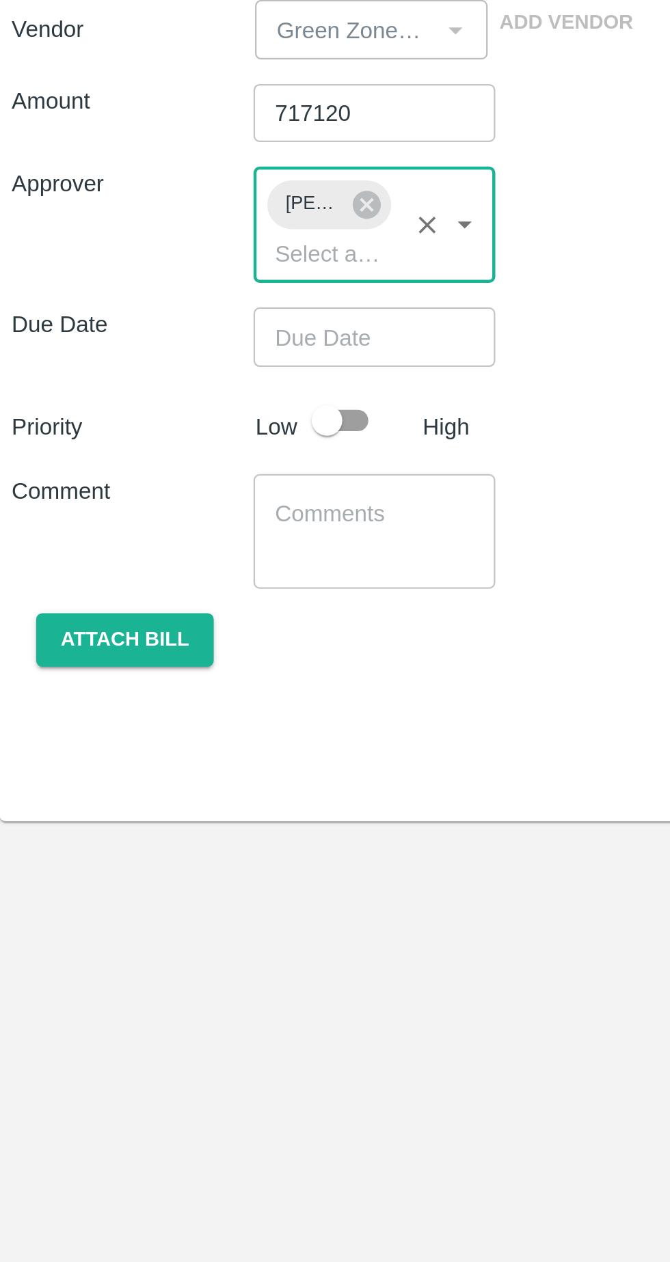
click at [199, 398] on input "Choose date" at bounding box center [168, 400] width 98 height 26
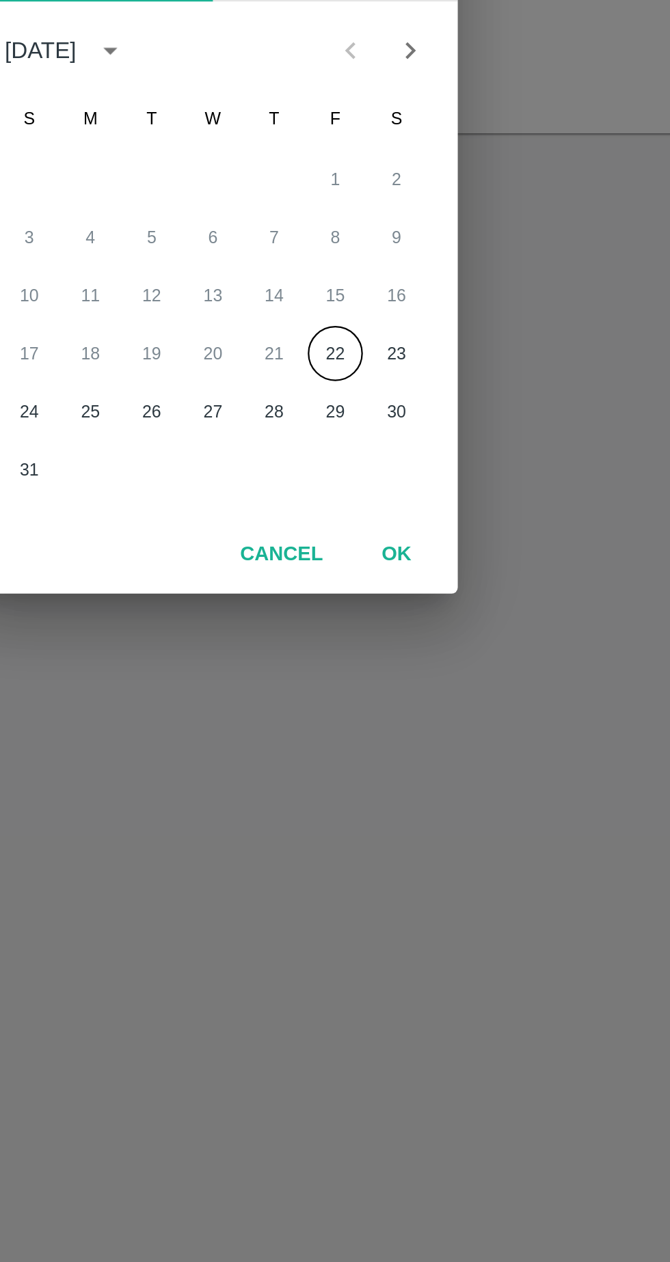
click at [421, 803] on button "OK" at bounding box center [417, 805] width 44 height 24
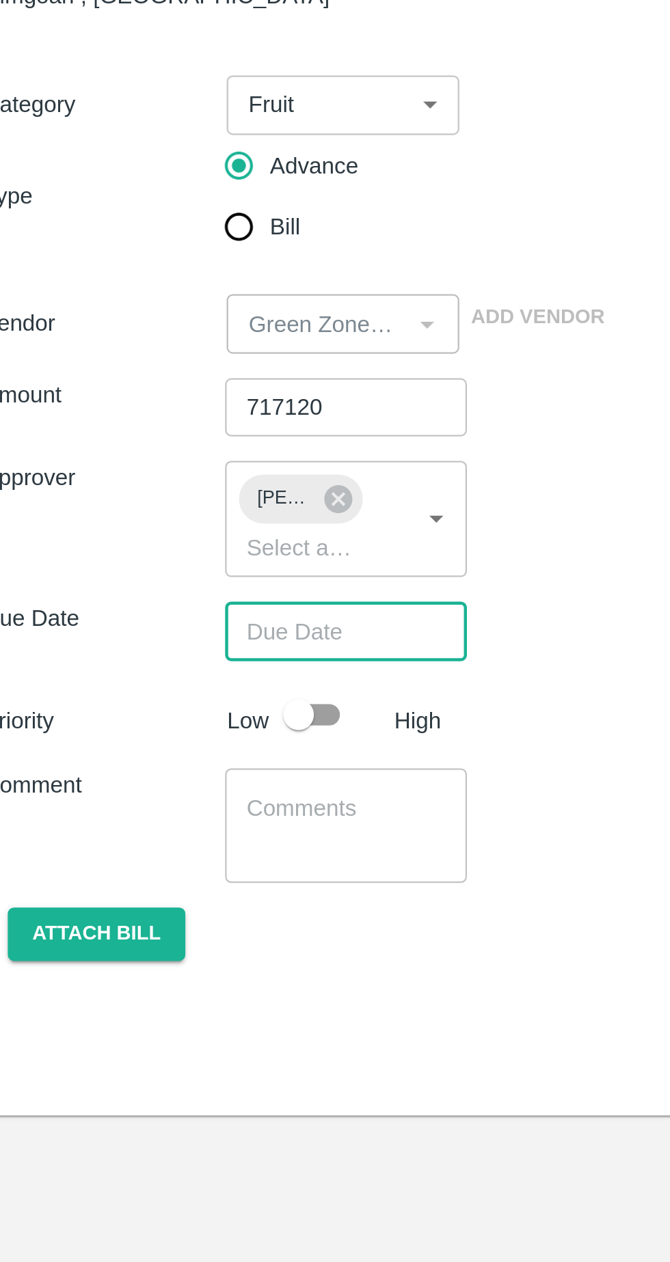
click at [176, 402] on input "Choose date" at bounding box center [168, 400] width 98 height 26
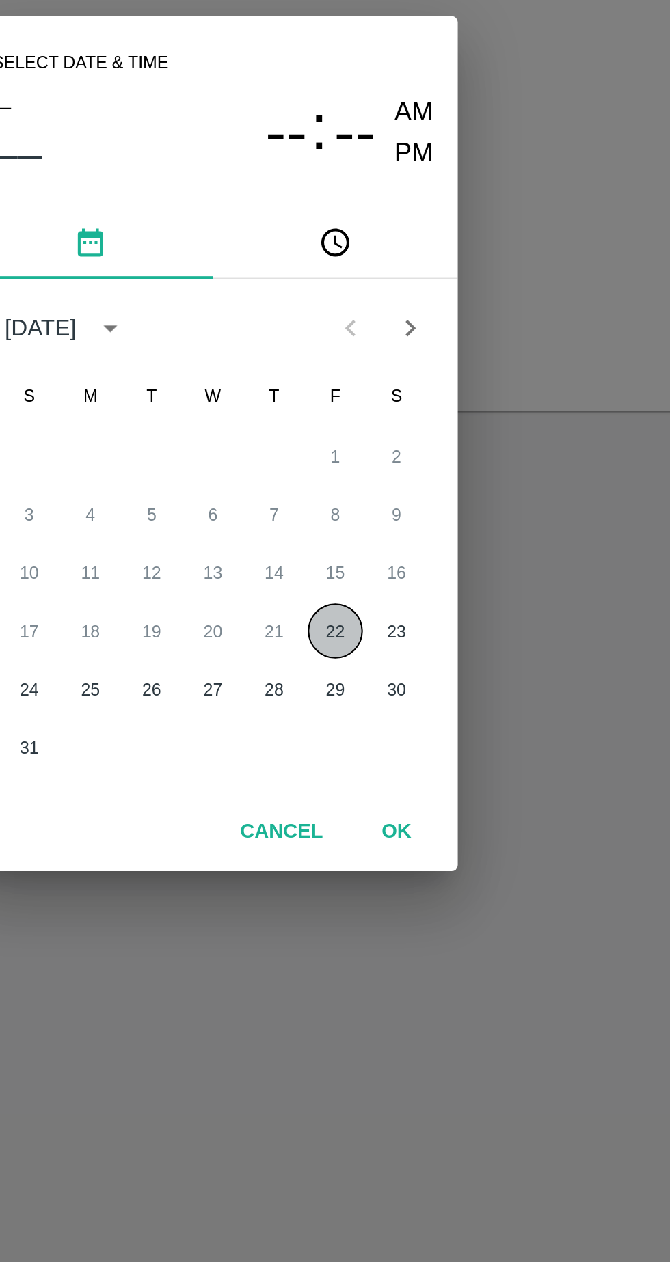
click at [390, 716] on button "22" at bounding box center [389, 715] width 25 height 25
type input "22/08/2025 12:00 AM"
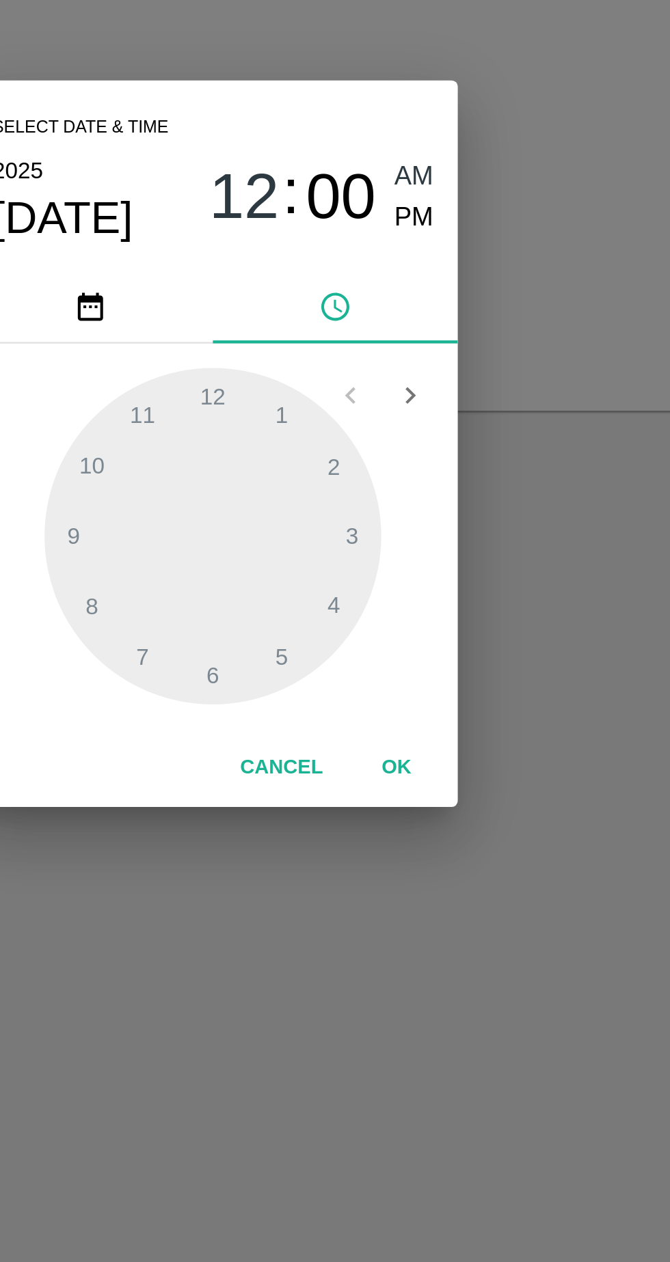
click at [421, 776] on button "OK" at bounding box center [417, 776] width 44 height 24
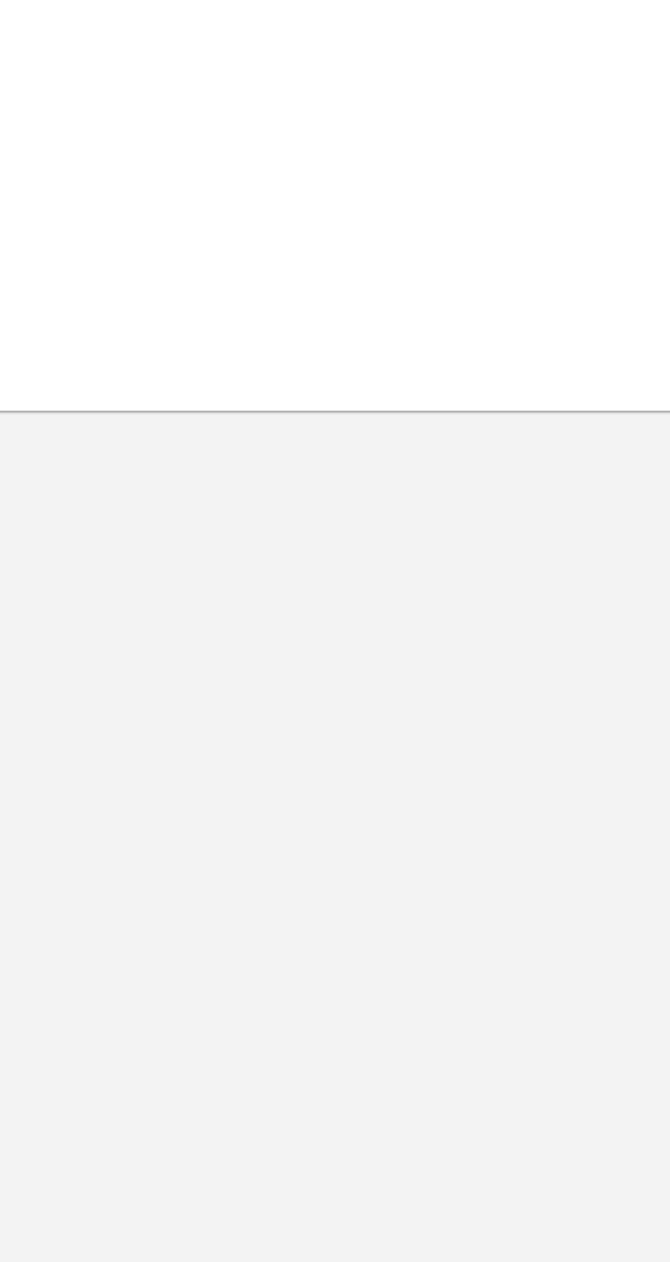
scroll to position [0, 9]
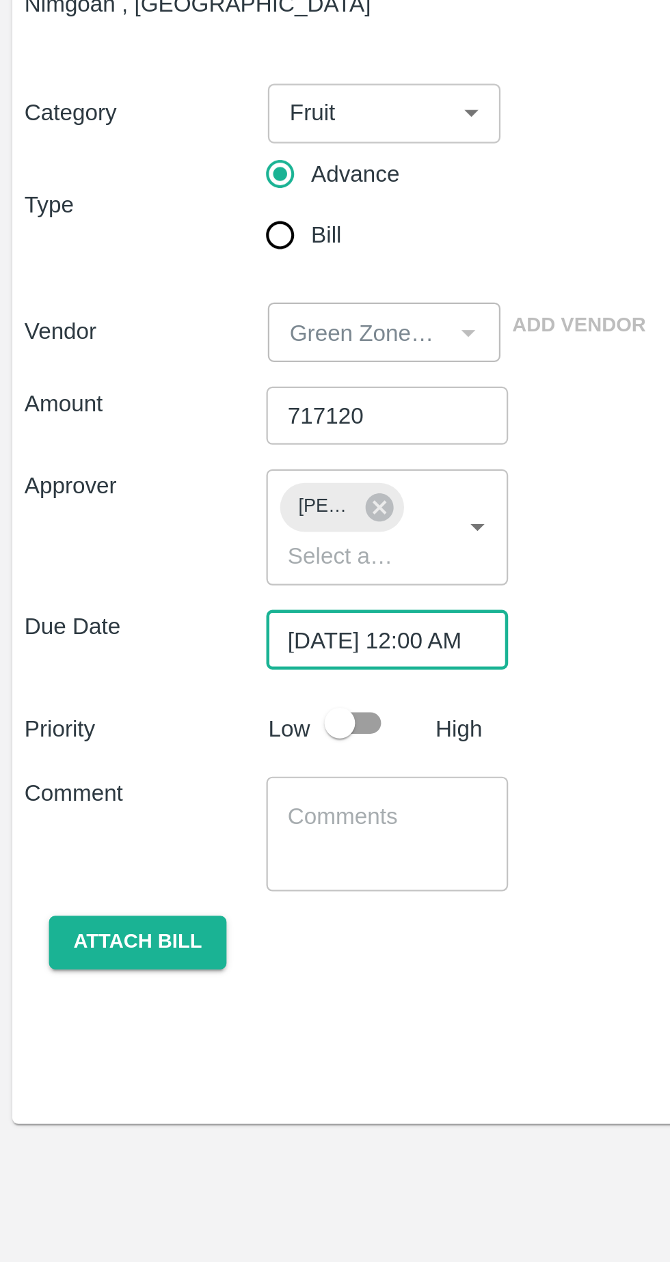
click at [169, 437] on input "checkbox" at bounding box center [152, 437] width 78 height 26
checkbox input "true"
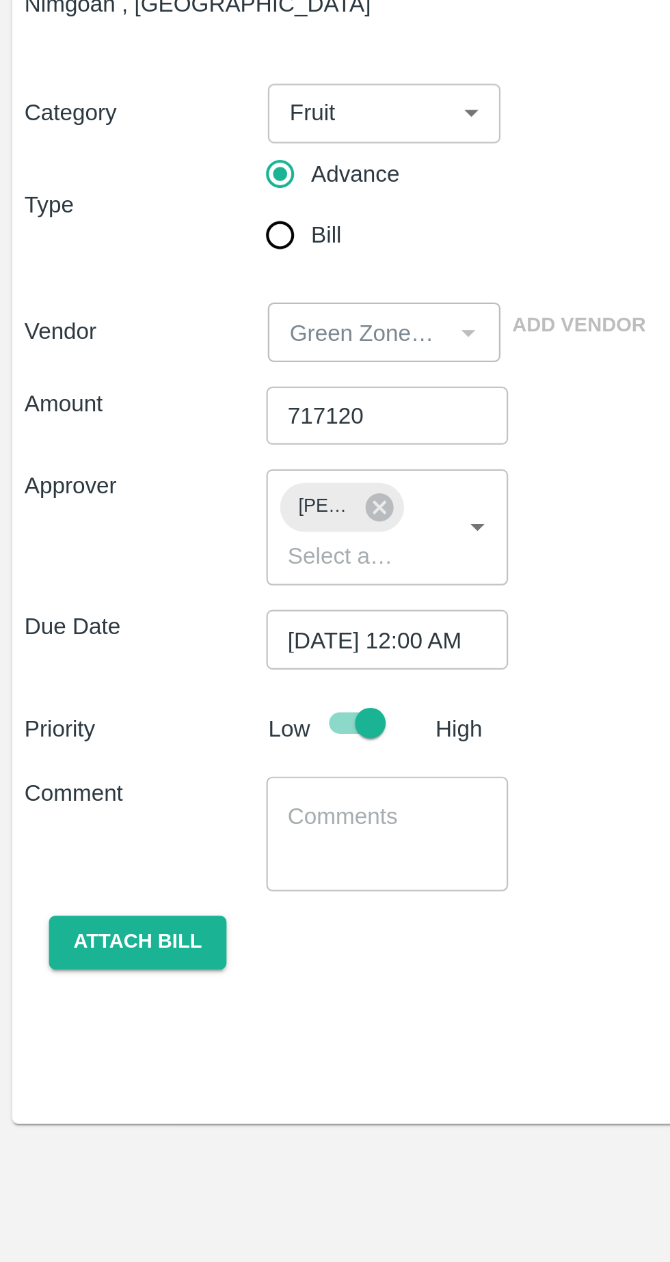
scroll to position [0, 0]
click at [174, 485] on textarea at bounding box center [172, 486] width 89 height 29
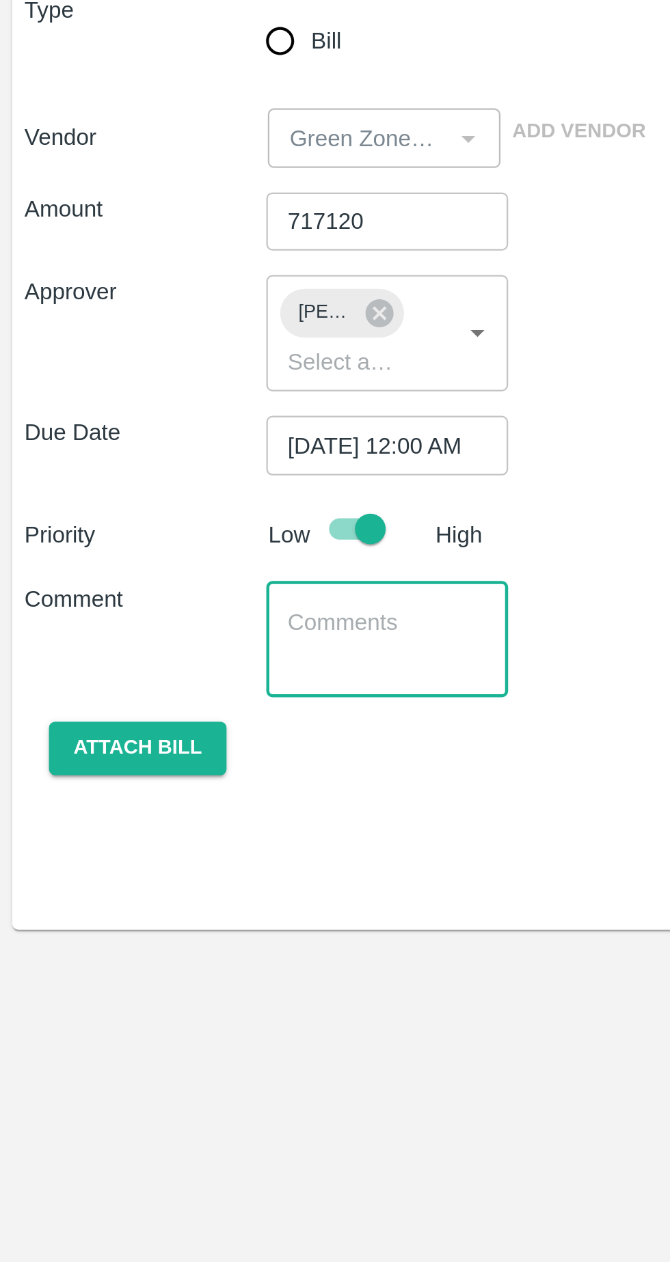
click at [166, 485] on textarea at bounding box center [172, 486] width 89 height 29
click at [166, 481] on textarea "Guava Dubai fixed rate container advance Container no" at bounding box center [172, 486] width 89 height 29
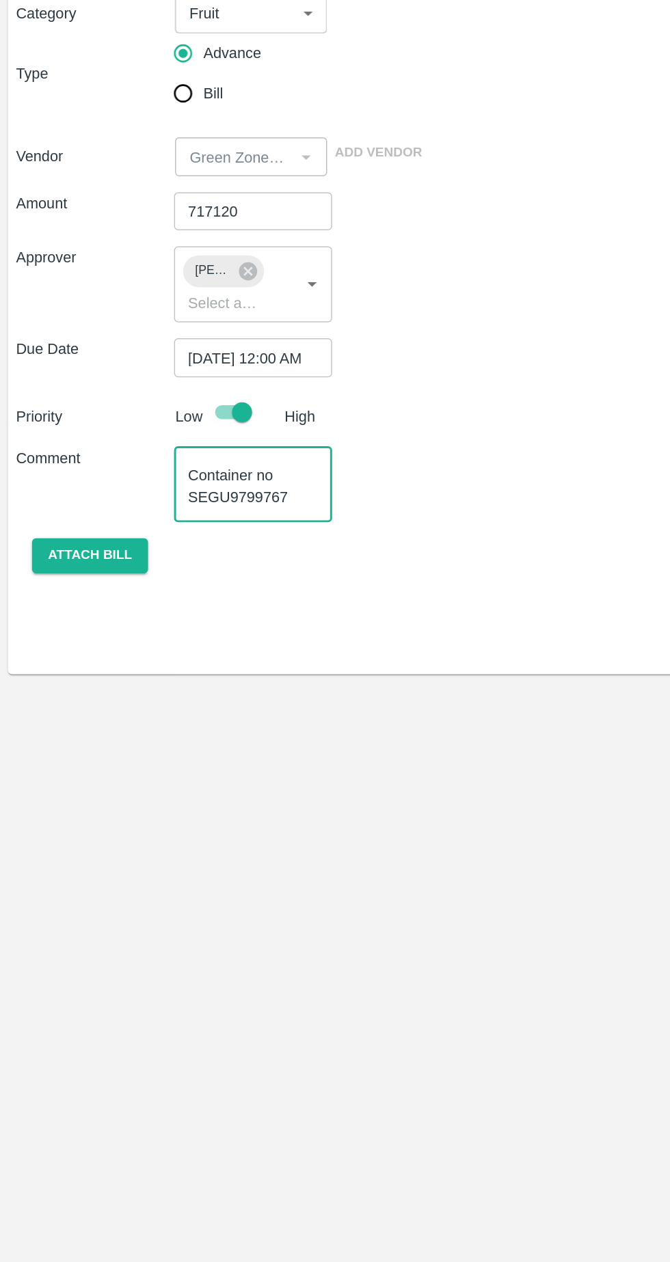
type textarea "Guava Dubai fixed rate container advance Container no SEGU9799767"
click at [76, 539] on button "Attach bill" at bounding box center [61, 535] width 79 height 24
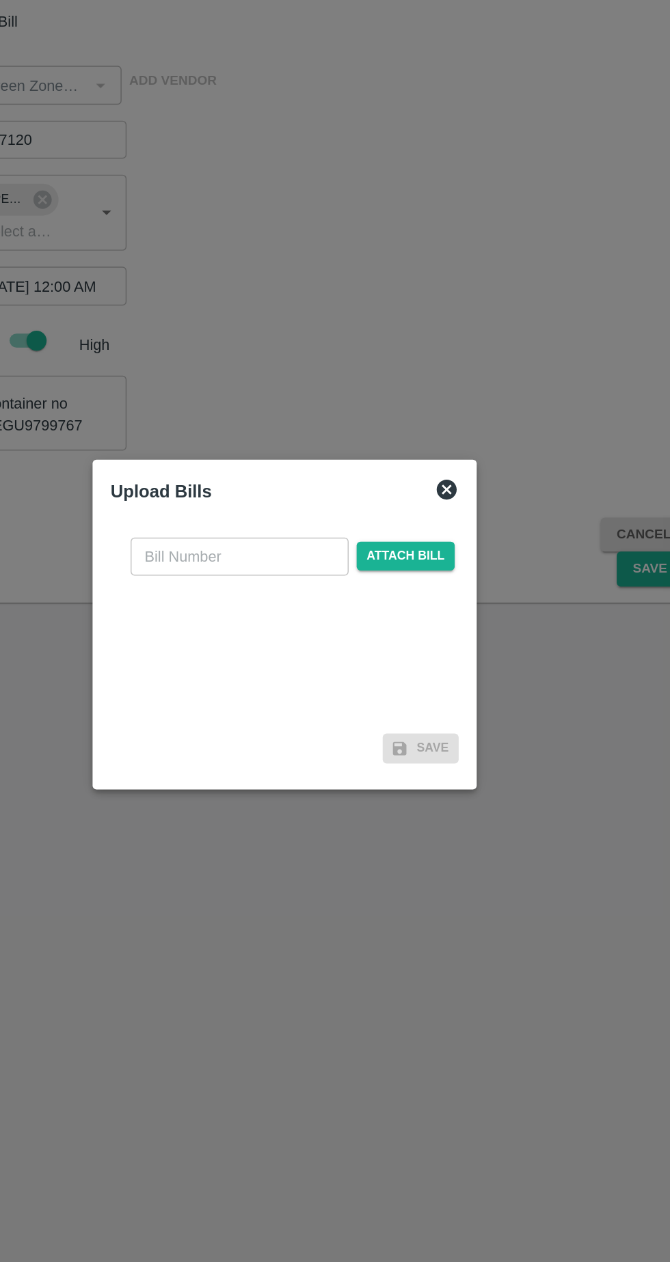
click at [434, 585] on span "Attach bill" at bounding box center [417, 585] width 67 height 20
click at [0, 0] on input "Attach bill" at bounding box center [0, 0] width 0 height 0
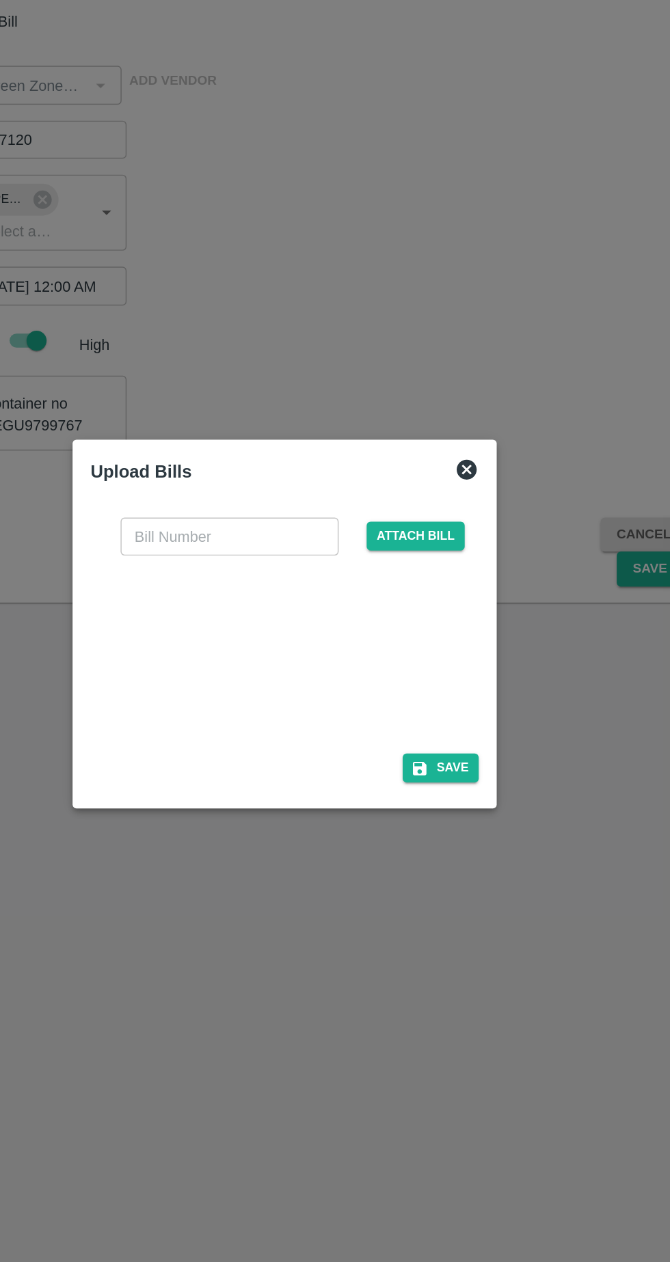
click at [287, 570] on input "text" at bounding box center [297, 571] width 149 height 26
click at [283, 571] on input "text" at bounding box center [297, 571] width 149 height 26
type input "GZ/25-26/217"
click at [454, 734] on button "Save" at bounding box center [441, 730] width 52 height 20
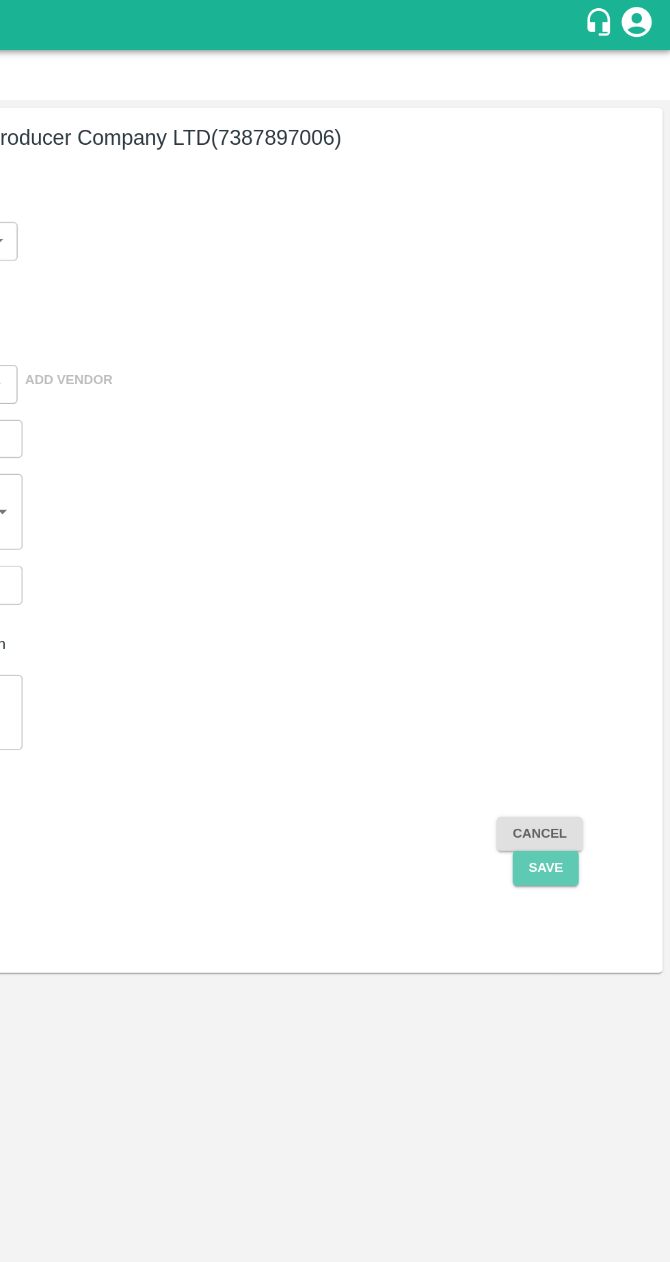
click at [586, 595] on button "Save" at bounding box center [584, 594] width 45 height 24
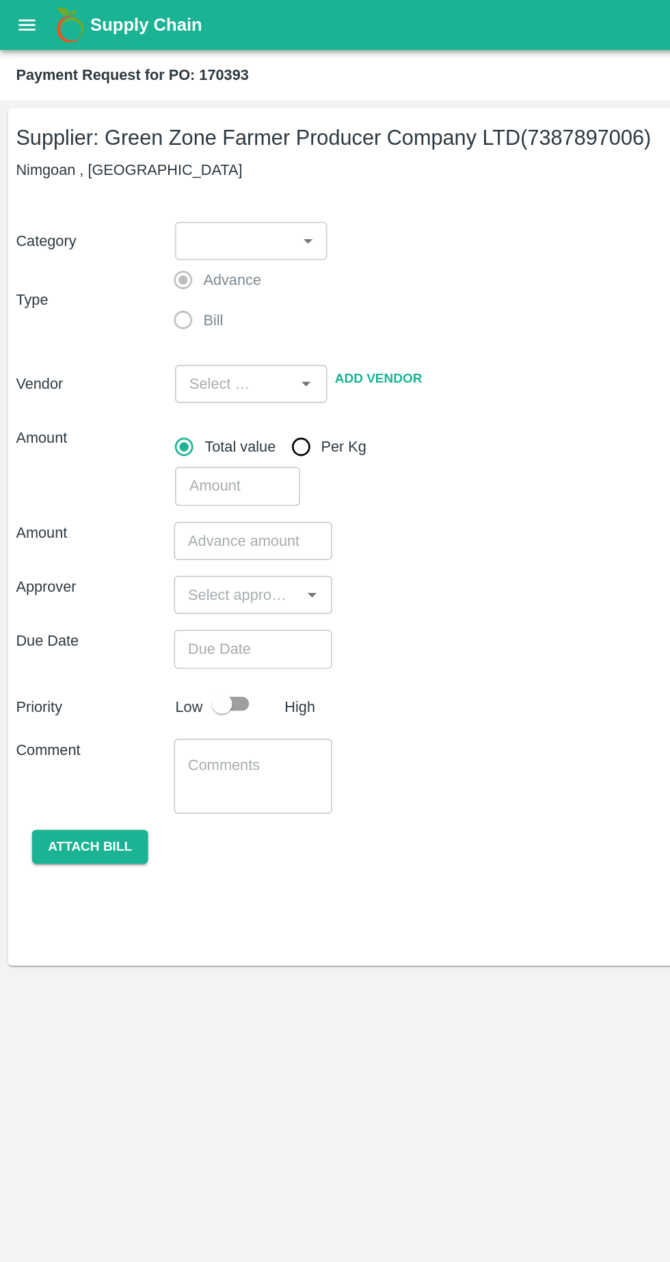
click at [18, 17] on icon "open drawer" at bounding box center [19, 17] width 12 height 8
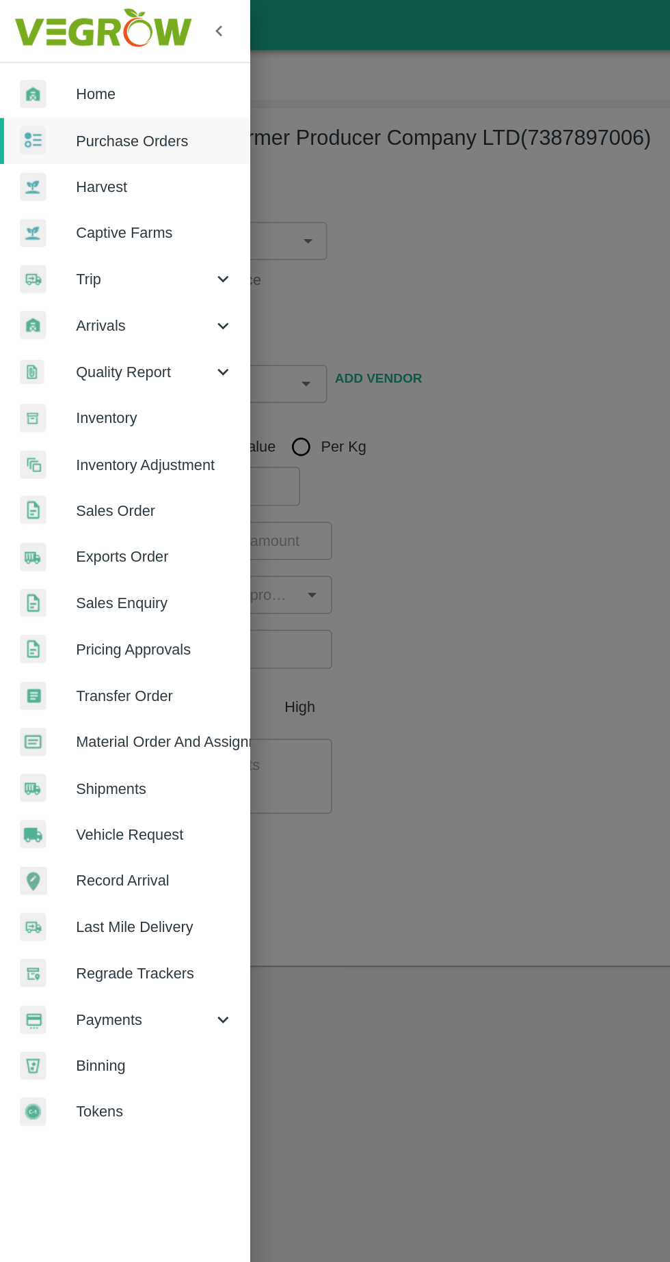
click at [104, 55] on link "Home" at bounding box center [85, 64] width 171 height 31
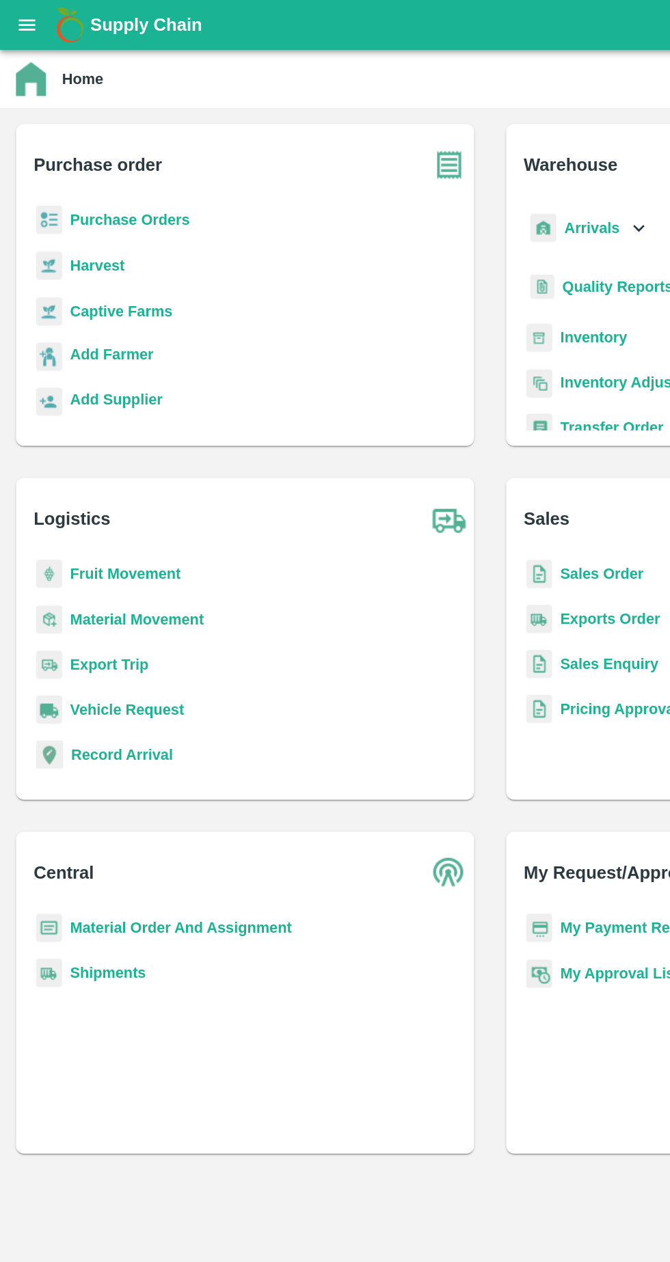
click at [118, 120] on h6 "Purchase order" at bounding box center [173, 107] width 301 height 45
click at [120, 126] on h6 "Purchase order" at bounding box center [173, 107] width 301 height 45
click at [105, 145] on b "Purchase Orders" at bounding box center [89, 150] width 82 height 11
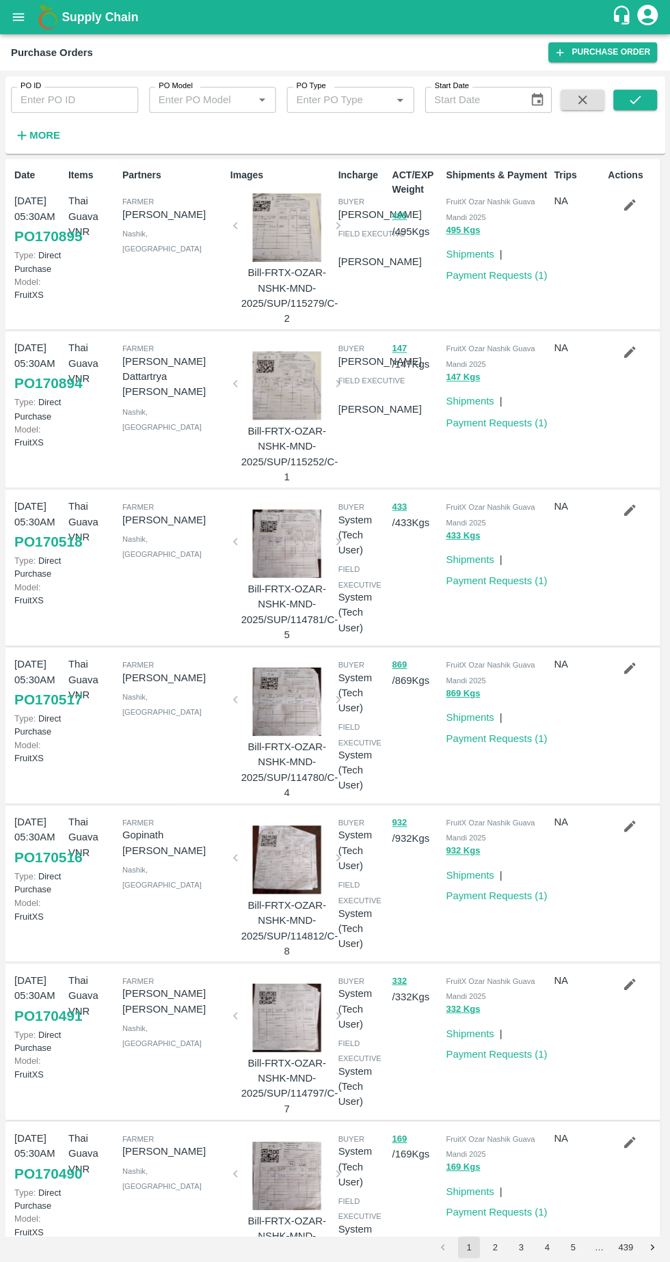
scroll to position [526, 0]
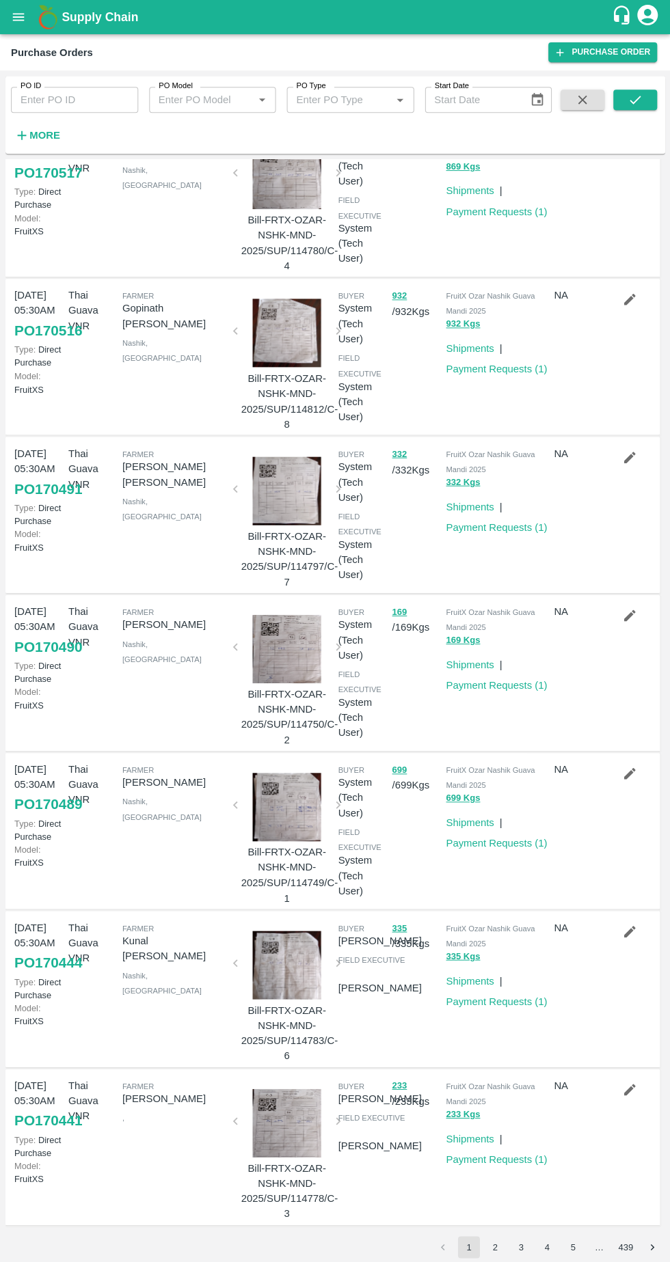
click at [494, 1245] on button "2" at bounding box center [494, 1246] width 22 height 22
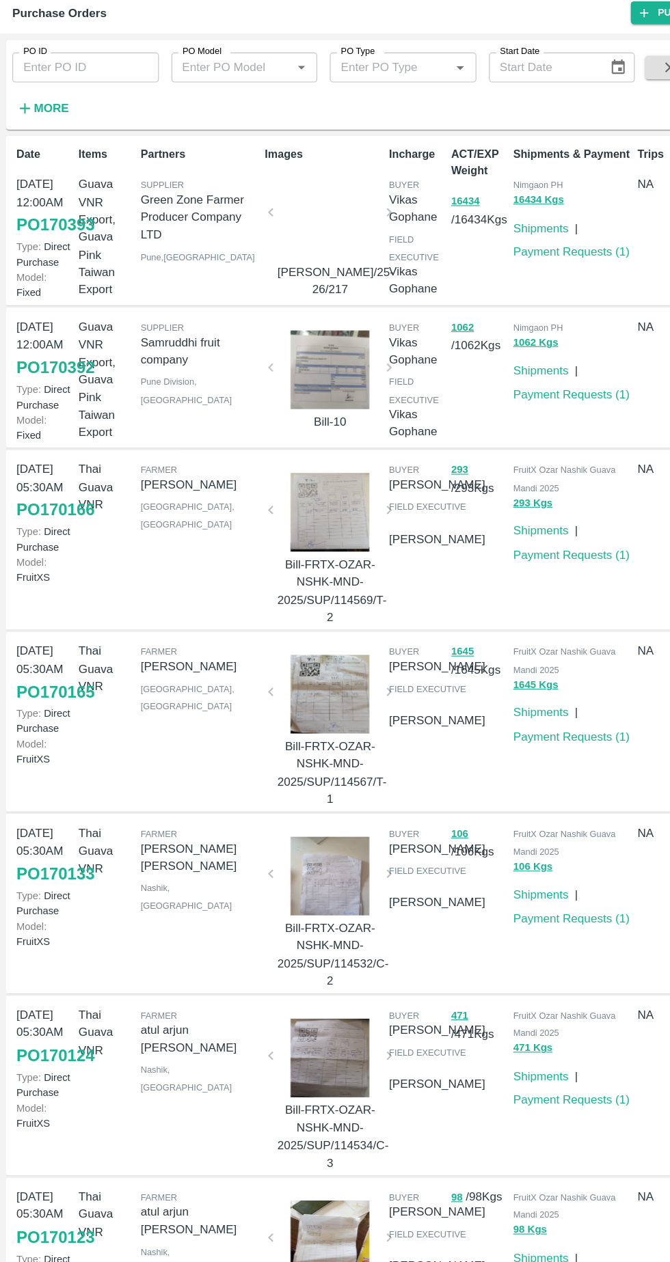
click at [511, 389] on link "Payment Requests ( 1 )" at bounding box center [496, 383] width 101 height 11
